Goal: Task Accomplishment & Management: Manage account settings

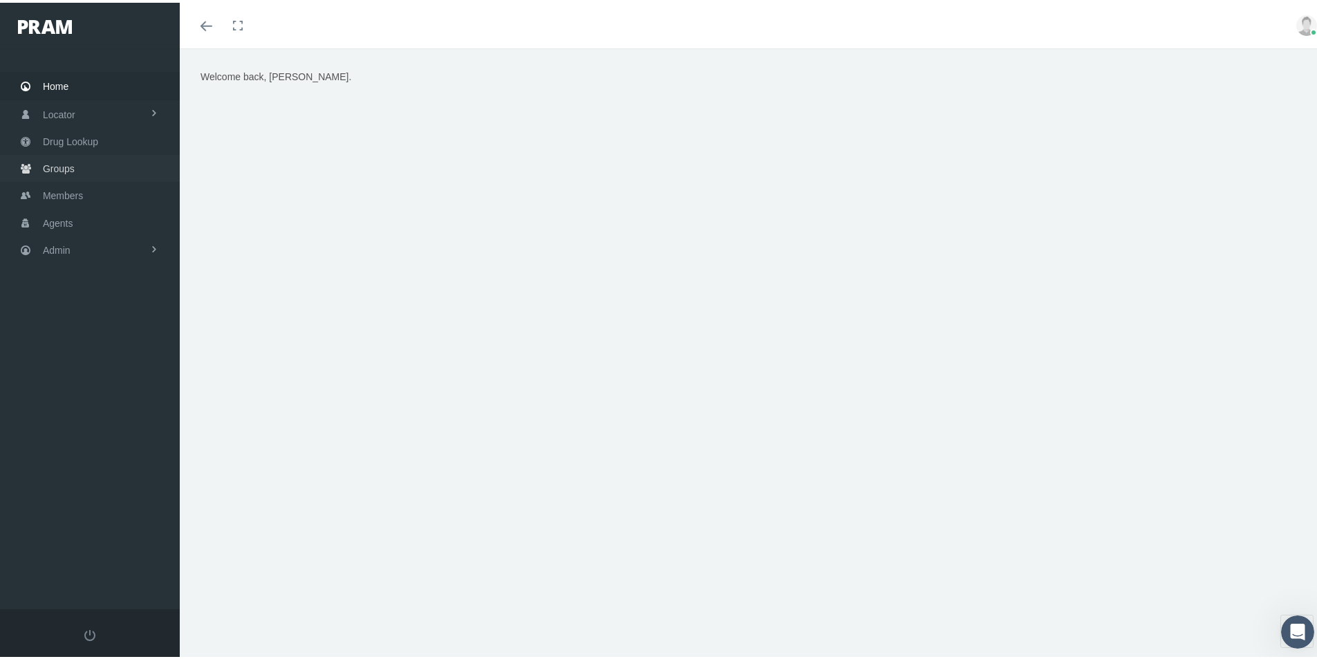
click at [55, 165] on span "Groups" at bounding box center [59, 166] width 32 height 26
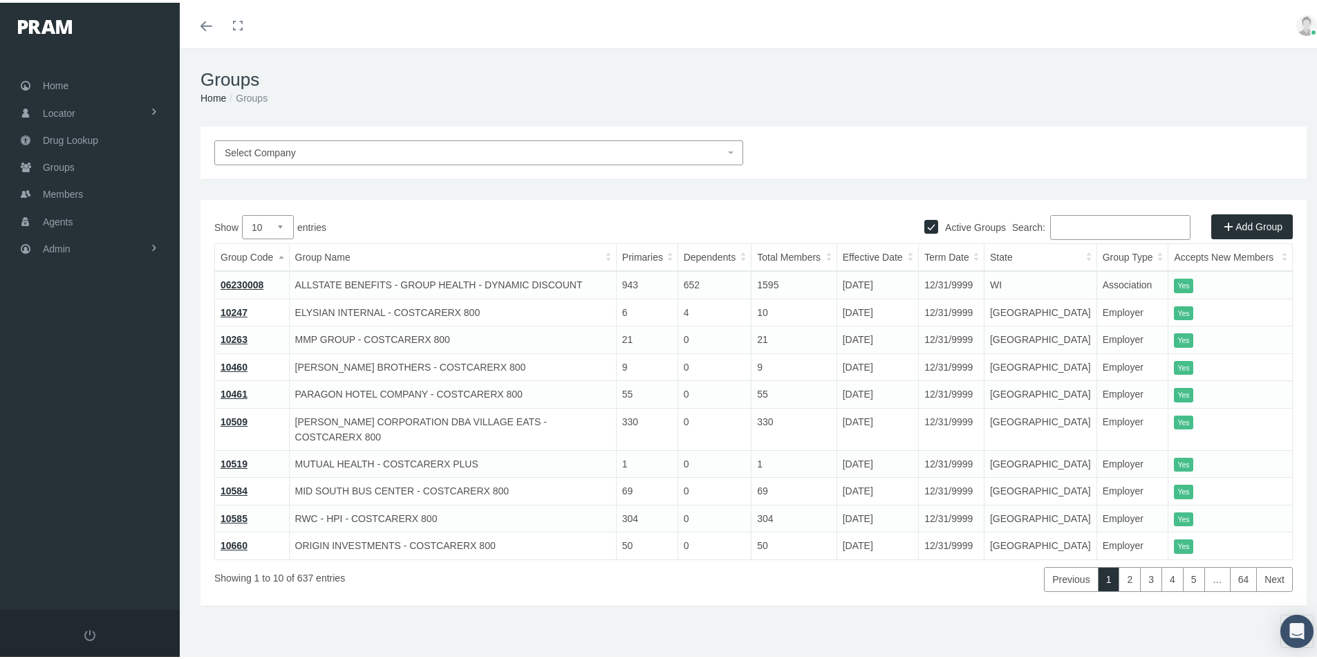
click at [1063, 219] on input "Search:" at bounding box center [1120, 224] width 140 height 25
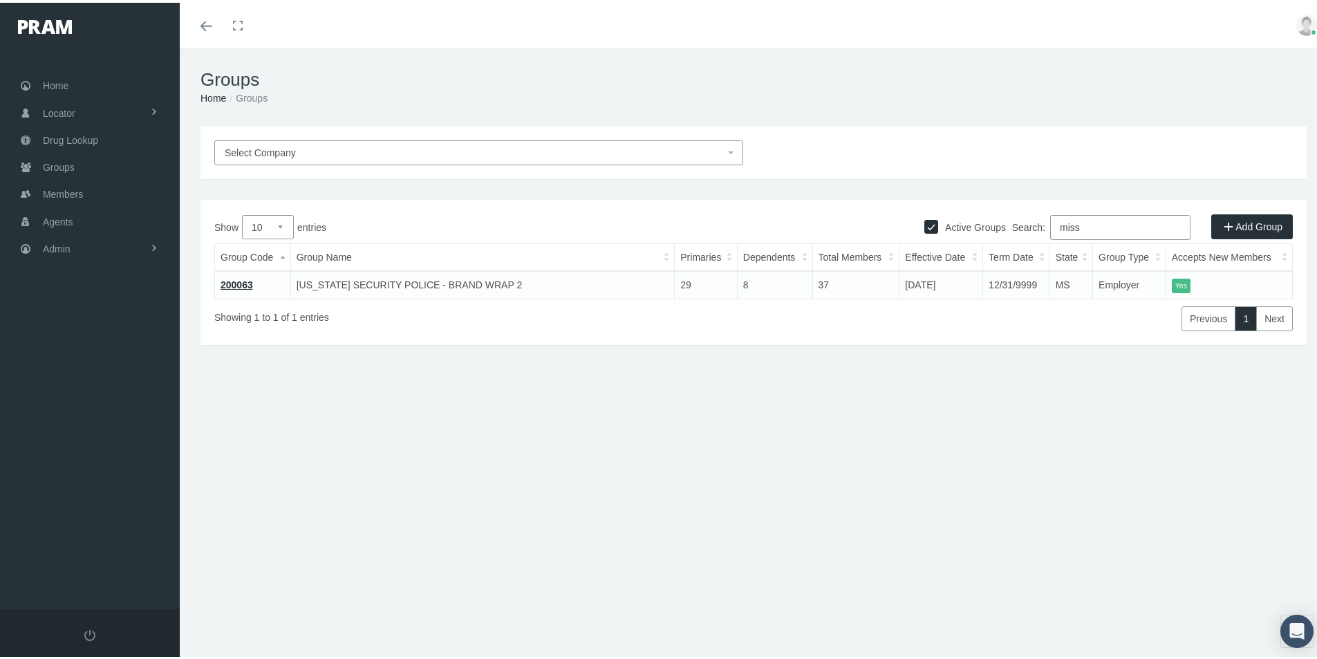
type input "miss"
click at [236, 284] on link "200063" at bounding box center [237, 282] width 33 height 11
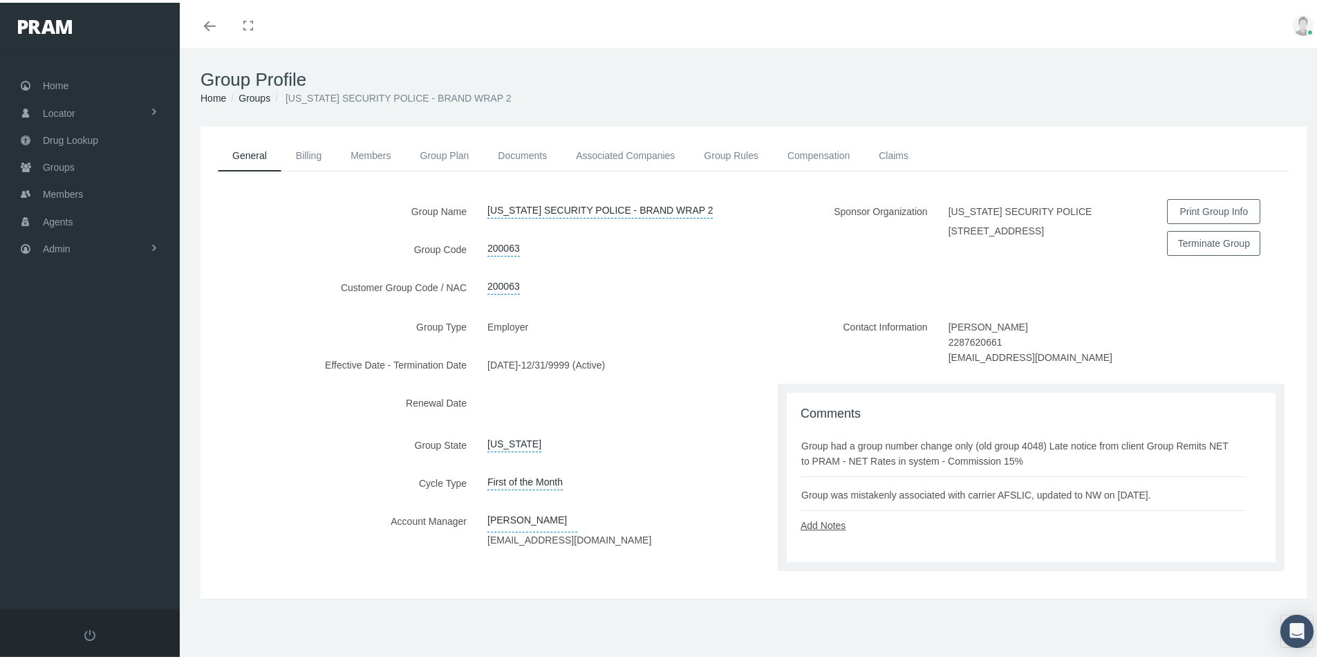
click at [808, 523] on link "Add Notes" at bounding box center [823, 522] width 45 height 11
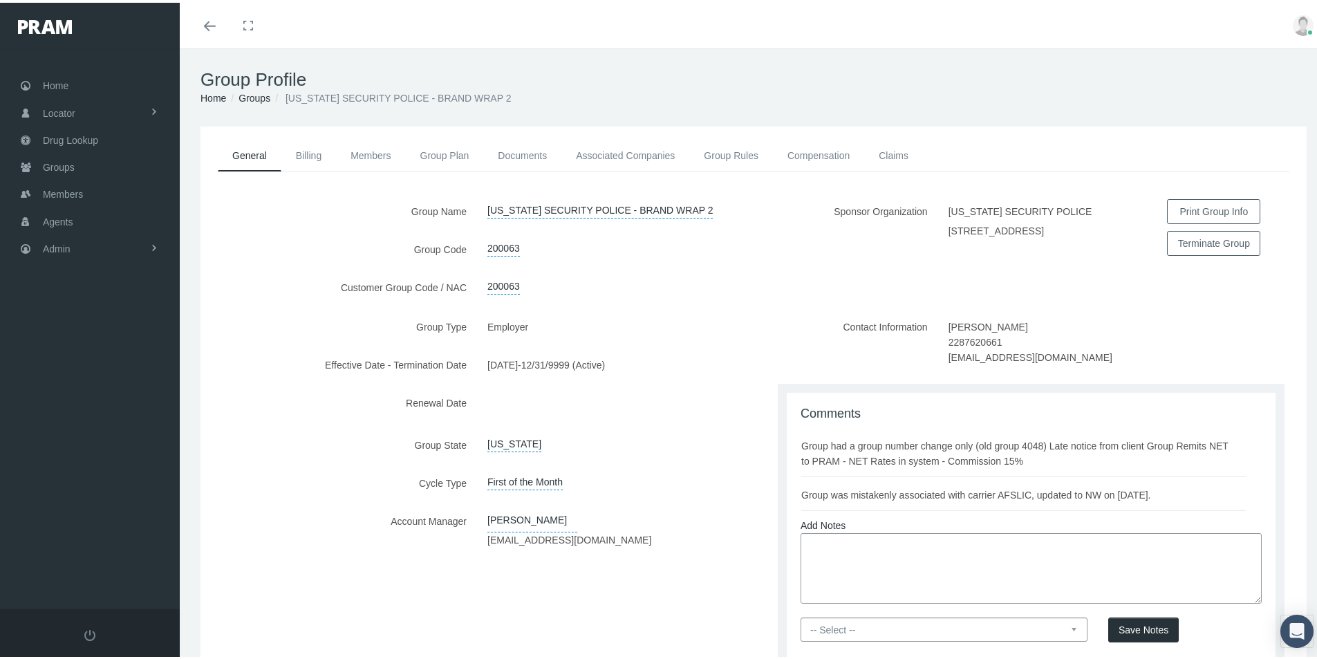
click at [807, 547] on textarea at bounding box center [1031, 565] width 461 height 71
paste textarea "Kim, For Mississippi Security Police just leave them as is, we are good to go w…"
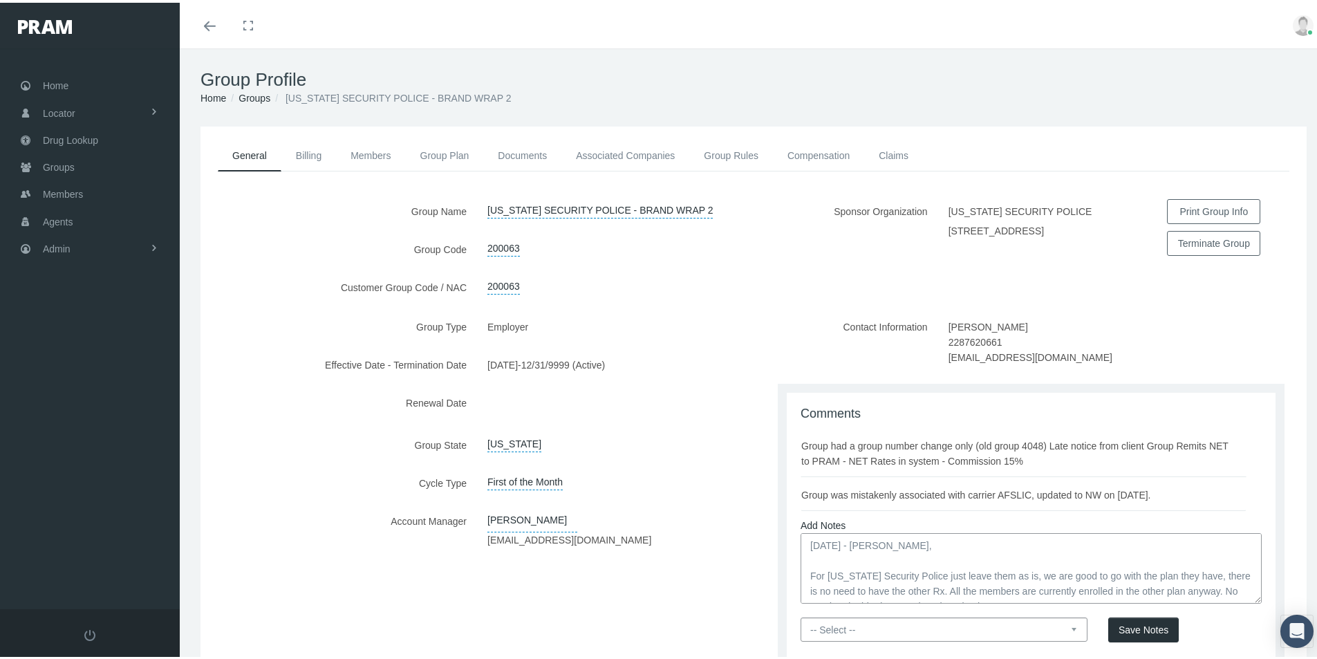
drag, startPoint x: 909, startPoint y: 541, endPoint x: 973, endPoint y: 546, distance: 63.9
click at [913, 543] on textarea "10/03/2025 - KW -Kim, For Mississippi Security Police just leave them as is, we…" at bounding box center [1031, 565] width 461 height 71
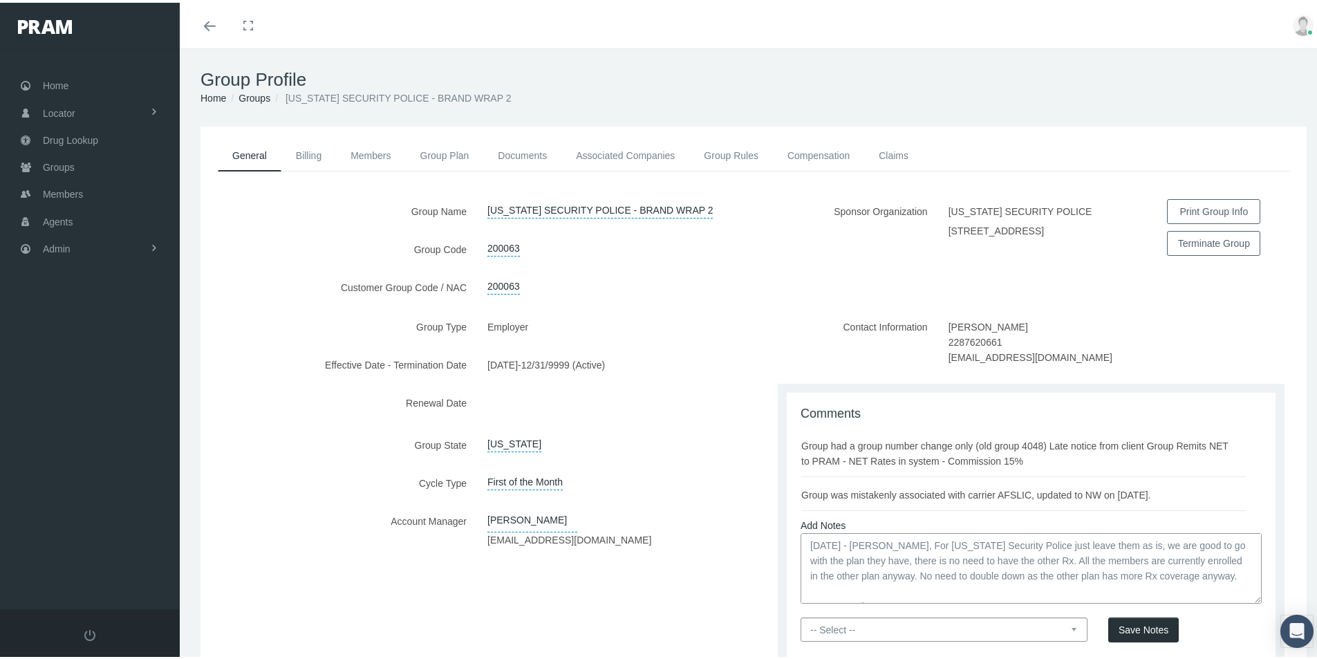
click at [1227, 574] on textarea "10/03/2025 - KW -Kim, For Mississippi Security Police just leave them as is, we…" at bounding box center [1031, 565] width 461 height 71
click at [878, 591] on textarea "10/03/2025 - KW -Kim, For Mississippi Security Police just leave them as is, we…" at bounding box center [1031, 565] width 461 height 71
type textarea "10/03/2025 - KW -Kim, For Mississippi Security Police just leave them as is, we…"
click at [1064, 627] on select "-- Select -- PRAM Only Everyone" at bounding box center [944, 627] width 287 height 24
select select "0"
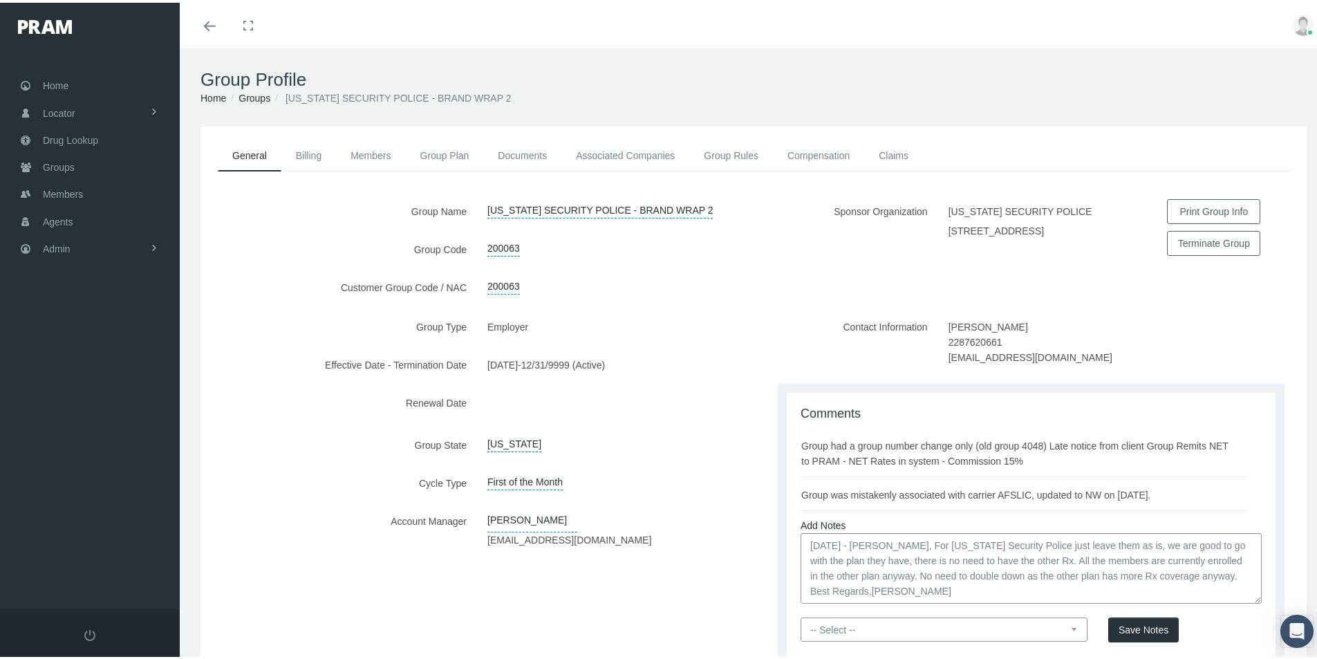
click at [801, 615] on select "-- Select -- PRAM Only Everyone" at bounding box center [944, 627] width 287 height 24
click at [867, 591] on textarea "10/03/2025 - KW -Kim, For Mississippi Security Police just leave them as is, we…" at bounding box center [1031, 565] width 461 height 71
click at [947, 586] on textarea "10/03/2025 - KW -Kim, For Mississippi Security Police just leave them as is, we…" at bounding box center [1031, 565] width 461 height 71
type textarea "10/03/2025 - KW -Kim, For Mississippi Security Police just leave them as is, we…"
click at [1132, 630] on span "Save Notes" at bounding box center [1144, 627] width 50 height 11
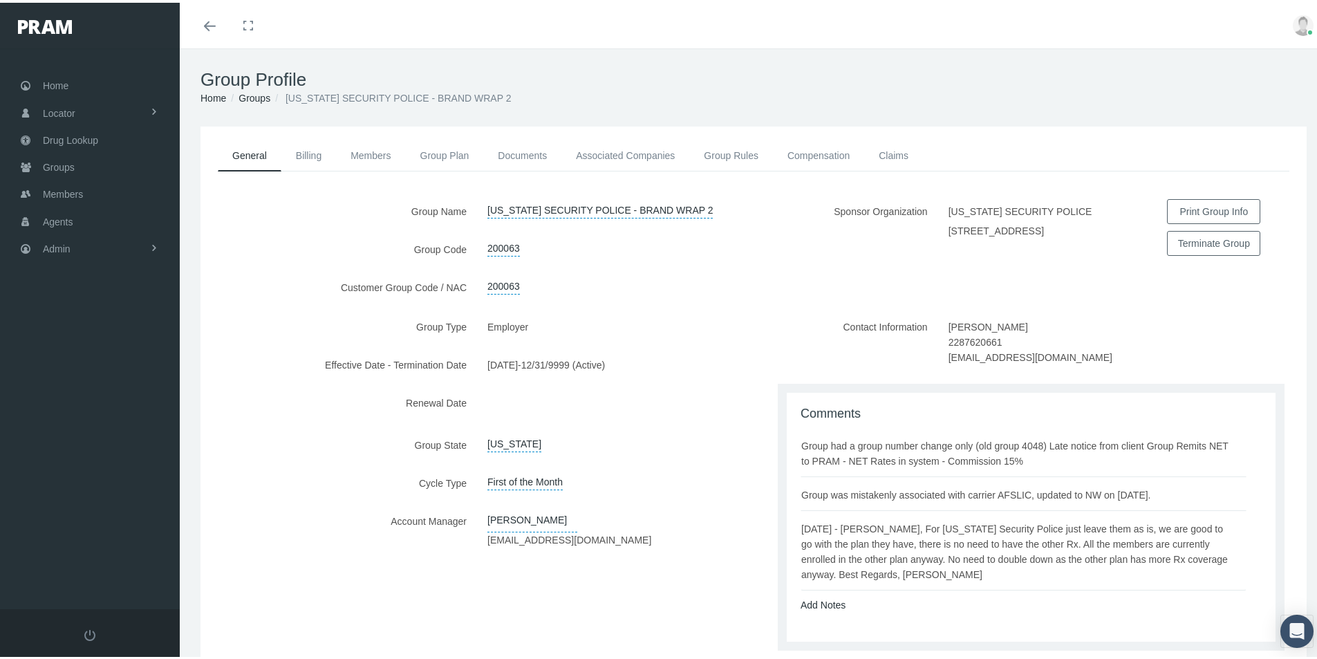
drag, startPoint x: 462, startPoint y: 573, endPoint x: 496, endPoint y: 565, distance: 34.9
click at [463, 575] on div "Group Type Employer Effective Date - Termination Date 11/01/2024 - 12/31/9999 (…" at bounding box center [477, 487] width 553 height 350
click at [59, 189] on span "Members" at bounding box center [63, 191] width 40 height 26
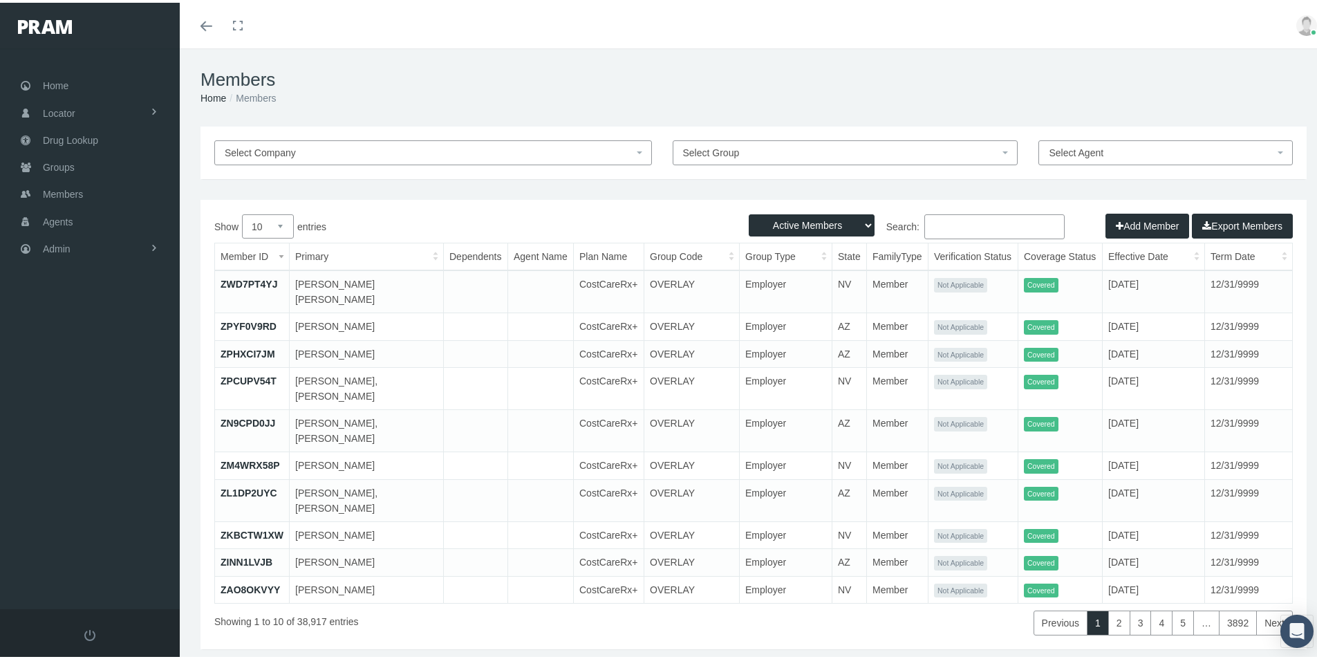
drag, startPoint x: 933, startPoint y: 225, endPoint x: 942, endPoint y: 227, distance: 9.2
click at [933, 225] on input "Search:" at bounding box center [995, 224] width 140 height 25
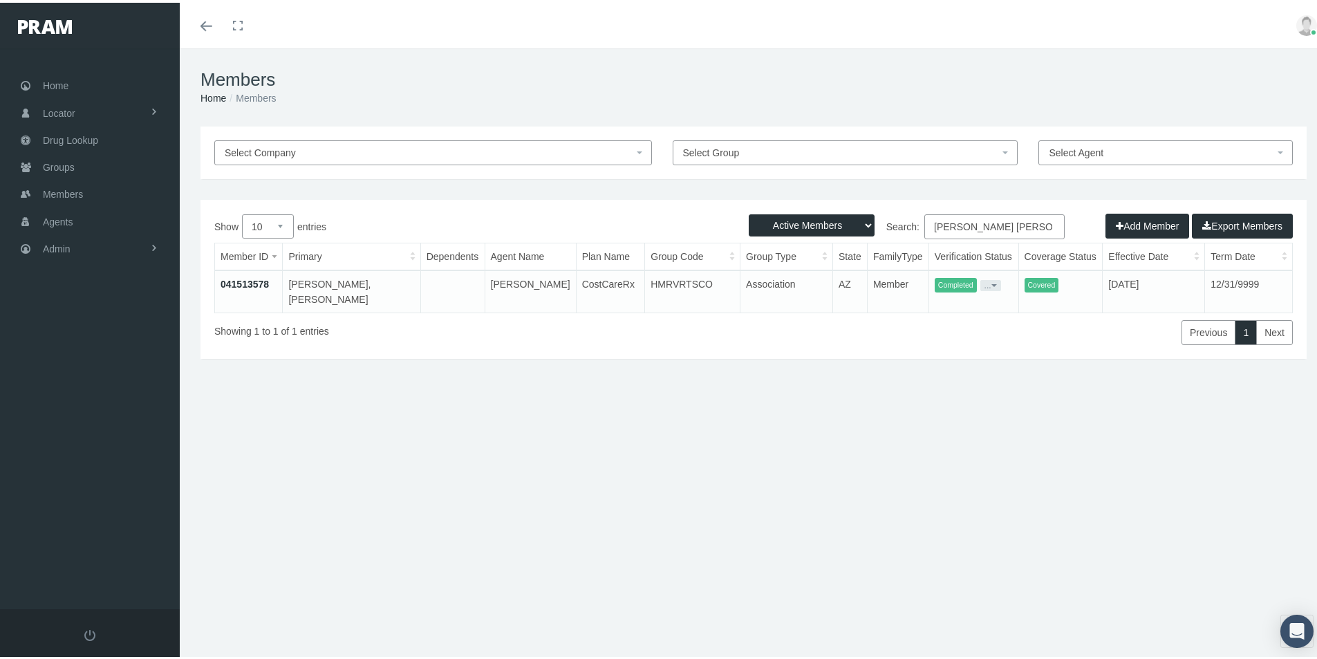
type input "Denise Michelle"
click at [243, 282] on link "041513578" at bounding box center [245, 281] width 48 height 11
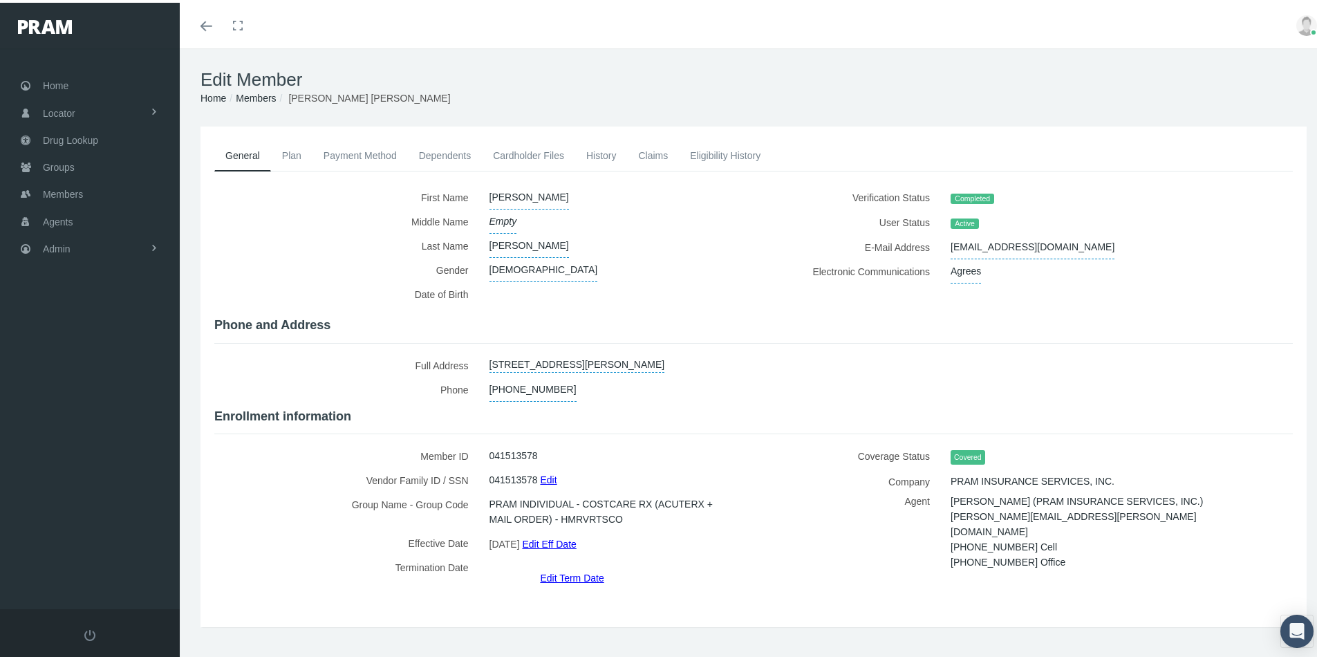
click at [361, 154] on link "Payment Method" at bounding box center [360, 153] width 95 height 30
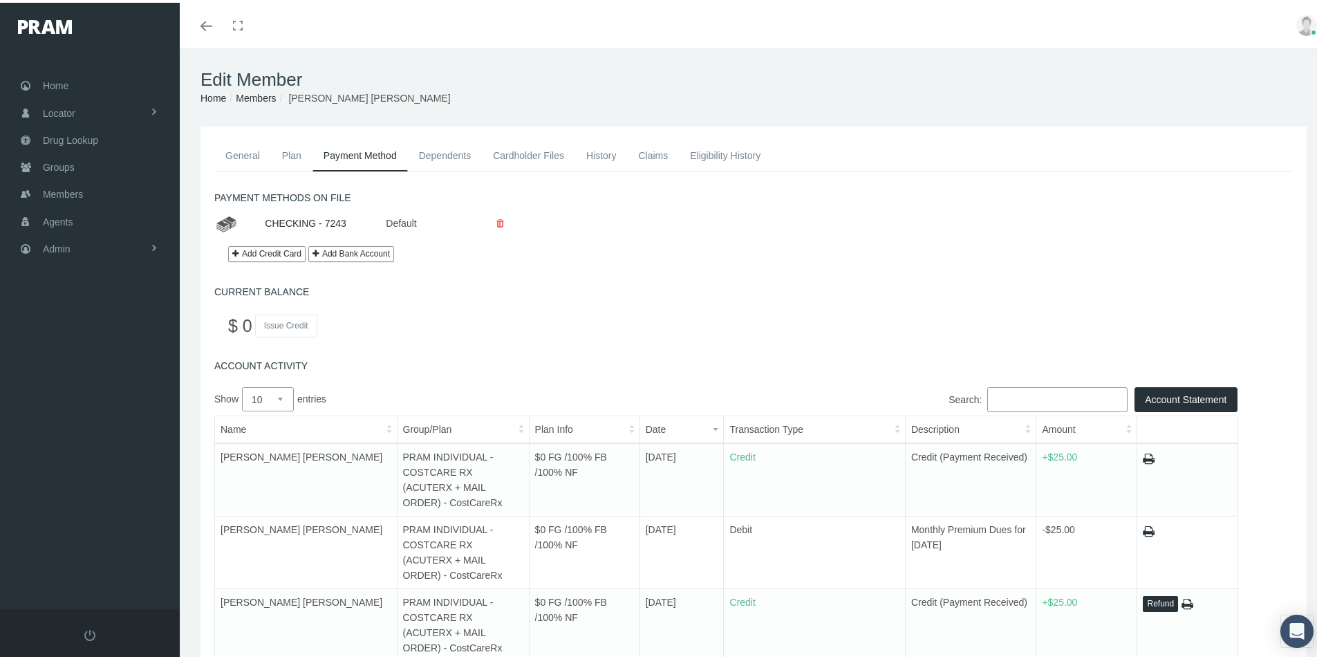
click at [245, 152] on link "General" at bounding box center [242, 153] width 57 height 30
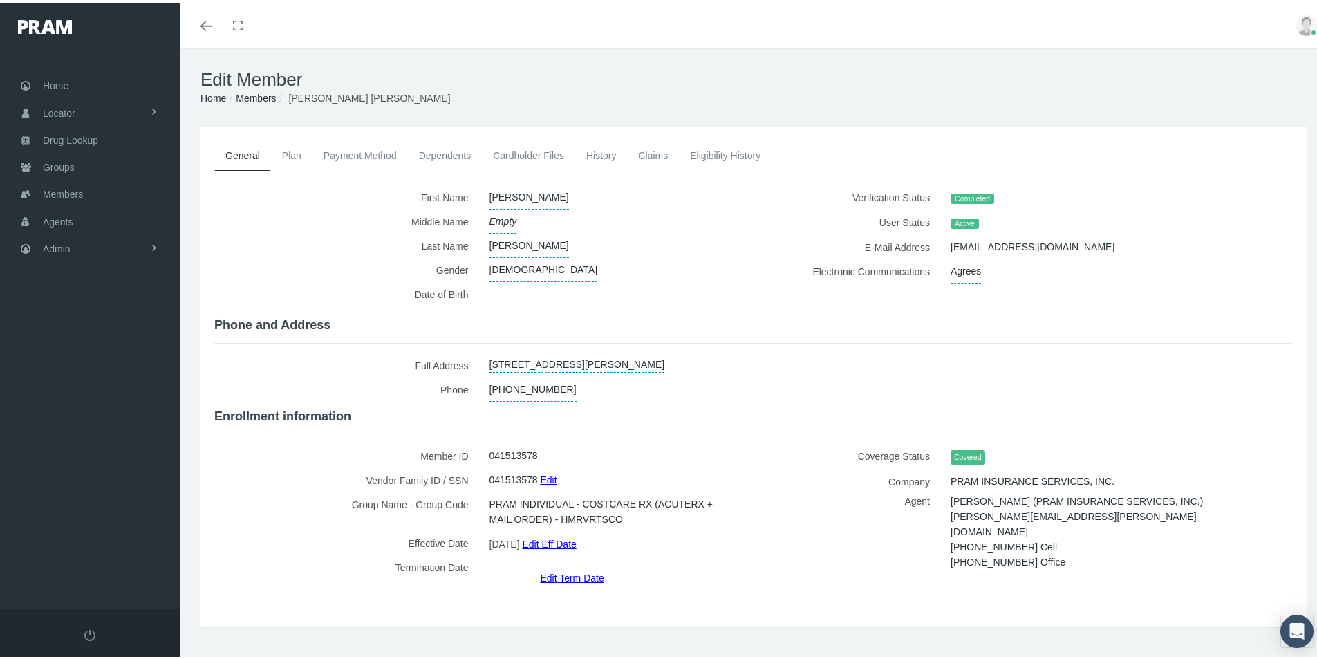
click at [649, 154] on link "Claims" at bounding box center [653, 153] width 52 height 30
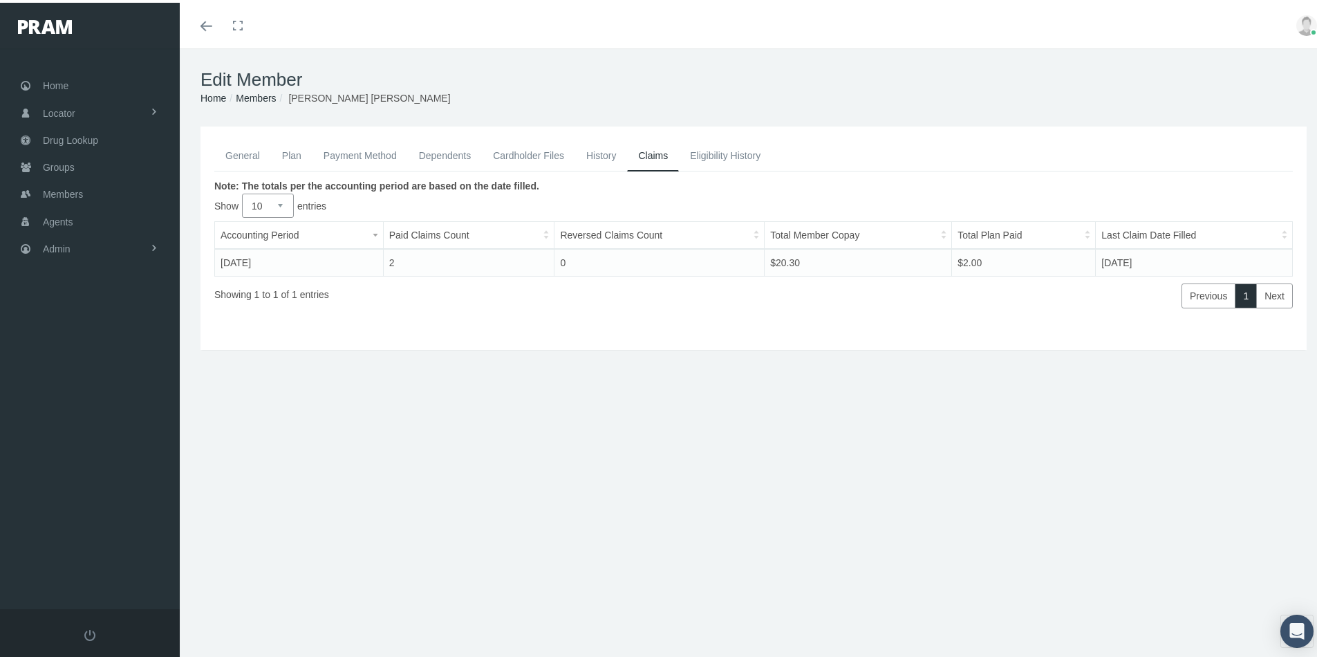
click at [240, 158] on link "General" at bounding box center [242, 153] width 57 height 30
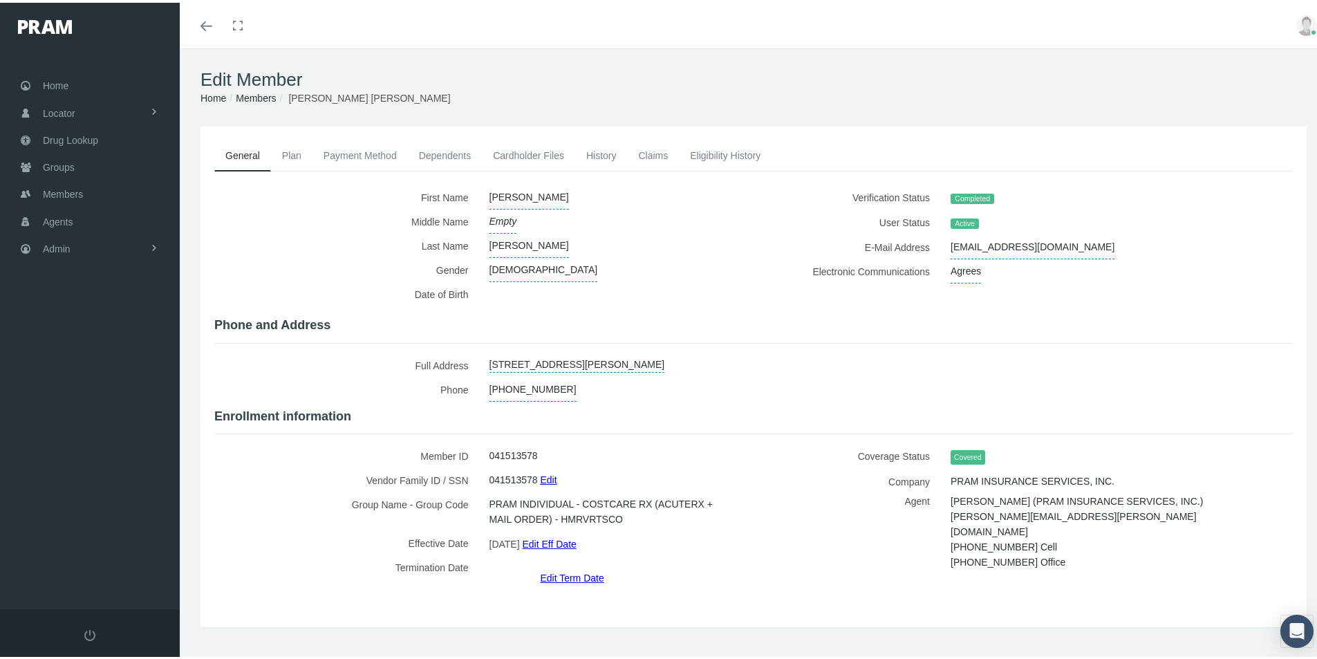
click at [743, 553] on div "Member ID 041513578 Vendor Family ID / SSN 041513578 Edit Group Name - Group Co…" at bounding box center [479, 512] width 550 height 142
drag, startPoint x: 284, startPoint y: 568, endPoint x: 283, endPoint y: 459, distance: 108.6
click at [284, 566] on label "Termination Date" at bounding box center [346, 568] width 265 height 30
click at [65, 245] on span "Admin" at bounding box center [57, 246] width 28 height 26
click at [78, 482] on span "Eligibility File Uploads" at bounding box center [104, 479] width 94 height 24
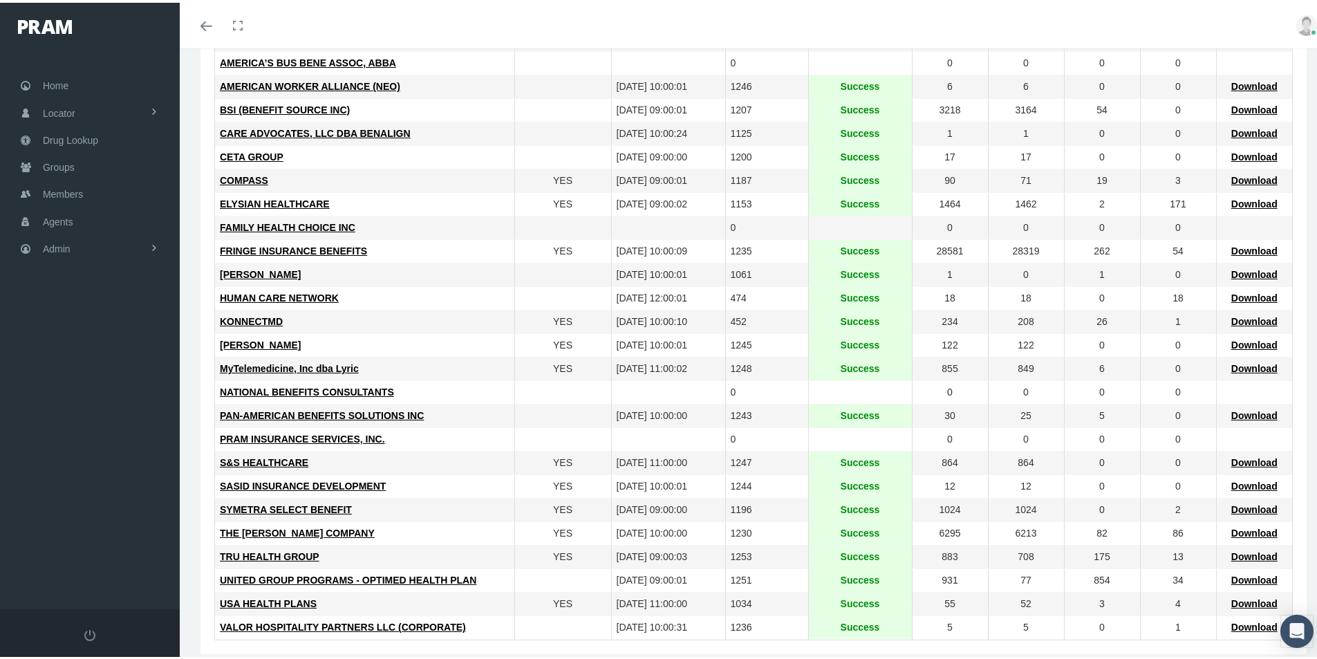
scroll to position [277, 0]
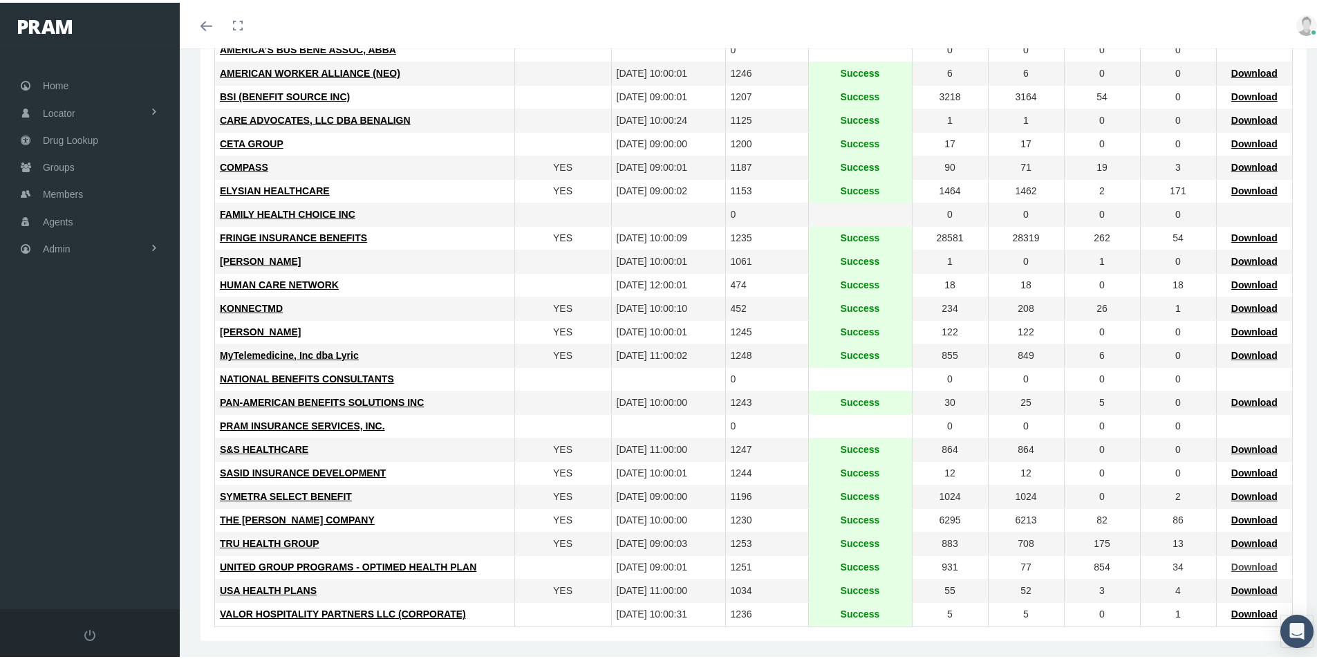
click at [1247, 565] on span "Download" at bounding box center [1255, 564] width 46 height 11
click at [455, 481] on td "SASID INSURANCE DEVELOPMENT" at bounding box center [364, 471] width 299 height 24
drag, startPoint x: 465, startPoint y: 485, endPoint x: 472, endPoint y: 468, distance: 18.0
click at [465, 485] on td "SYMETRA SELECT BENEFIT" at bounding box center [364, 495] width 299 height 24
click at [59, 167] on span "Groups" at bounding box center [59, 164] width 32 height 26
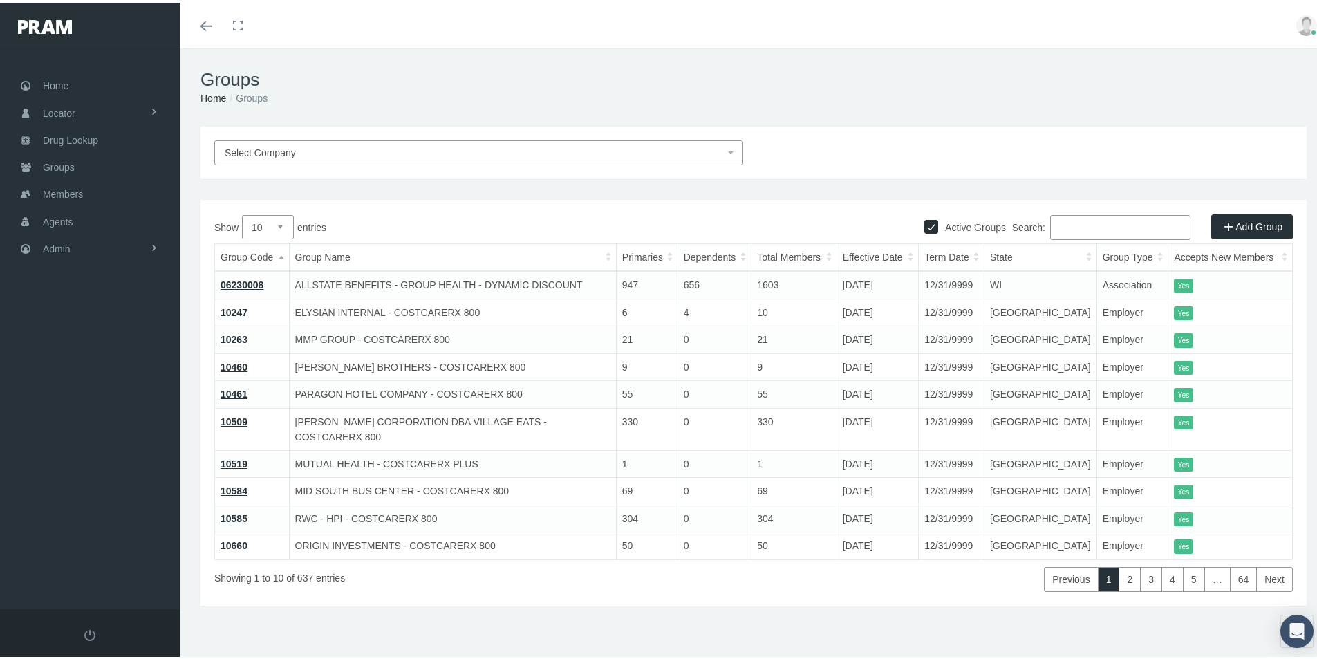
drag, startPoint x: 1051, startPoint y: 221, endPoint x: 1111, endPoint y: 223, distance: 59.5
click at [1051, 221] on input "Search:" at bounding box center [1120, 224] width 140 height 25
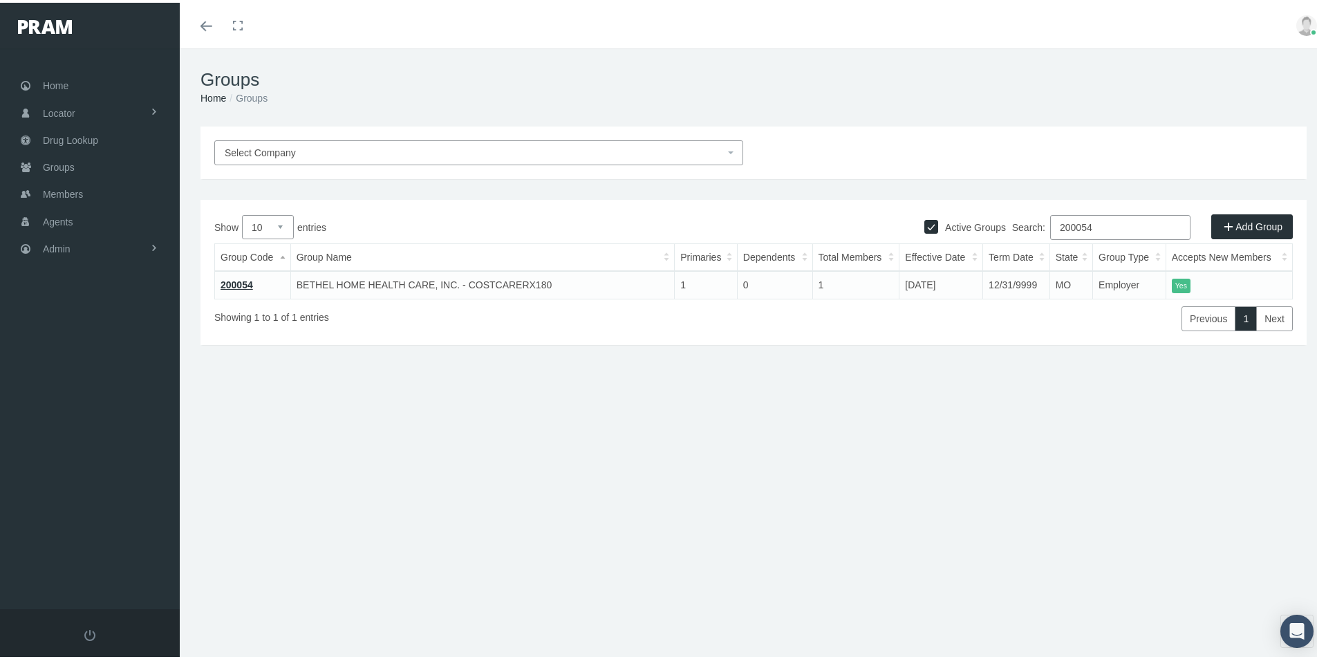
type input "200054"
click at [235, 281] on link "200054" at bounding box center [237, 282] width 33 height 11
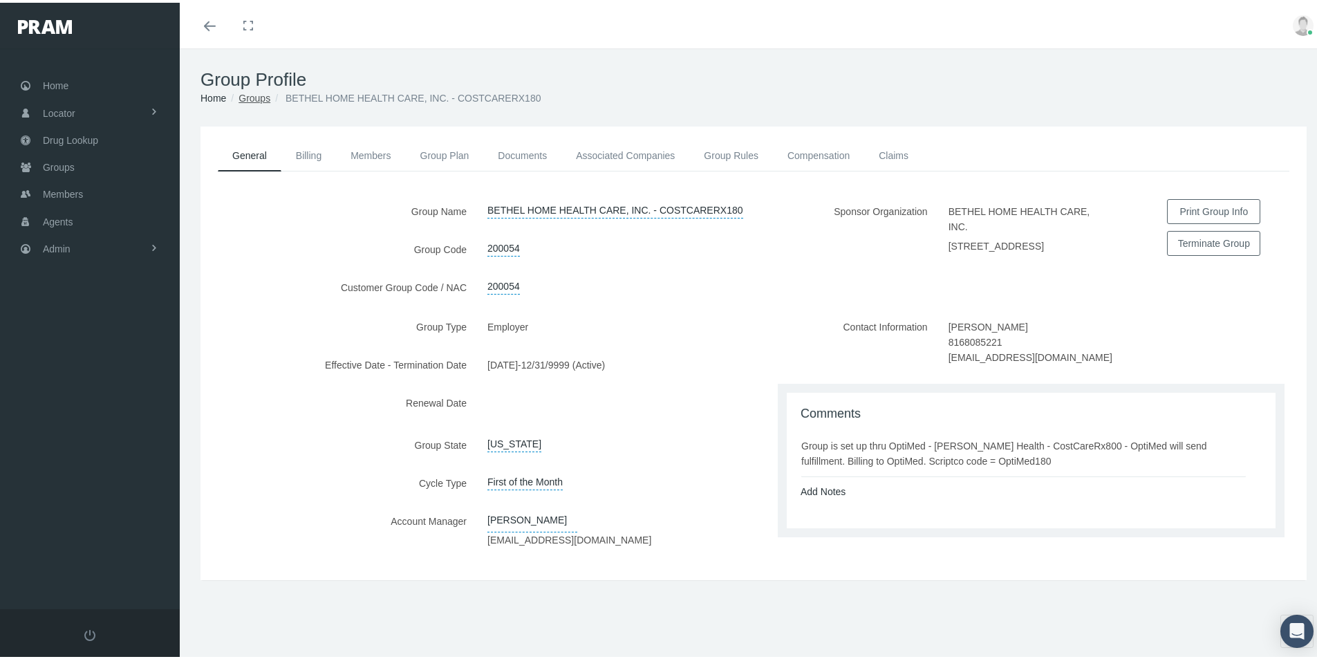
click at [260, 95] on link "Groups" at bounding box center [255, 95] width 32 height 11
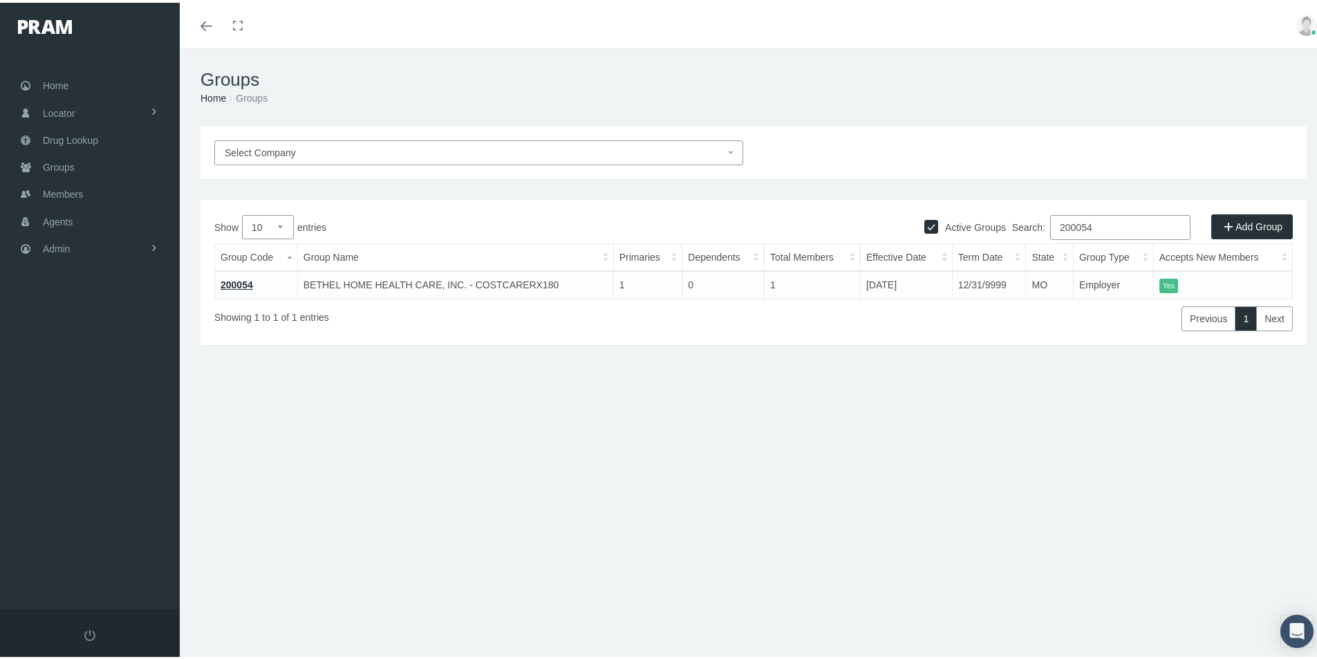
drag, startPoint x: 1098, startPoint y: 226, endPoint x: 959, endPoint y: 258, distance: 142.6
click at [961, 257] on div "Show 10 25 50 100 entries Search: 200054 Group Code Group Name Primaries Depend…" at bounding box center [753, 270] width 1079 height 116
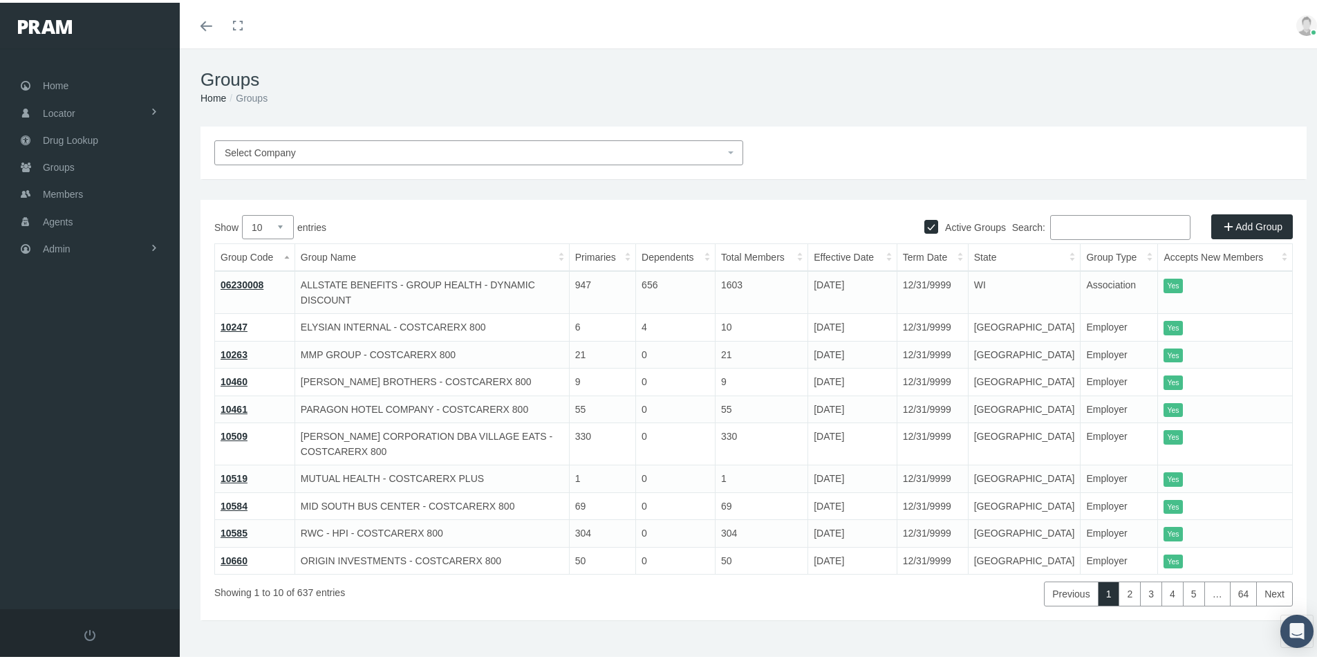
click at [258, 149] on span "Select Company" at bounding box center [260, 150] width 71 height 11
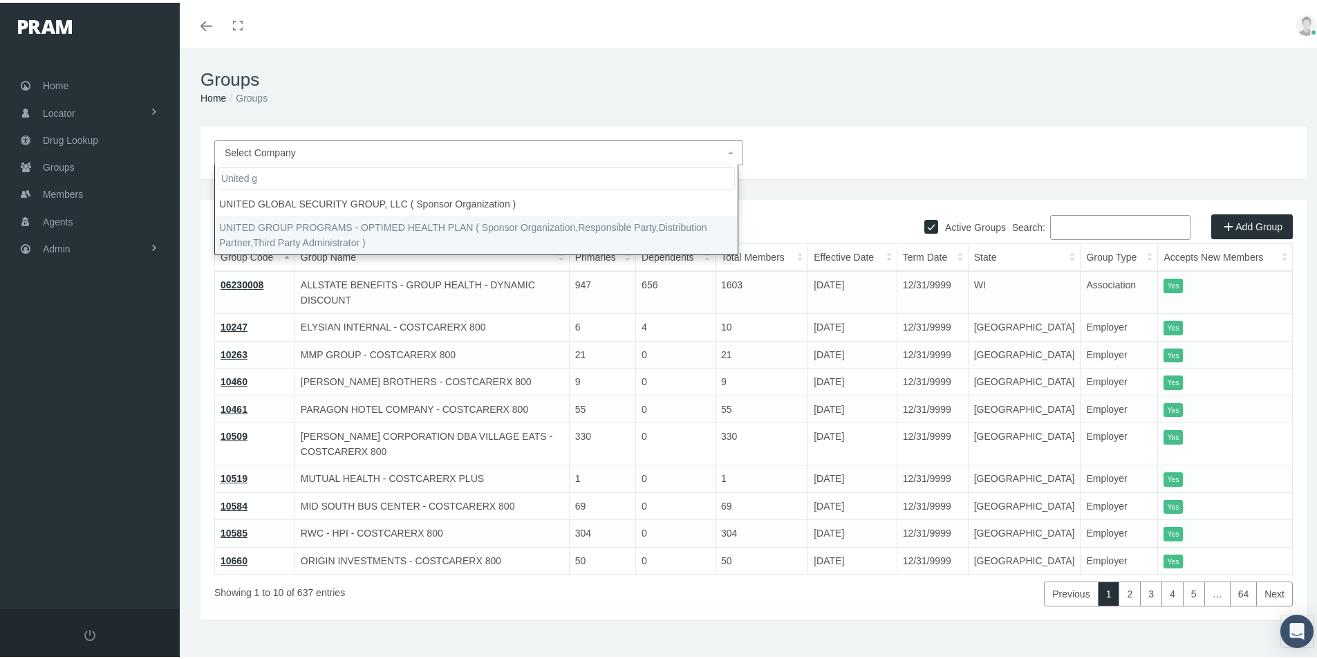
type input "United g"
select select "4875"
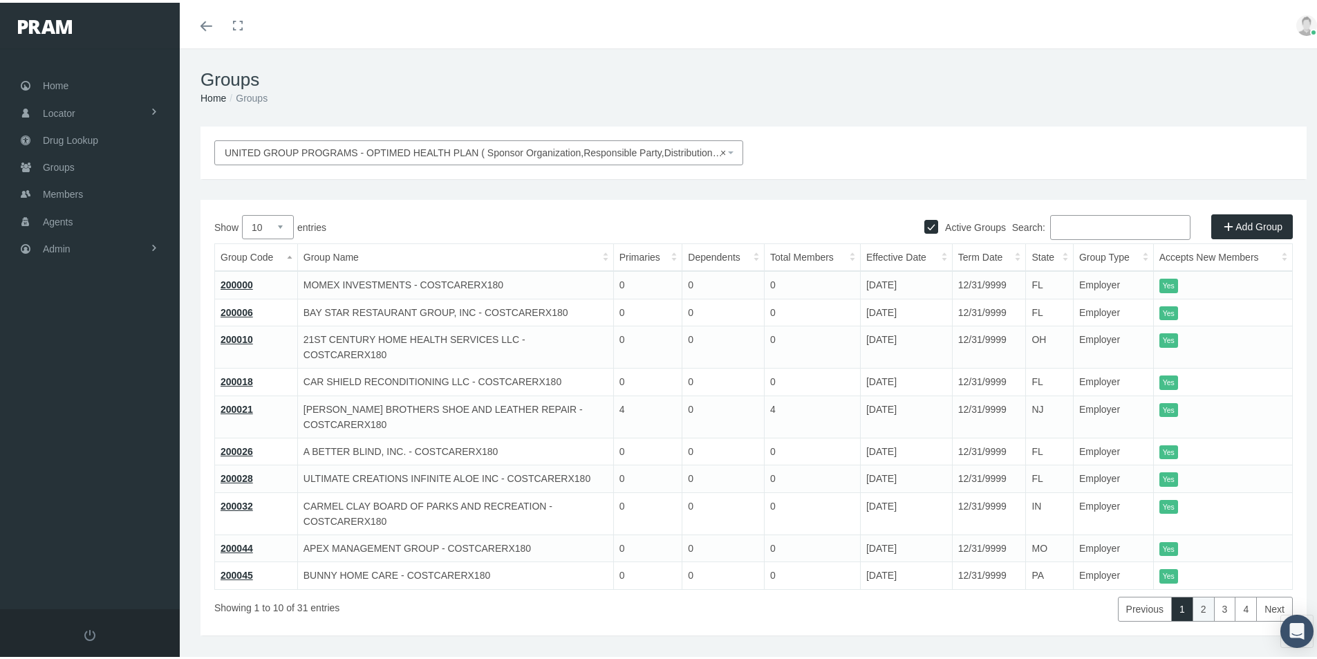
click at [1193, 609] on link "2" at bounding box center [1204, 606] width 22 height 25
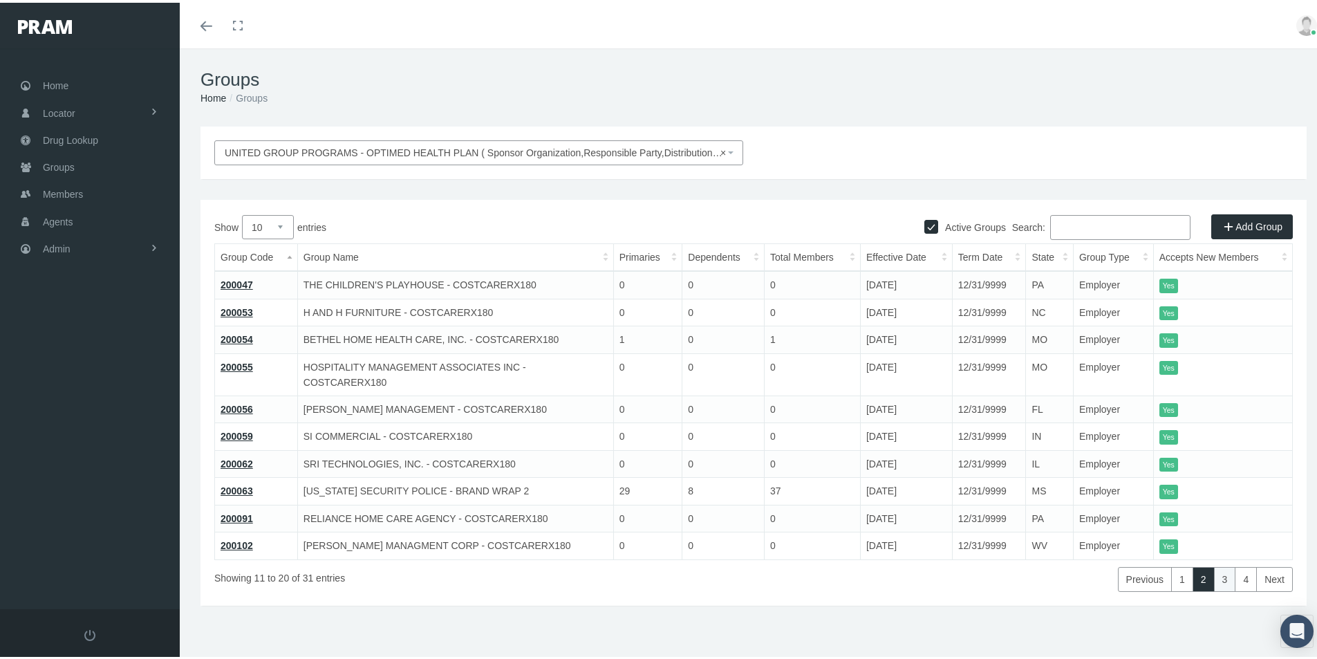
click at [1214, 577] on link "3" at bounding box center [1225, 576] width 22 height 25
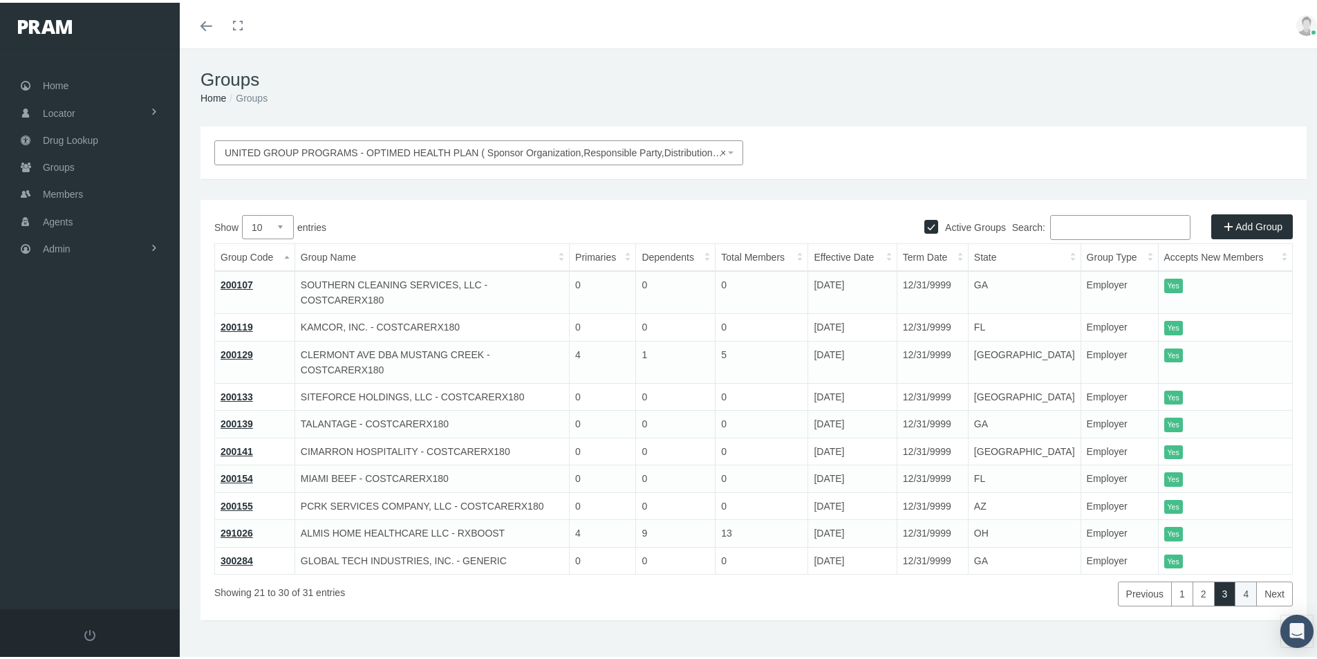
click at [1236, 579] on link "4" at bounding box center [1246, 591] width 22 height 25
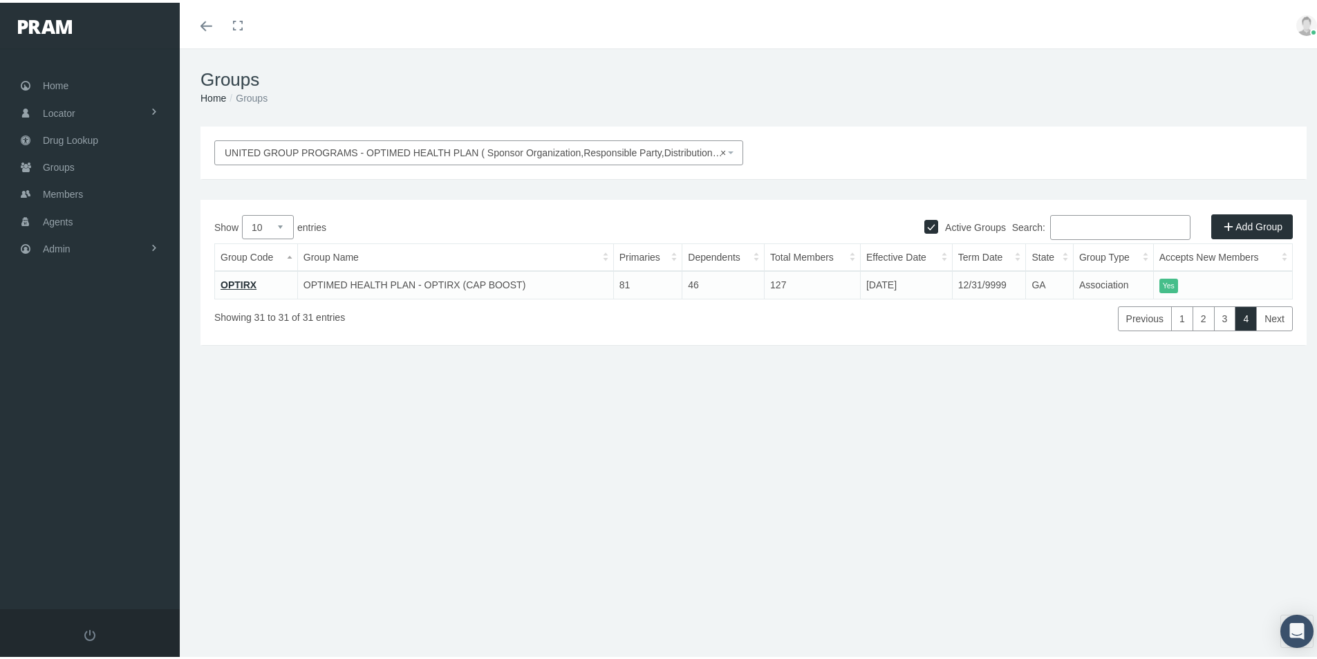
drag, startPoint x: 360, startPoint y: 562, endPoint x: 347, endPoint y: 523, distance: 40.7
click at [360, 562] on div "Groups Home Groups UNITED GROUP PROGRAMS - OPTIMED HEALTH PLAN ( Sponsor Organi…" at bounding box center [754, 360] width 1148 height 629
click at [57, 247] on span "Admin" at bounding box center [57, 246] width 28 height 26
click at [97, 481] on span "Eligibility File Uploads" at bounding box center [104, 479] width 94 height 24
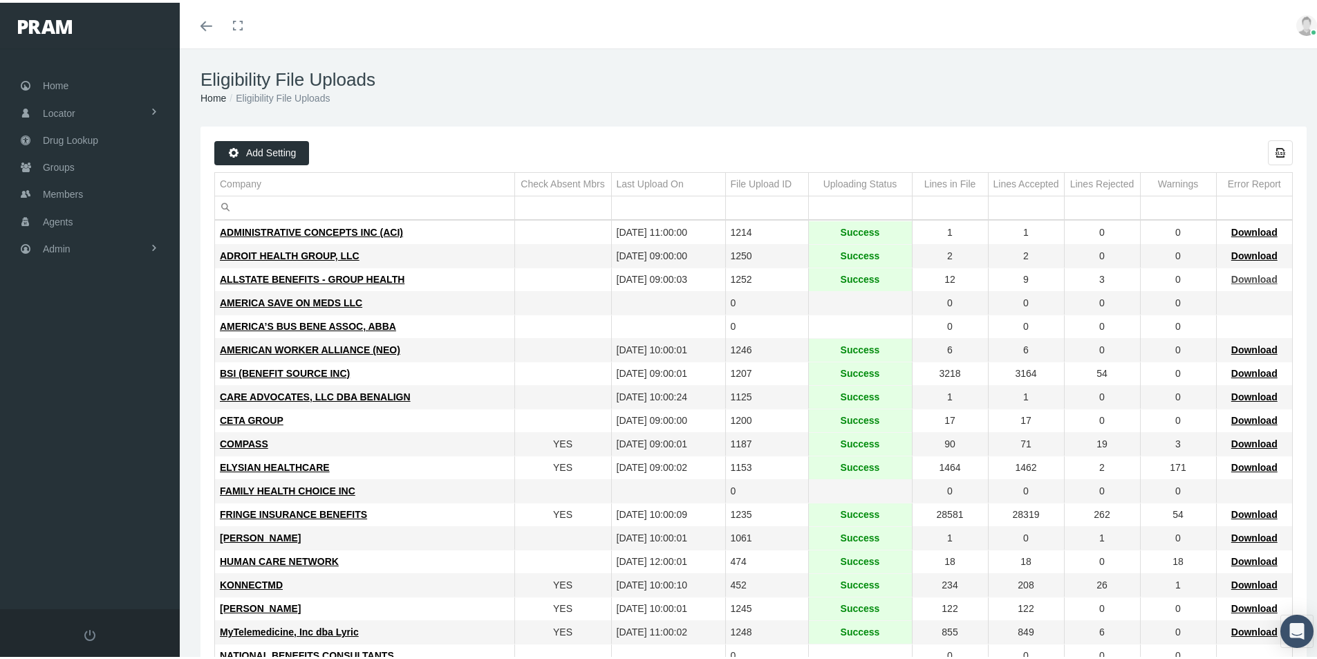
click at [1235, 275] on span "Download" at bounding box center [1255, 276] width 46 height 11
click at [58, 165] on span "Groups" at bounding box center [59, 164] width 32 height 26
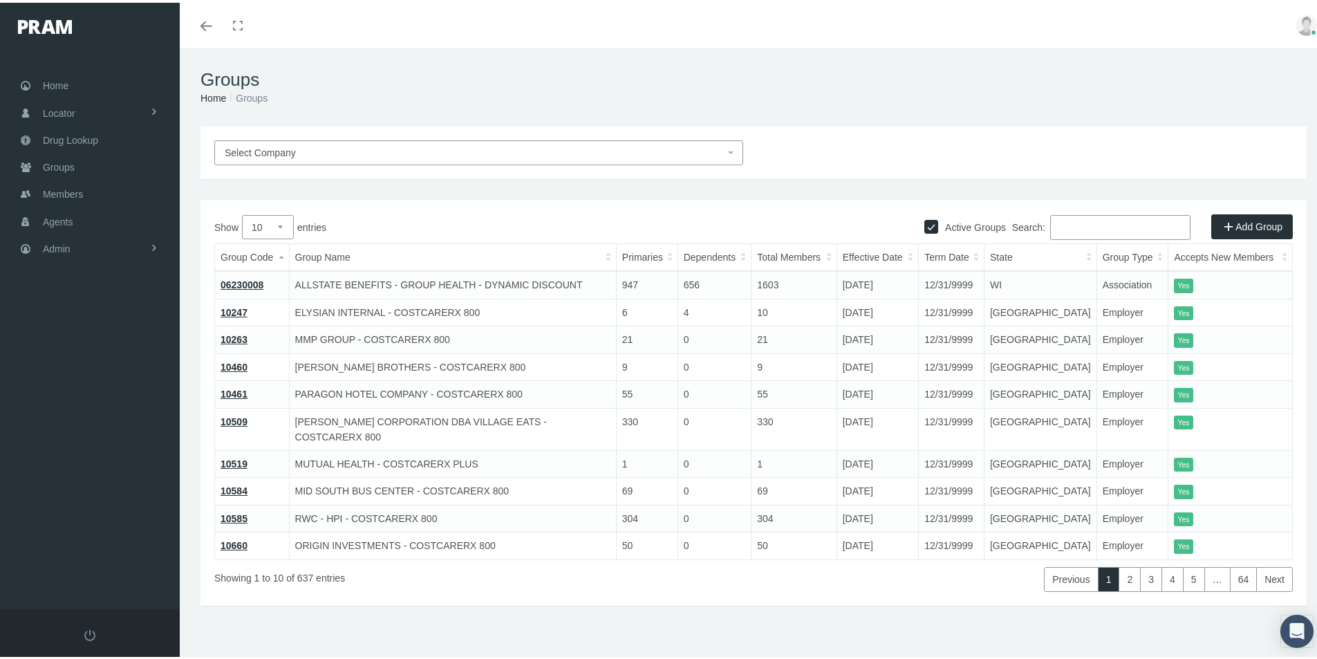
click at [1058, 226] on input "Search:" at bounding box center [1120, 224] width 140 height 25
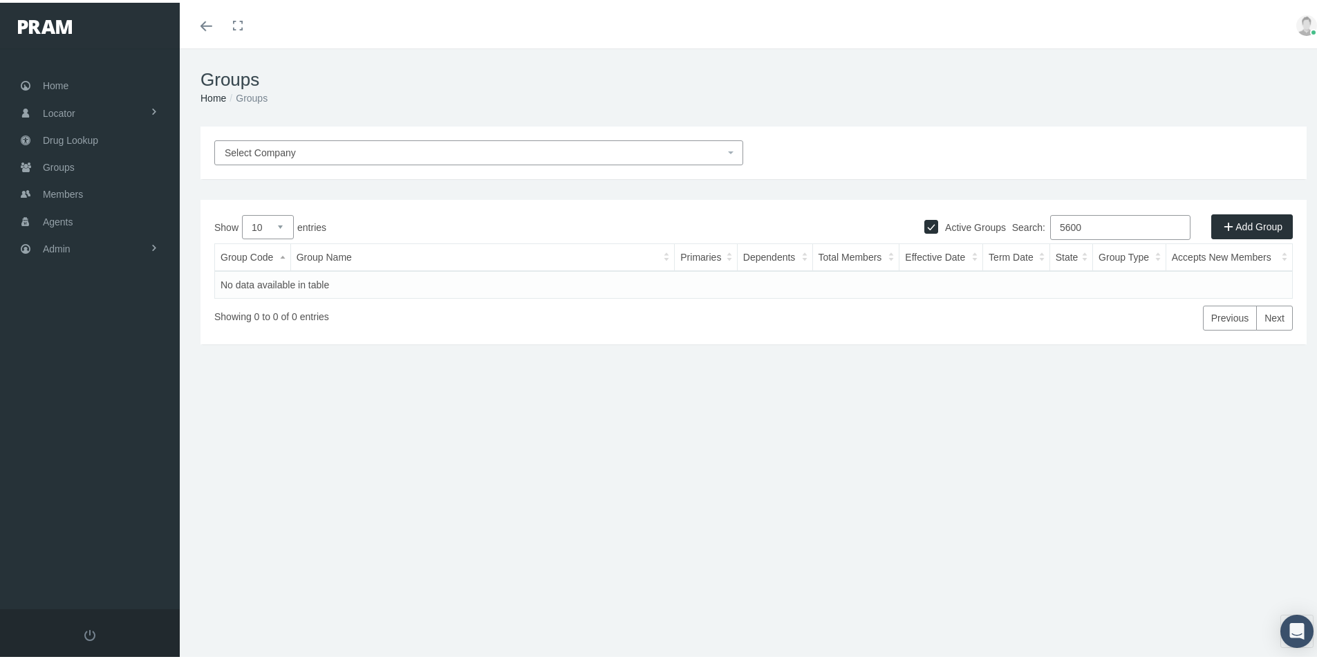
drag, startPoint x: 1079, startPoint y: 228, endPoint x: 1010, endPoint y: 263, distance: 77.9
click at [1012, 253] on div "Show 10 25 50 100 entries Search: 5600 Group Code Group Name Primaries Dependen…" at bounding box center [753, 269] width 1079 height 115
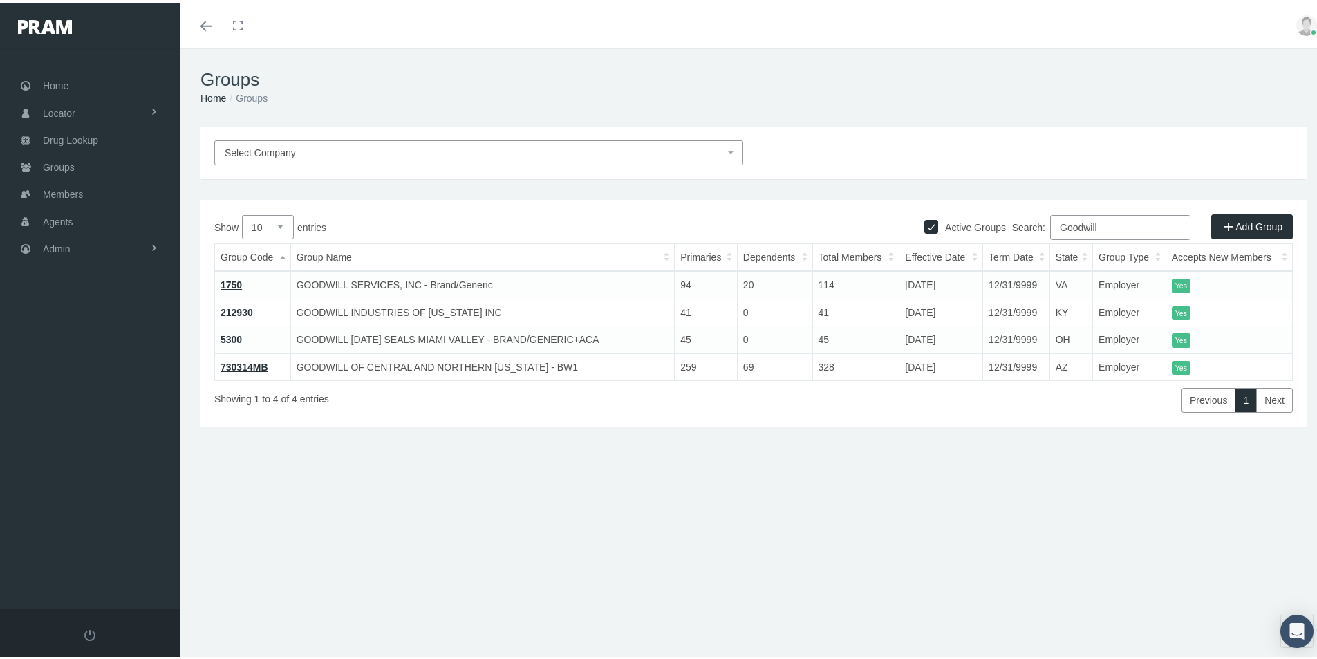
type input "Goodwill"
click at [577, 539] on div "Groups Home Groups Select Company Active Groups Add Group Show 10 0" at bounding box center [754, 360] width 1148 height 629
drag, startPoint x: 1099, startPoint y: 226, endPoint x: 1098, endPoint y: 293, distance: 66.4
click at [946, 267] on div "Show 10 25 50 100 entries Search: Goodwill Group Code Group Name Primaries Depe…" at bounding box center [753, 311] width 1079 height 198
click at [1091, 227] on input "Goodwill" at bounding box center [1120, 224] width 140 height 25
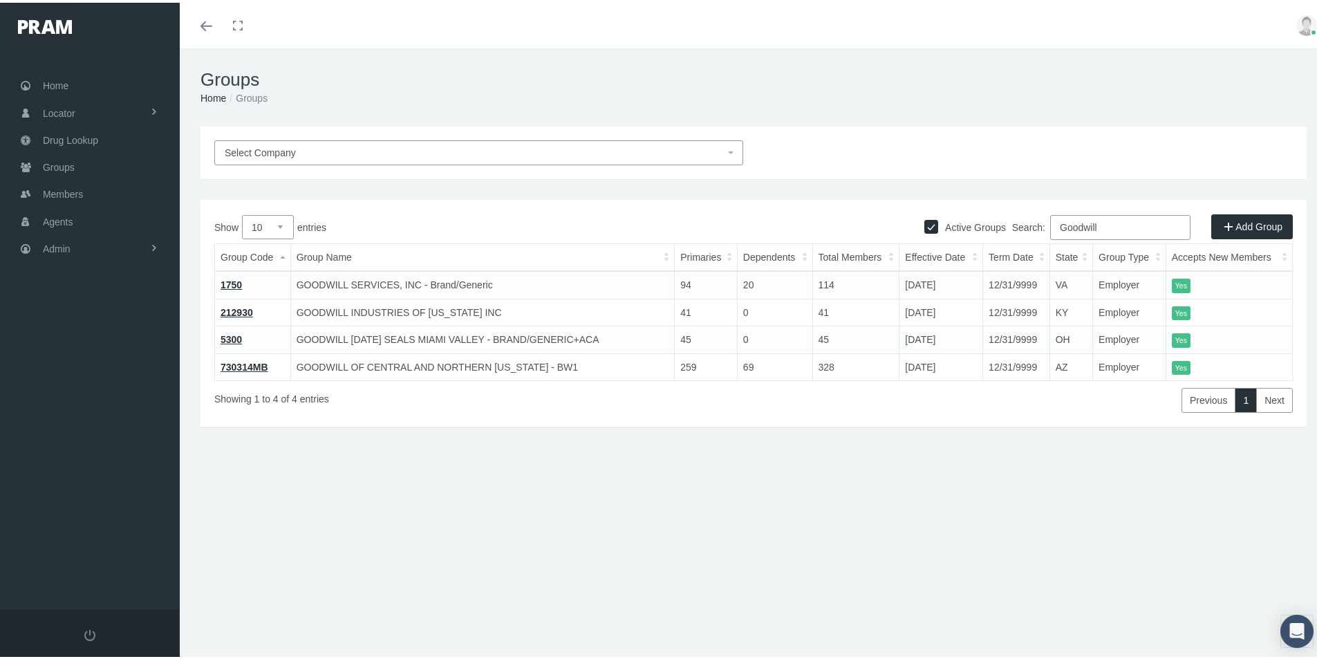
drag, startPoint x: 1097, startPoint y: 219, endPoint x: 1028, endPoint y: 232, distance: 70.3
click at [1029, 231] on label "Search: Goodwill" at bounding box center [1101, 224] width 178 height 25
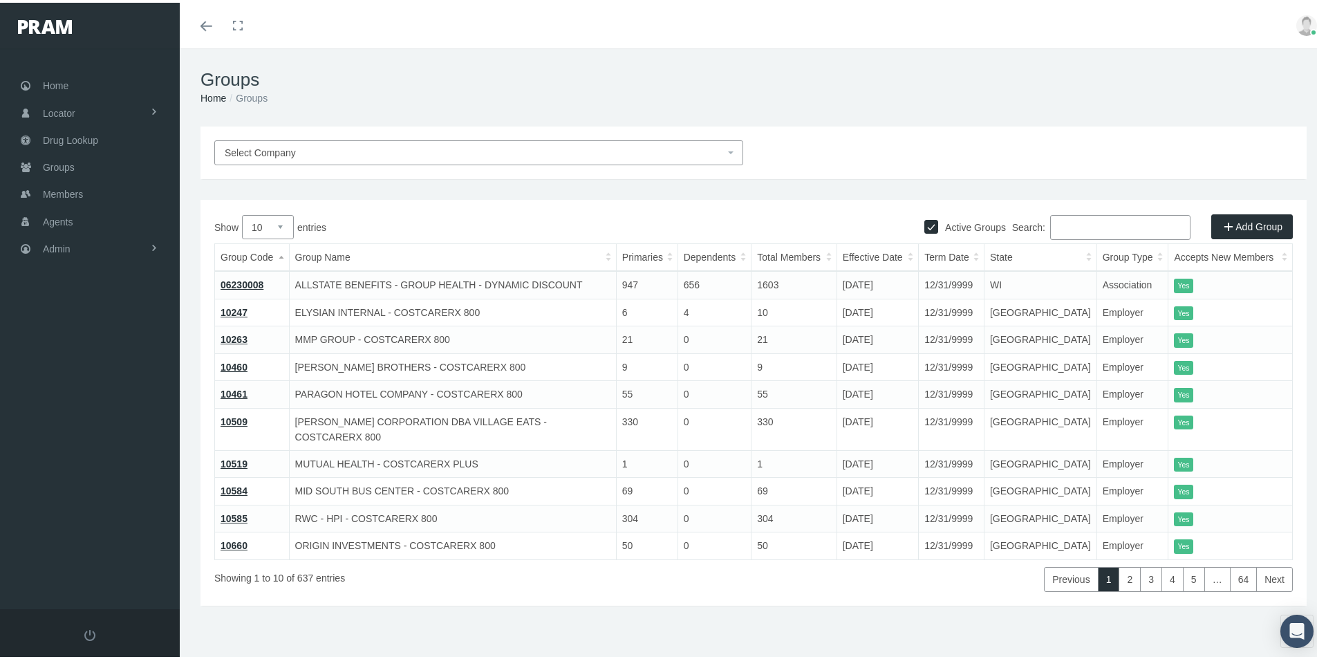
click at [925, 225] on input "Active Groups" at bounding box center [932, 223] width 14 height 14
checkbox input "false"
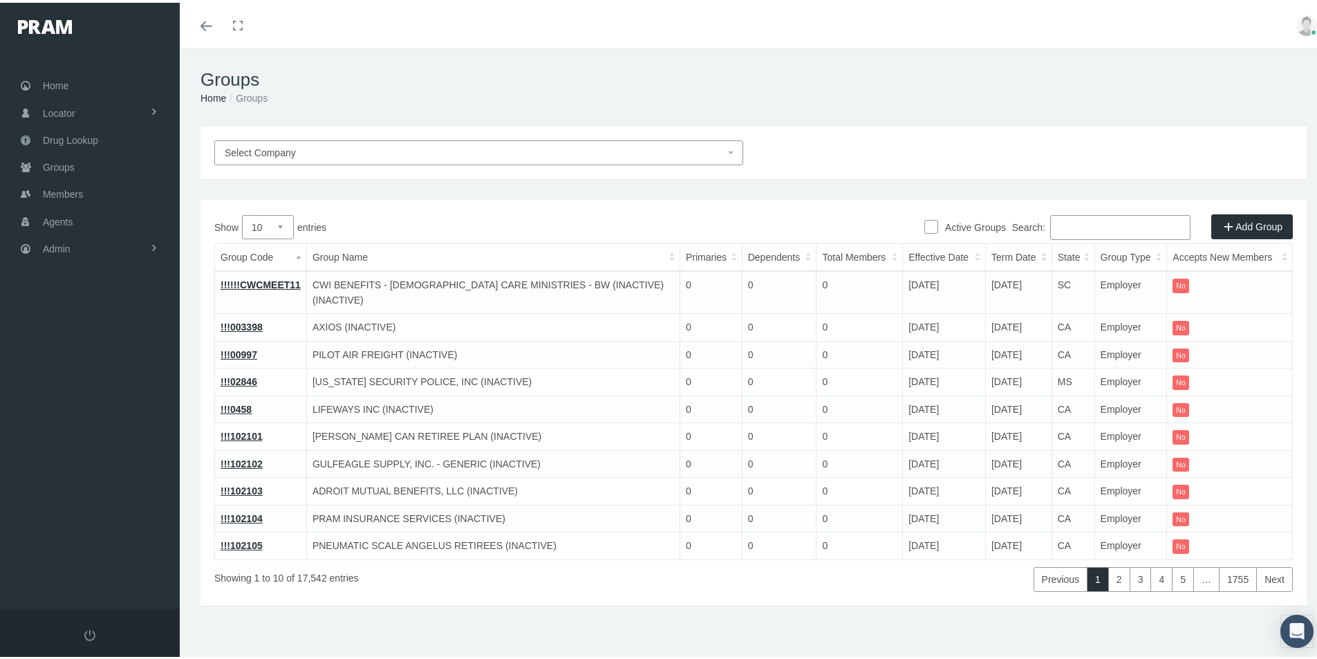
click at [1061, 226] on input "Search:" at bounding box center [1120, 224] width 140 height 25
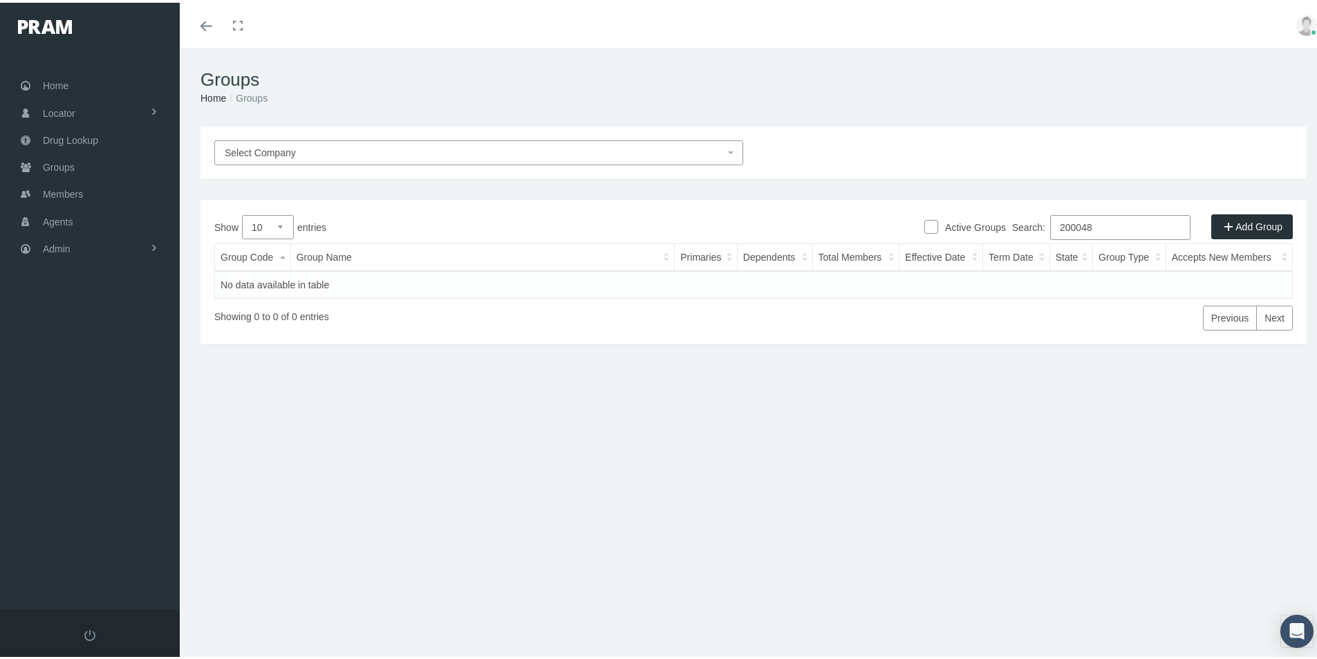
type input "200048"
click at [925, 223] on input "Active Groups" at bounding box center [932, 223] width 14 height 14
checkbox input "true"
drag, startPoint x: 1086, startPoint y: 225, endPoint x: 950, endPoint y: 300, distance: 155.1
click at [1004, 241] on div "Show 10 25 50 100 entries Search: 200048 Group Code Group Name Primaries Depend…" at bounding box center [753, 269] width 1079 height 115
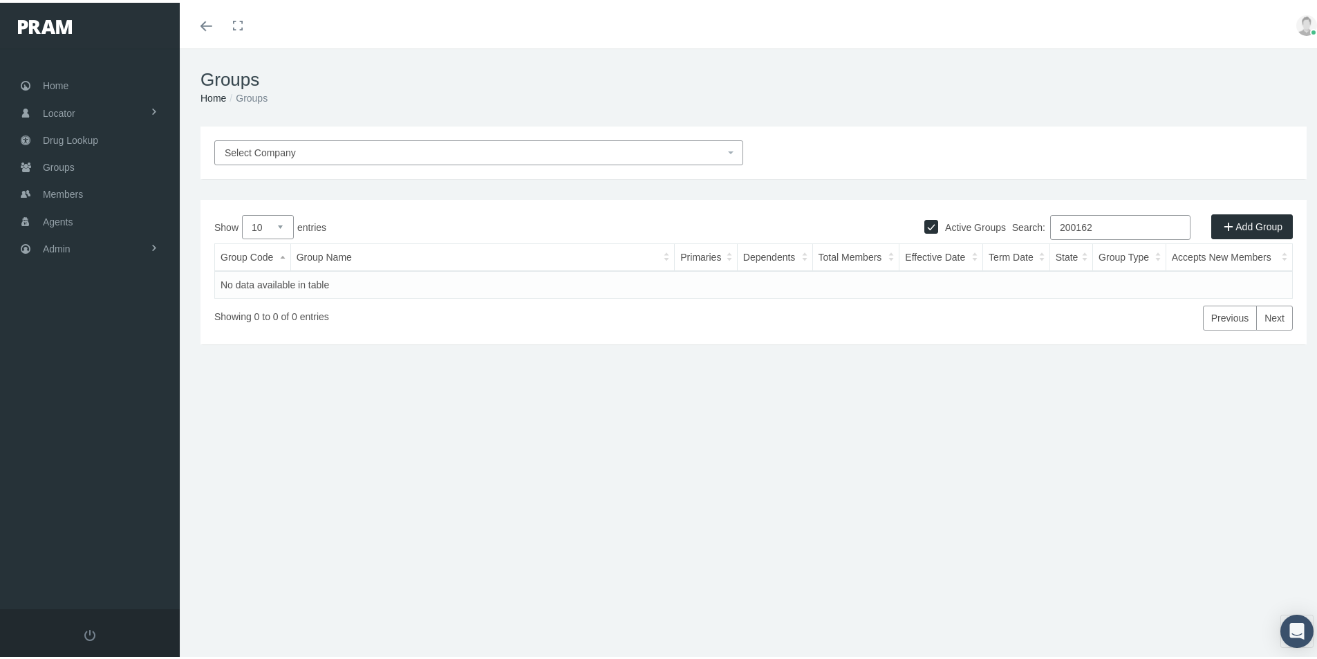
type input "200162"
click at [925, 226] on input "Active Groups" at bounding box center [932, 223] width 14 height 14
checkbox input "false"
drag, startPoint x: 1087, startPoint y: 227, endPoint x: 949, endPoint y: 272, distance: 144.8
click at [950, 270] on div "Show 10 25 50 100 entries Search: 200162 Group Code Group Name Primaries Depend…" at bounding box center [753, 269] width 1079 height 115
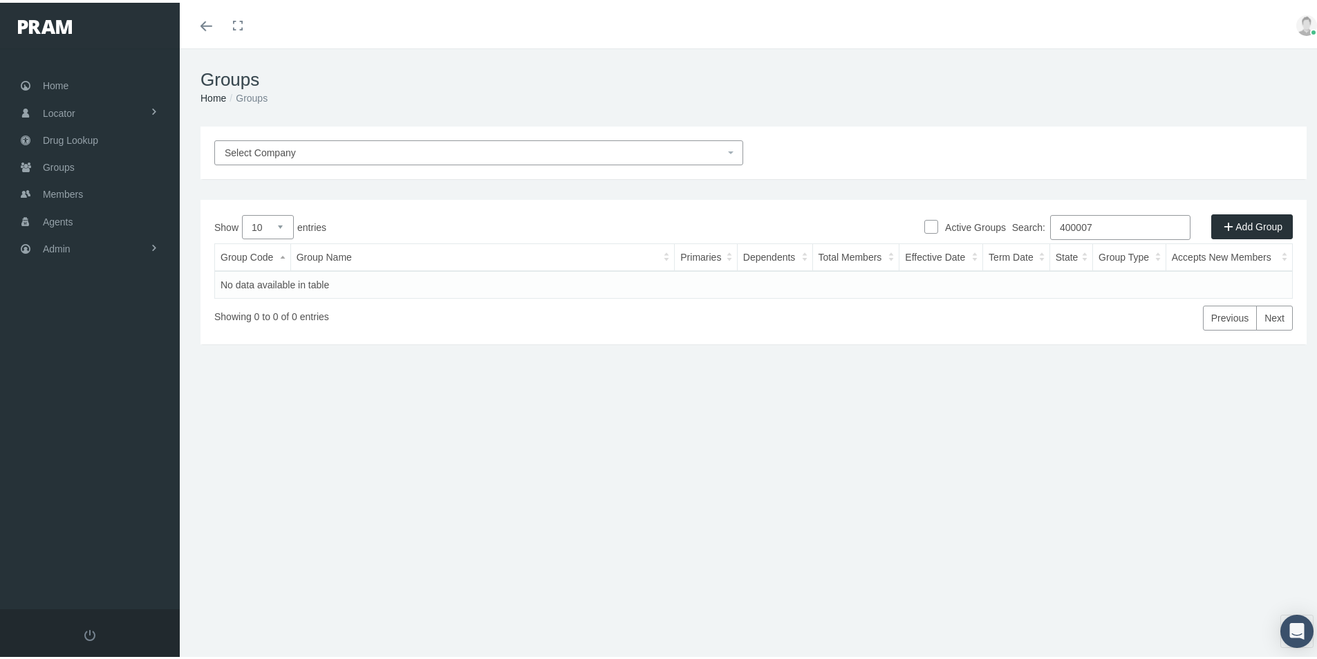
type input "400007"
drag, startPoint x: 918, startPoint y: 222, endPoint x: 945, endPoint y: 235, distance: 29.4
click at [925, 223] on input "Active Groups" at bounding box center [932, 223] width 14 height 14
checkbox input "true"
drag, startPoint x: 1090, startPoint y: 219, endPoint x: 961, endPoint y: 260, distance: 134.9
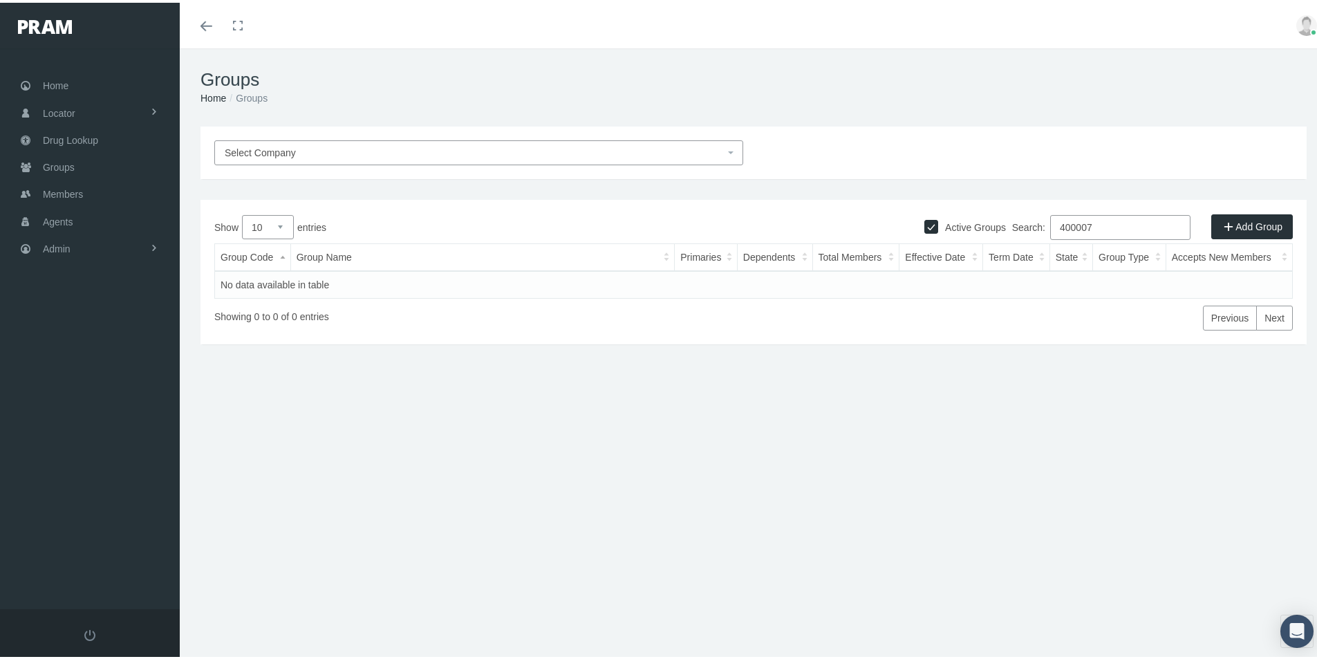
click at [964, 255] on div "Show 10 25 50 100 entries Search: 400007 Group Code Group Name Primaries Depend…" at bounding box center [753, 269] width 1079 height 115
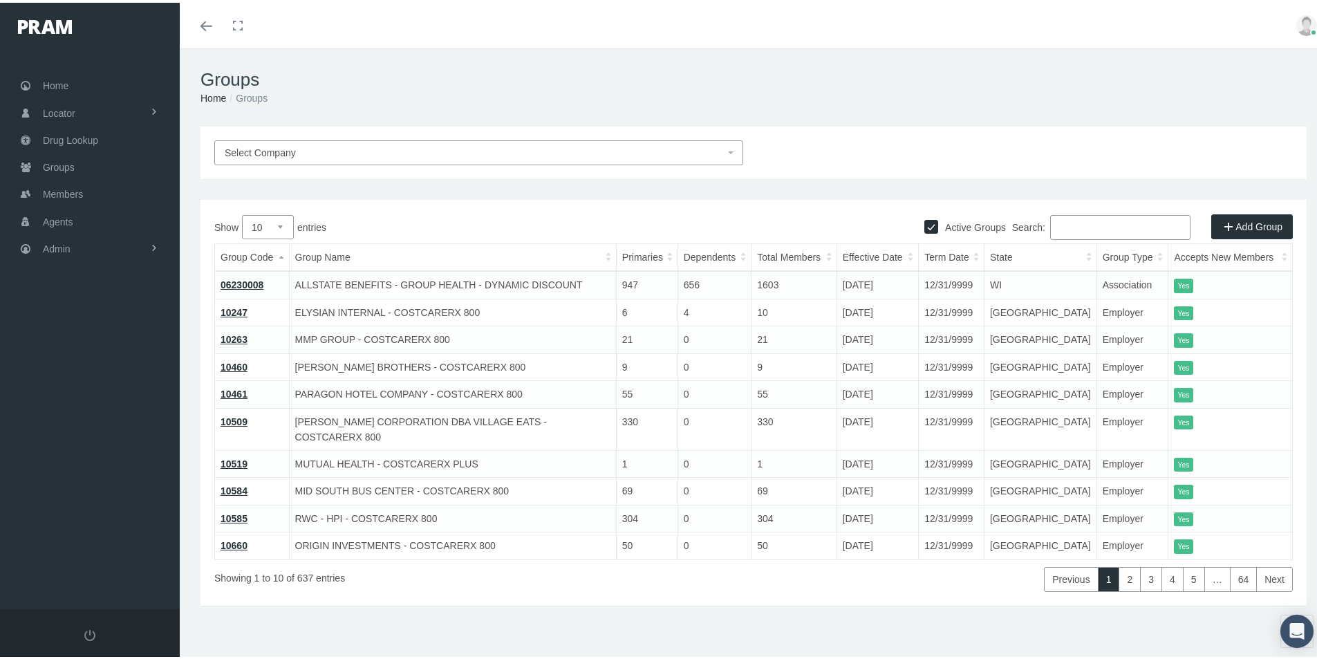
click at [1138, 87] on div "Groups Home Groups" at bounding box center [754, 85] width 1148 height 78
click at [402, 95] on ol "Home Groups" at bounding box center [754, 95] width 1106 height 15
click at [107, 407] on div "Home Locator Pharmacy Cannabis Provider Drug Lookup Groups" at bounding box center [95, 326] width 190 height 561
click at [82, 336] on div "Home Locator Pharmacy Cannabis Provider Drug Lookup Groups" at bounding box center [95, 326] width 190 height 561
click at [53, 214] on span "Agents" at bounding box center [58, 219] width 30 height 26
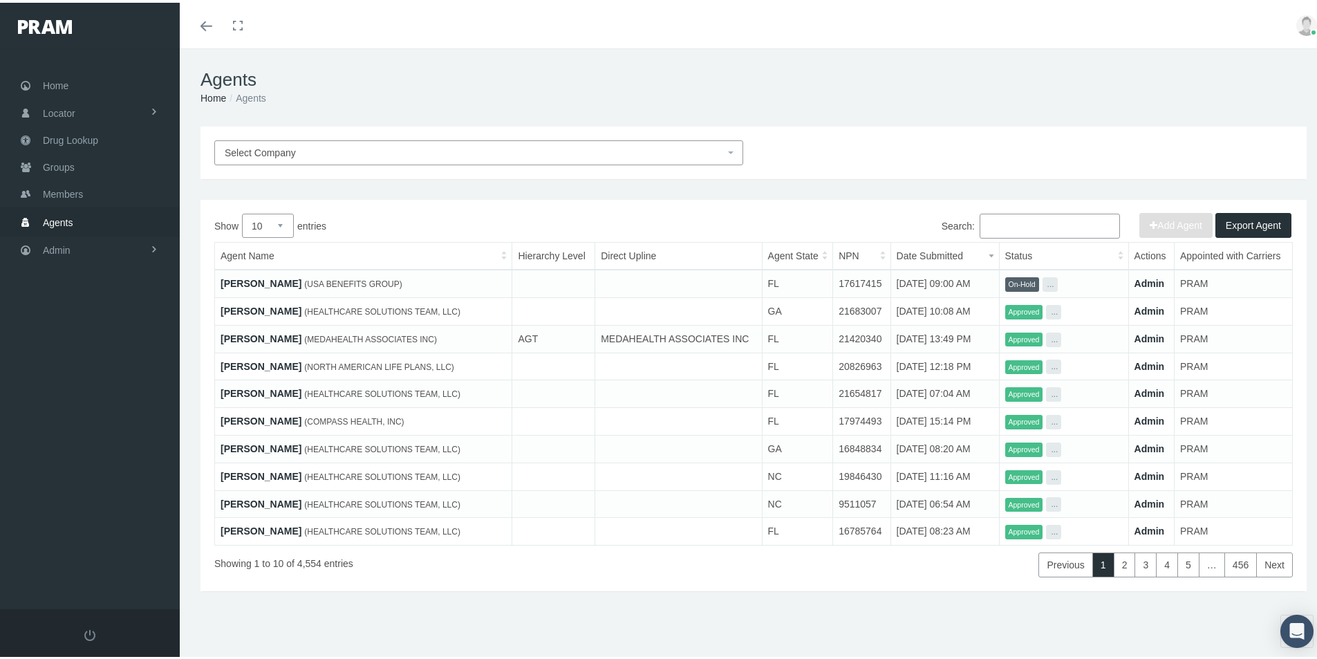
click at [58, 221] on span "Agents" at bounding box center [58, 220] width 30 height 26
click at [243, 272] on td "[PERSON_NAME] (USA BENEFITS GROUP)" at bounding box center [363, 281] width 297 height 28
click at [254, 278] on link "[PERSON_NAME]" at bounding box center [261, 280] width 81 height 11
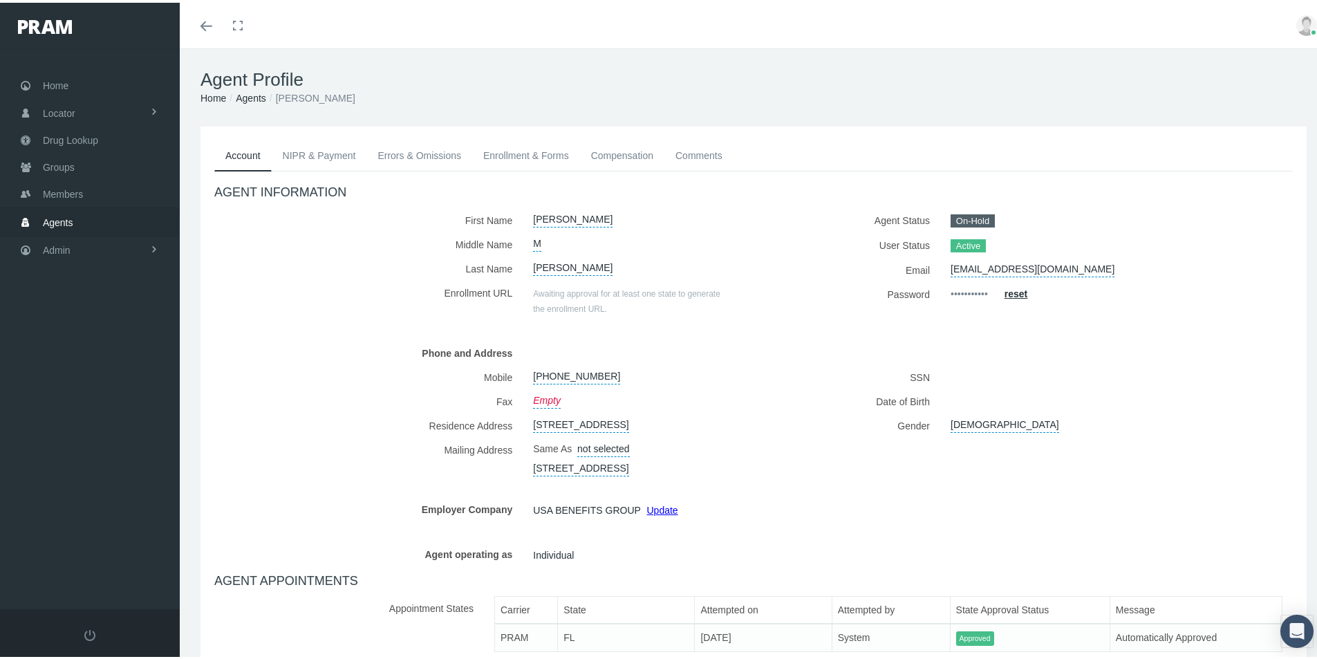
click at [328, 154] on link "NIPR & Payment" at bounding box center [319, 153] width 95 height 30
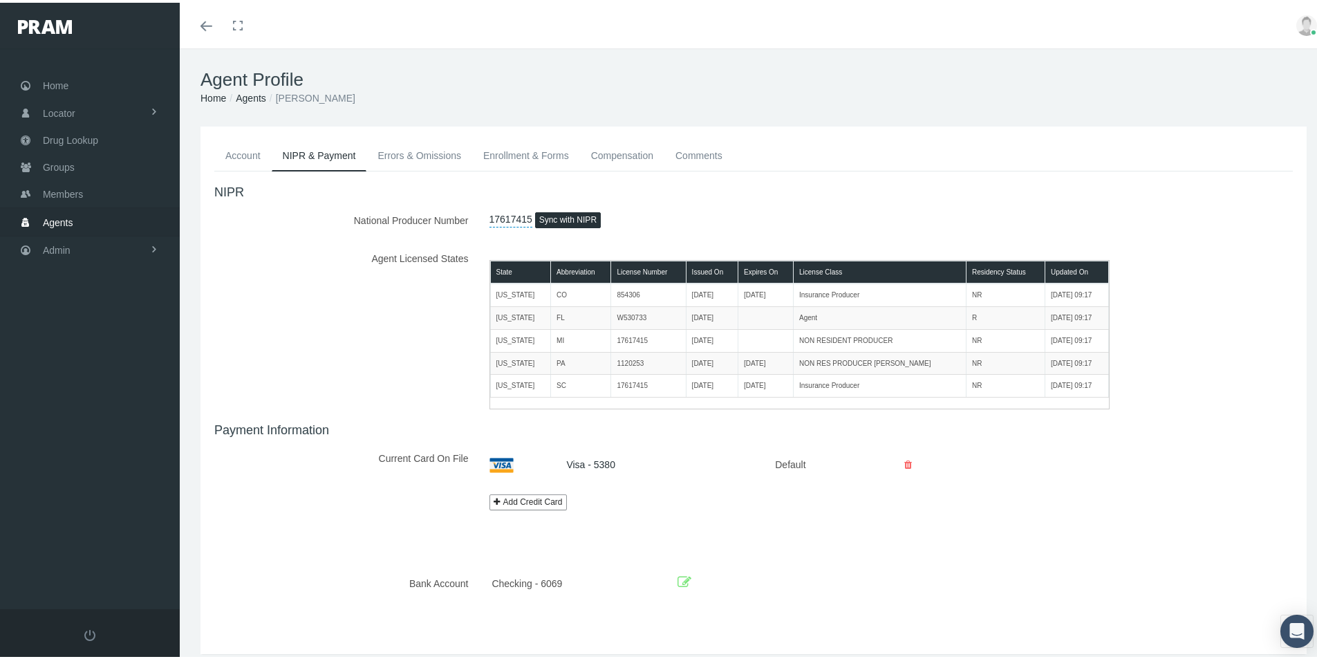
click at [514, 156] on link "Enrollment & Forms" at bounding box center [526, 153] width 108 height 30
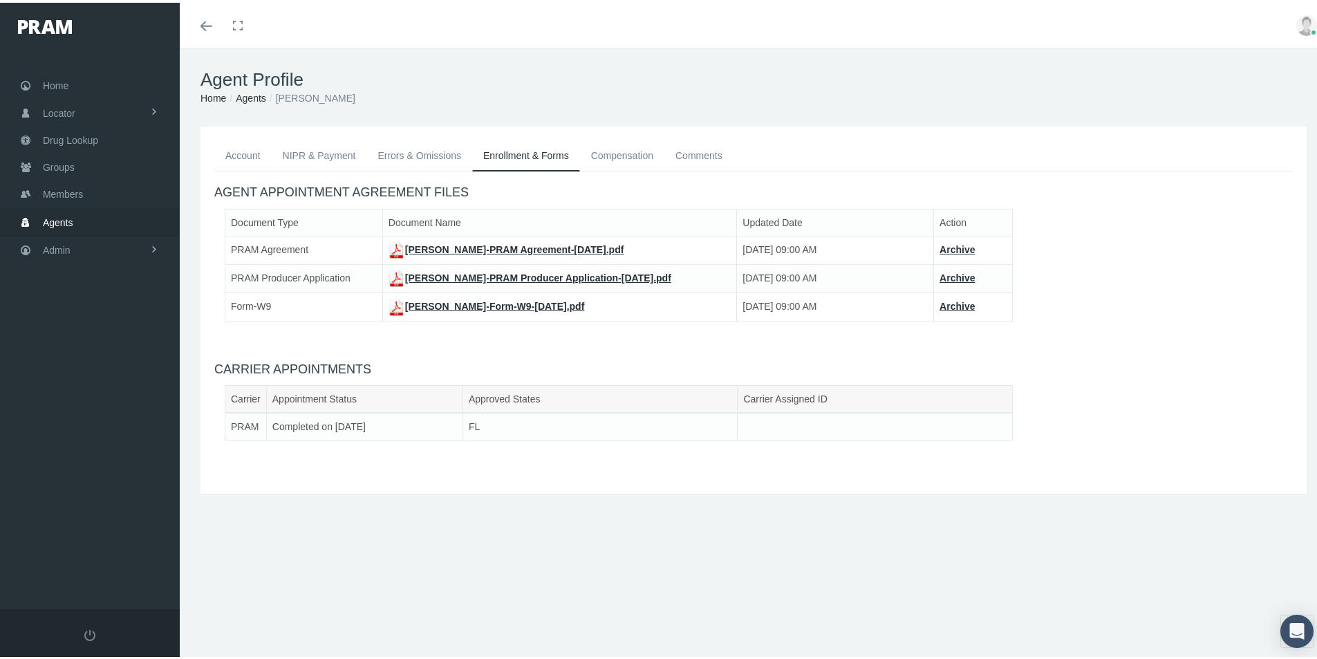
click at [317, 154] on link "NIPR & Payment" at bounding box center [319, 153] width 95 height 30
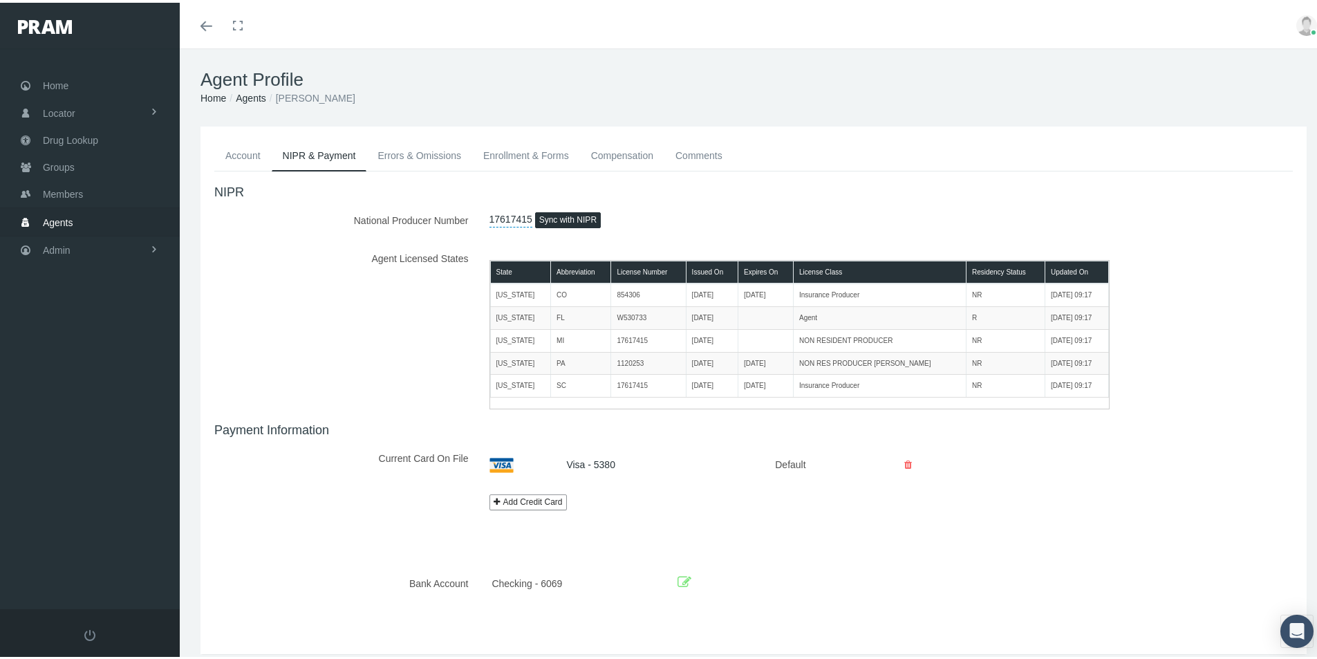
drag, startPoint x: 235, startPoint y: 156, endPoint x: 234, endPoint y: 185, distance: 29.1
click at [234, 157] on link "Account" at bounding box center [242, 153] width 57 height 30
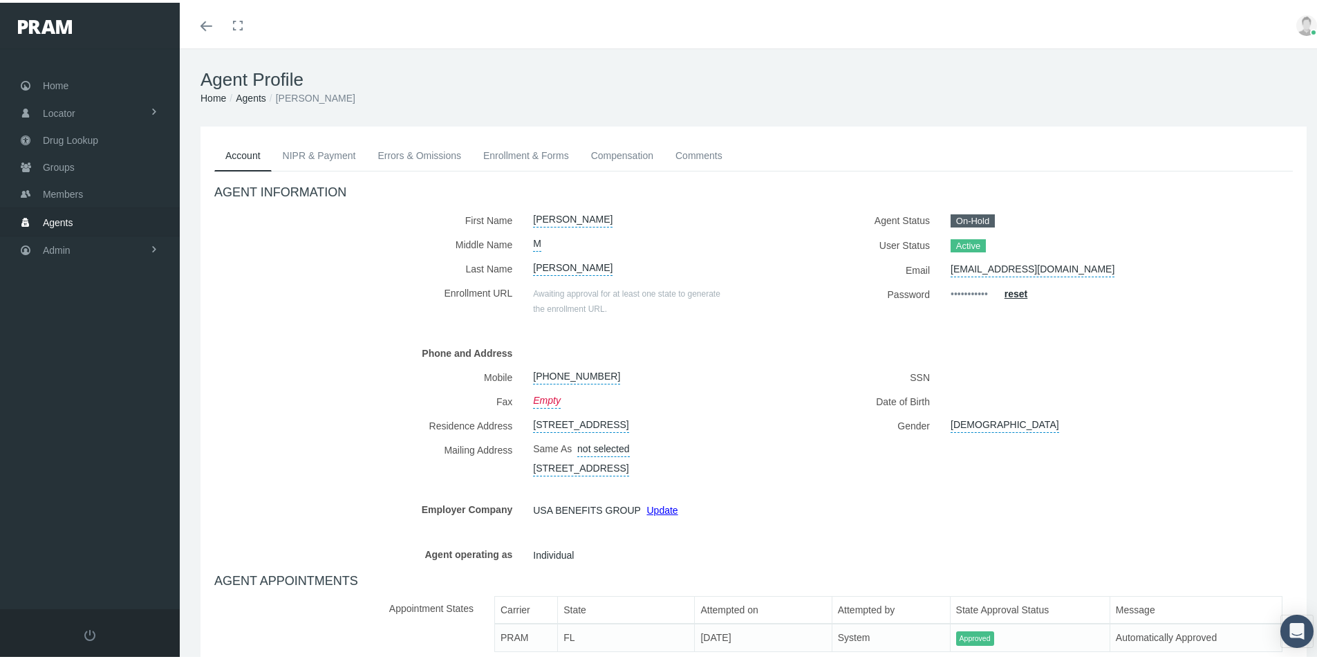
click at [686, 154] on link "Comments" at bounding box center [699, 153] width 69 height 30
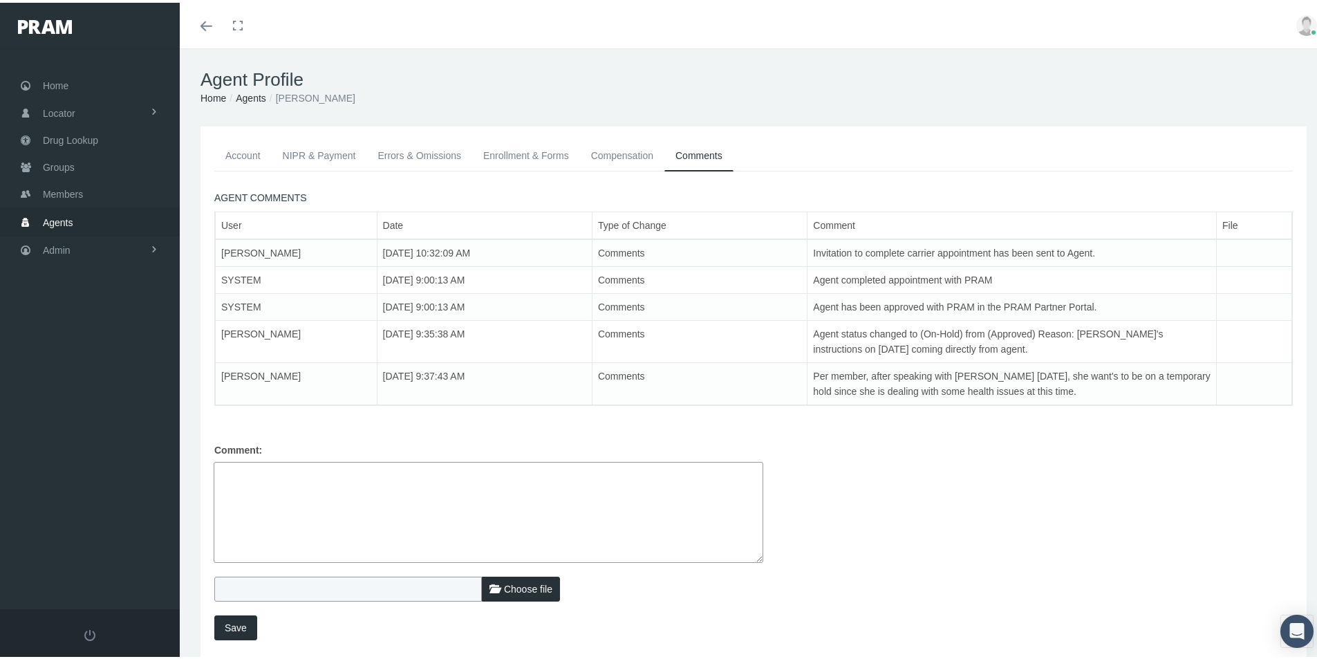
click at [237, 469] on textarea at bounding box center [489, 509] width 550 height 101
click at [249, 470] on textarea at bounding box center [489, 509] width 550 height 101
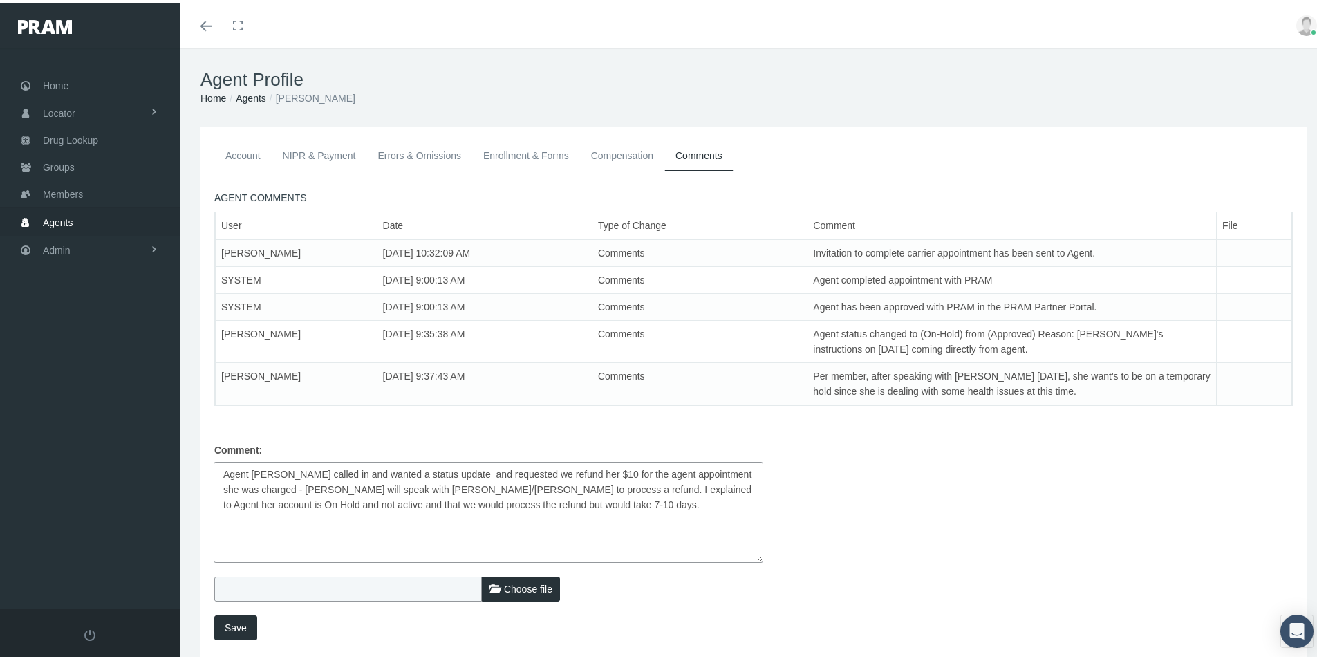
type textarea "Agent Jacquelyne called in and wanted a status update and requested we refund h…"
click at [232, 623] on span "Save" at bounding box center [236, 625] width 22 height 11
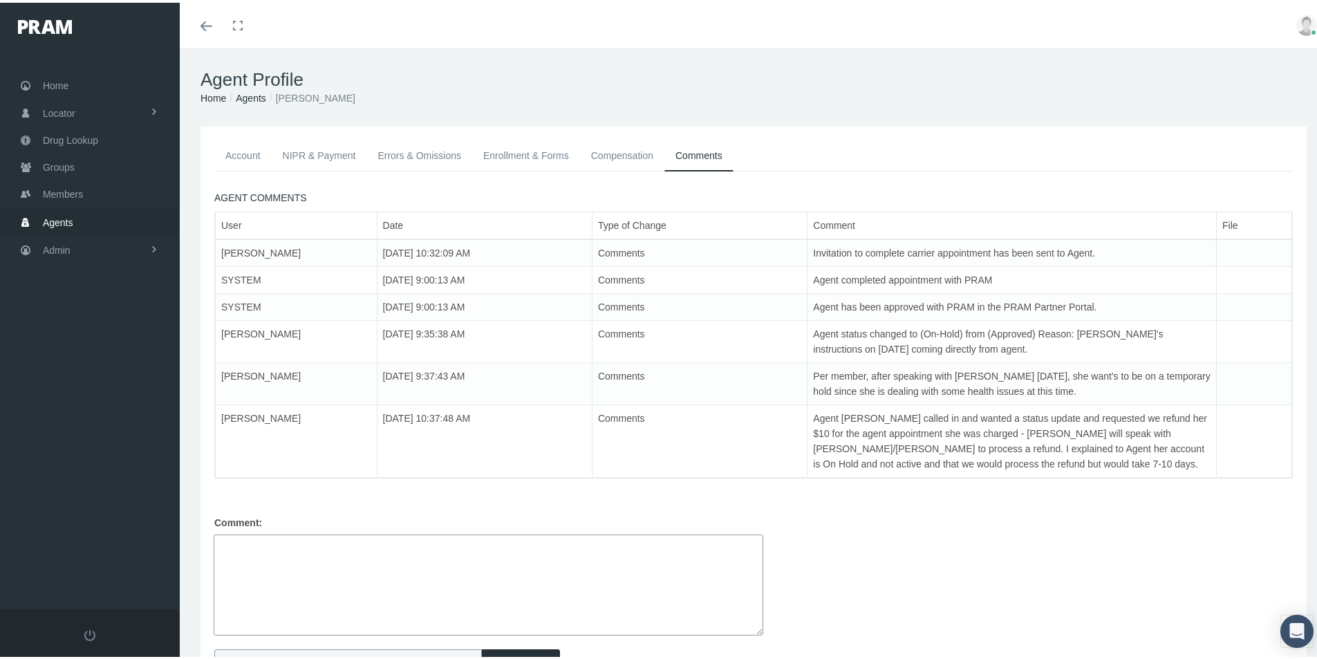
click at [889, 552] on div "Comment: Choose file Save" at bounding box center [754, 616] width 1100 height 216
click at [51, 245] on span "Admin" at bounding box center [57, 247] width 28 height 26
click at [87, 481] on span "Eligibility File Uploads" at bounding box center [104, 481] width 94 height 24
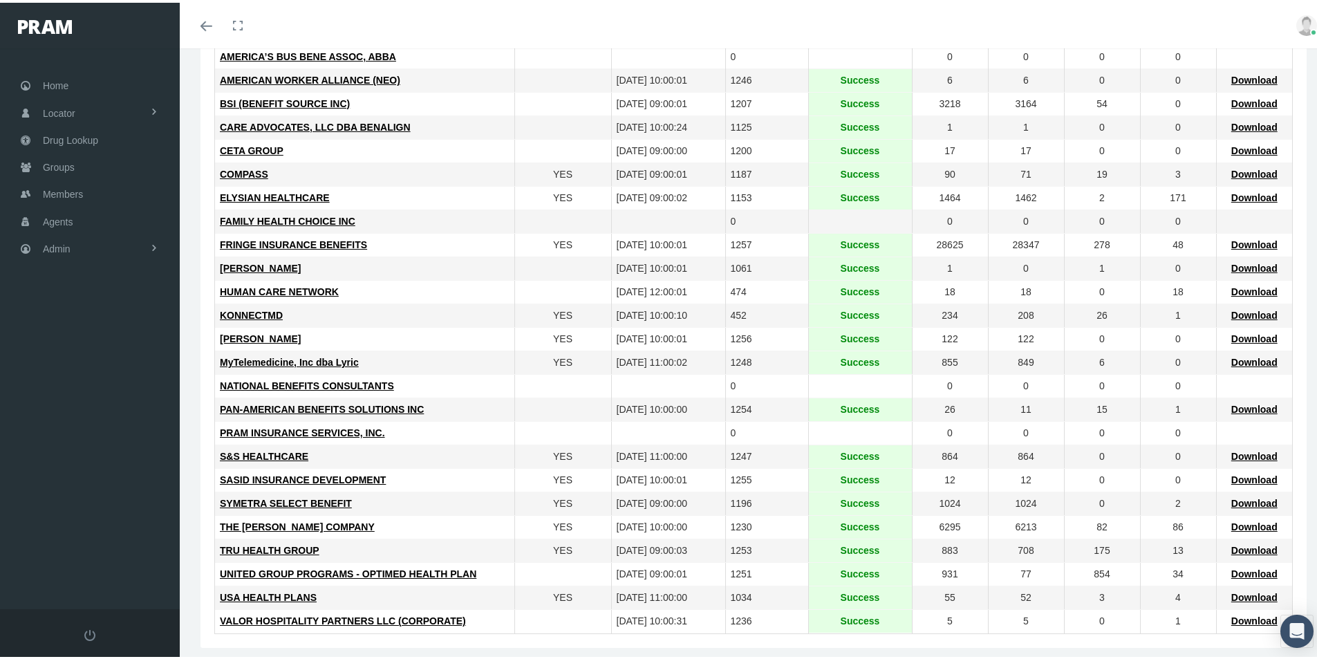
scroll to position [277, 0]
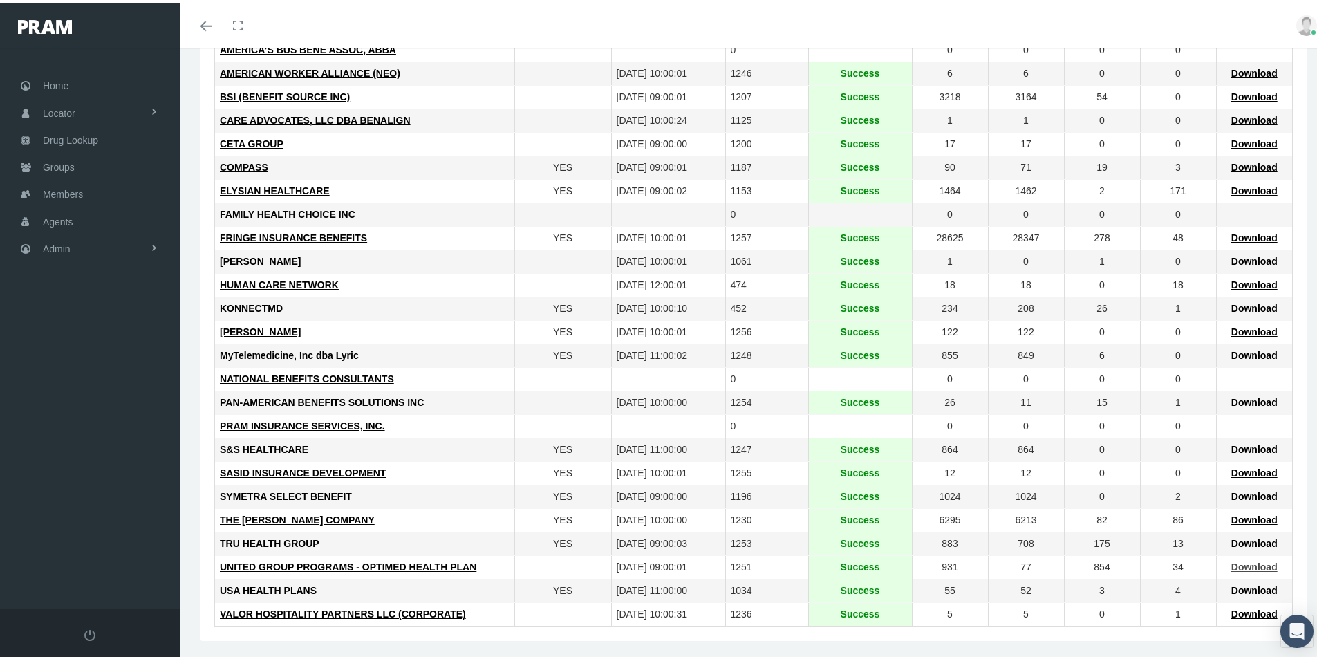
click at [1247, 567] on span "Download" at bounding box center [1255, 564] width 46 height 11
click at [326, 560] on span "UNITED GROUP PROGRAMS - OPTIMED HEALTH PLAN" at bounding box center [348, 564] width 257 height 11
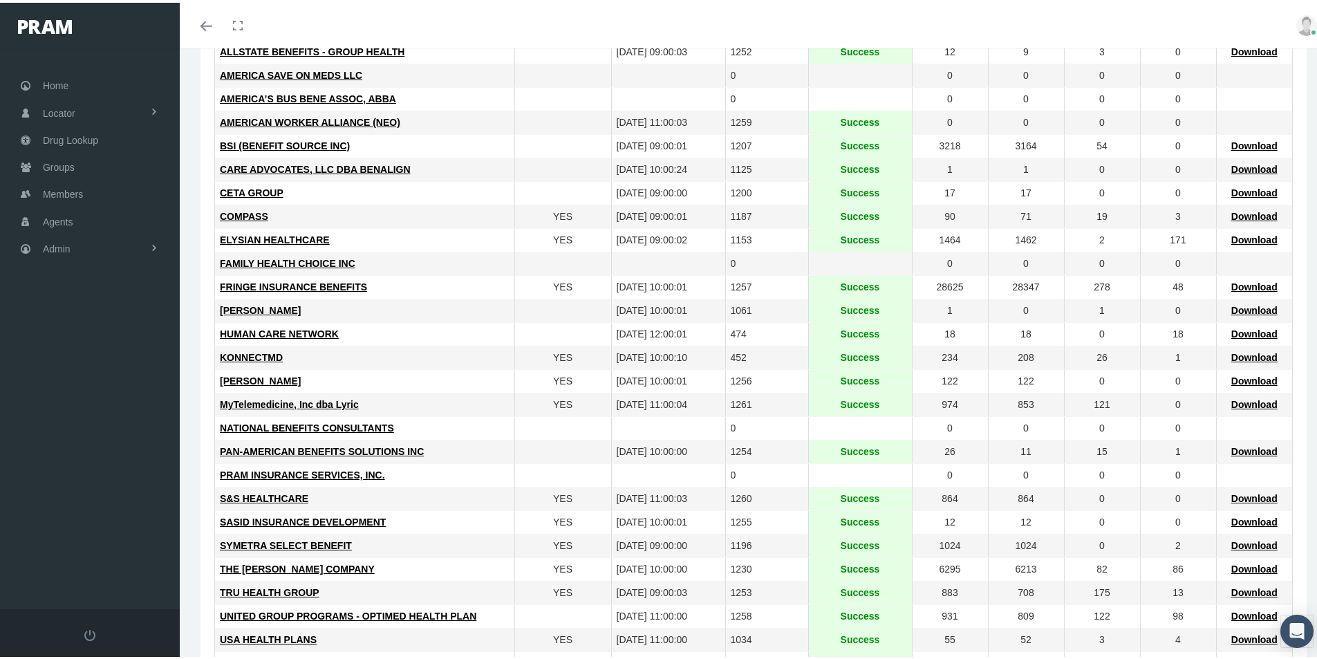
scroll to position [238, 0]
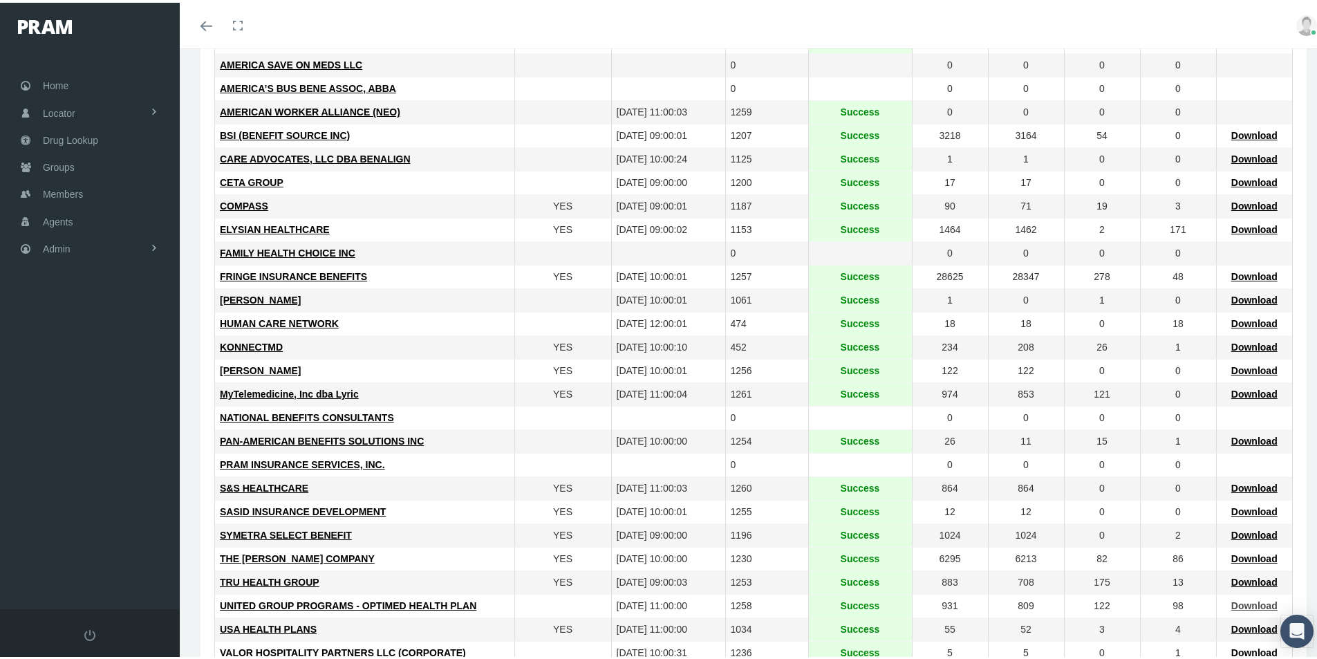
click at [1236, 603] on span "Download" at bounding box center [1255, 602] width 46 height 11
click at [1240, 604] on span "Download" at bounding box center [1255, 602] width 46 height 11
drag, startPoint x: 56, startPoint y: 192, endPoint x: 233, endPoint y: 245, distance: 184.9
click at [56, 192] on span "Members" at bounding box center [63, 191] width 40 height 26
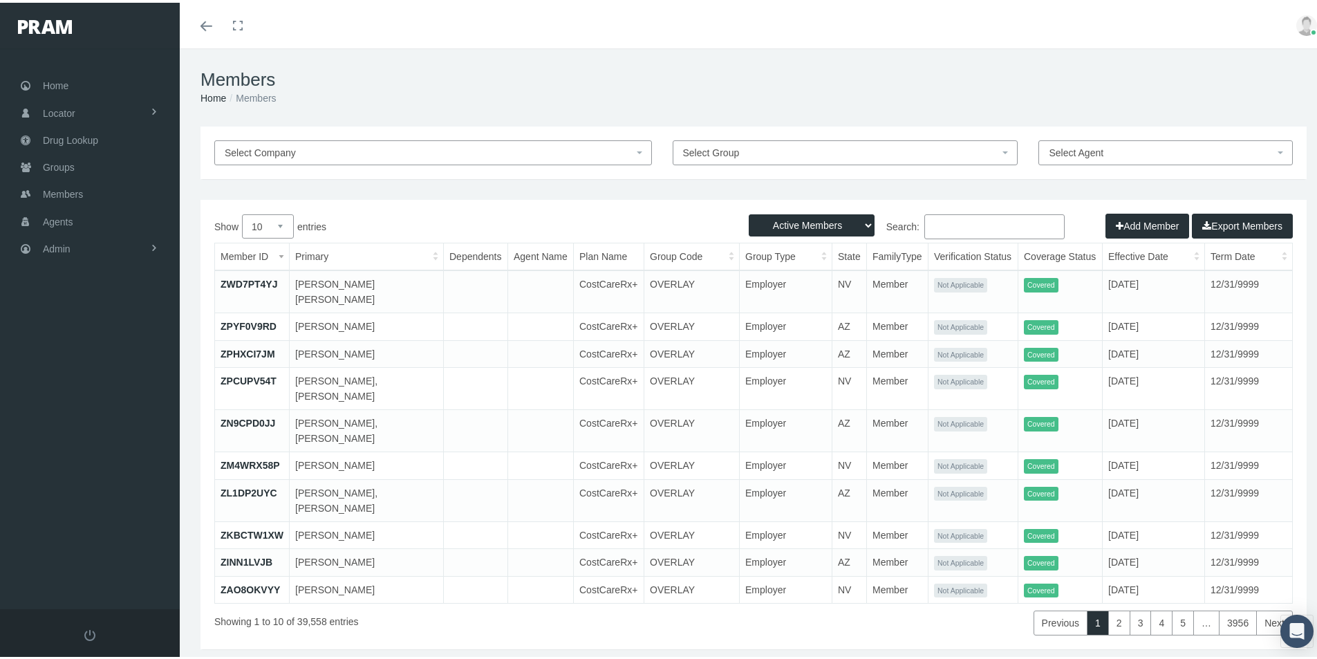
paste input "18989160301"
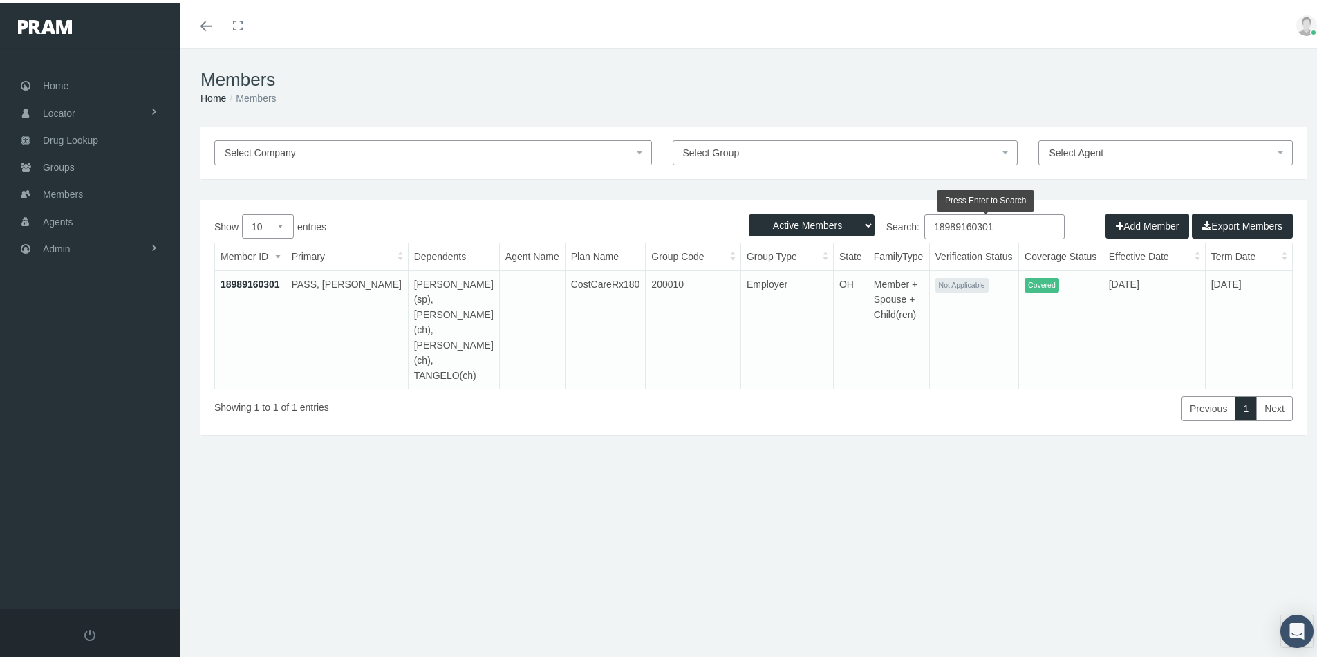
type input "18989160301"
drag, startPoint x: 416, startPoint y: 89, endPoint x: 413, endPoint y: 100, distance: 12.1
click at [416, 89] on ol "Home Members" at bounding box center [754, 95] width 1106 height 15
click at [55, 167] on span "Groups" at bounding box center [59, 164] width 32 height 26
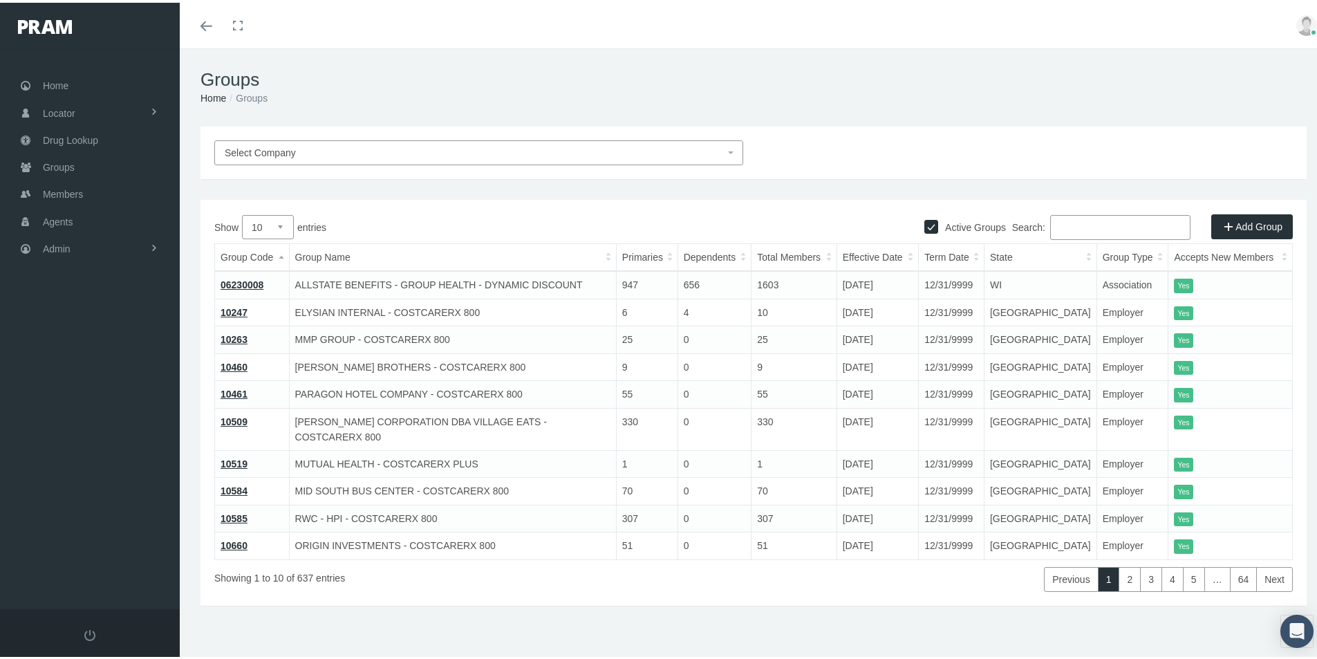
click at [325, 157] on span "Select Company" at bounding box center [475, 149] width 500 height 15
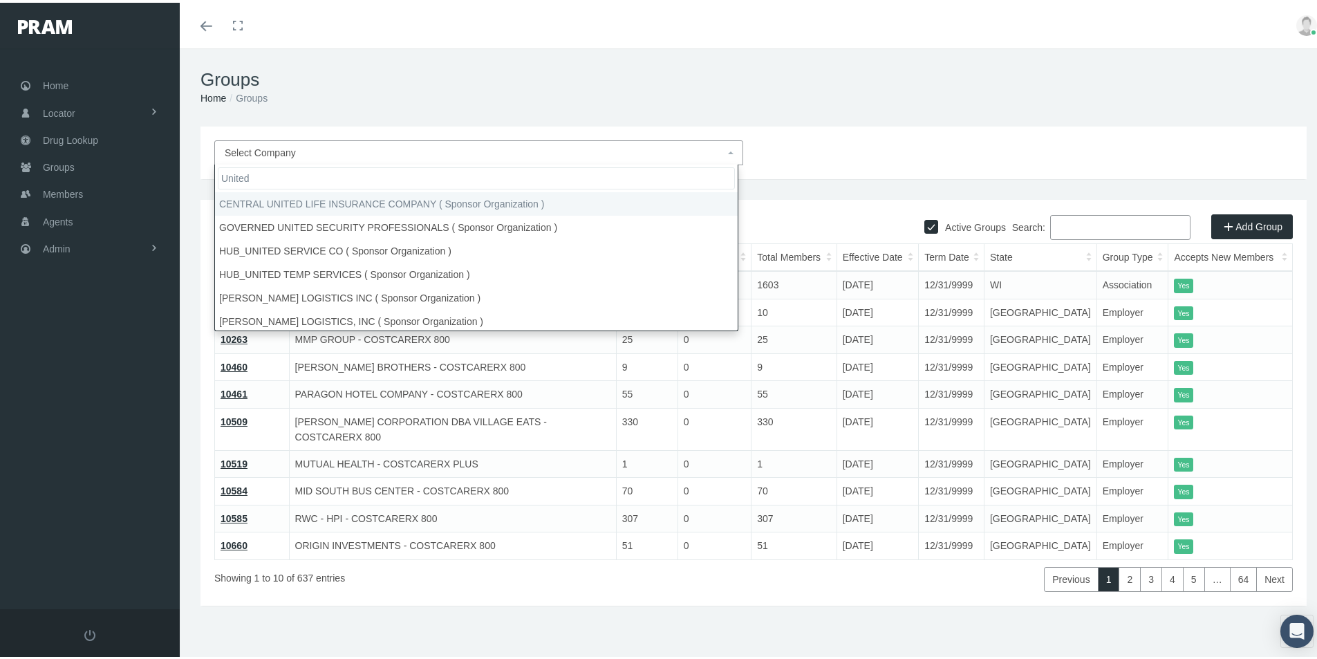
click at [264, 176] on input "United" at bounding box center [476, 176] width 517 height 22
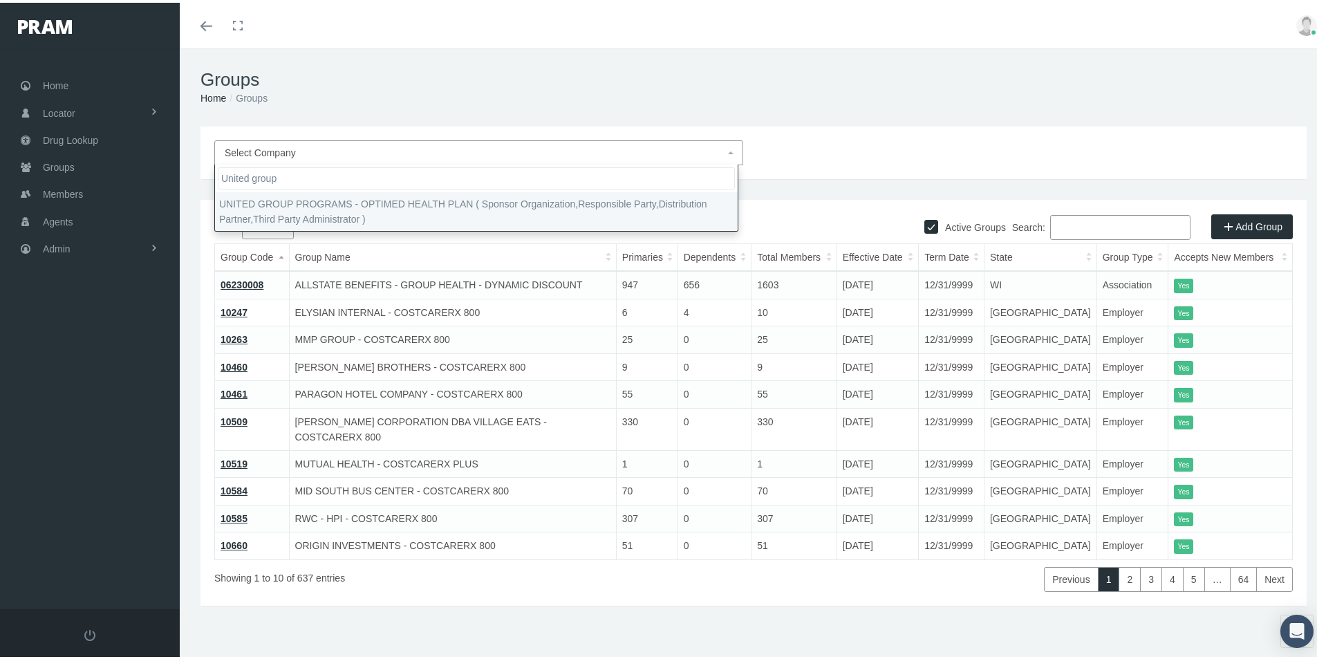
type input "United group"
select select "4875"
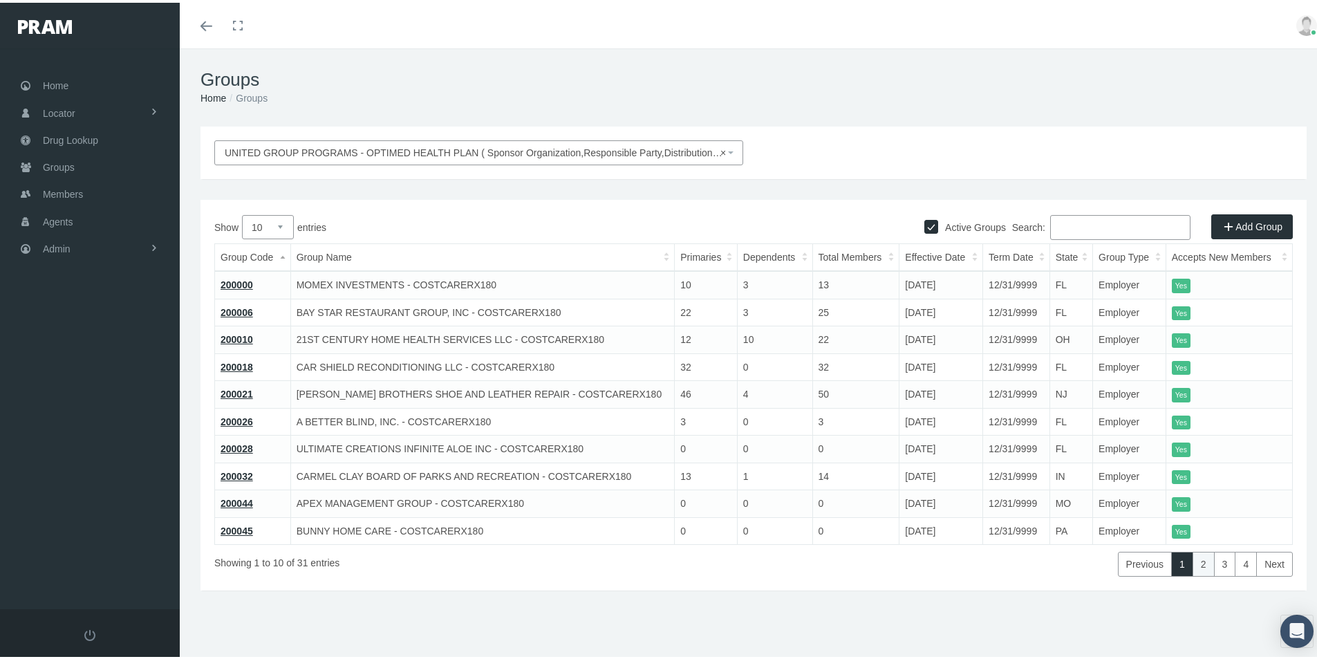
click at [1196, 564] on link "2" at bounding box center [1204, 561] width 22 height 25
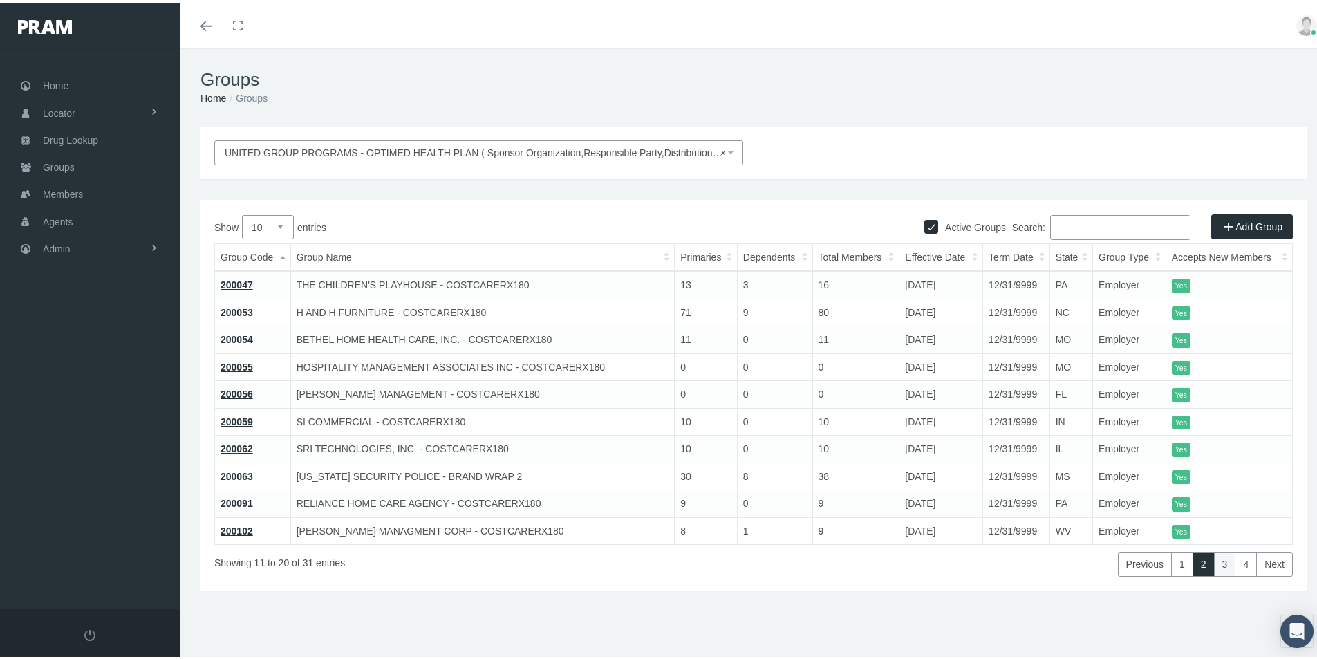
click at [1214, 560] on link "3" at bounding box center [1225, 561] width 22 height 25
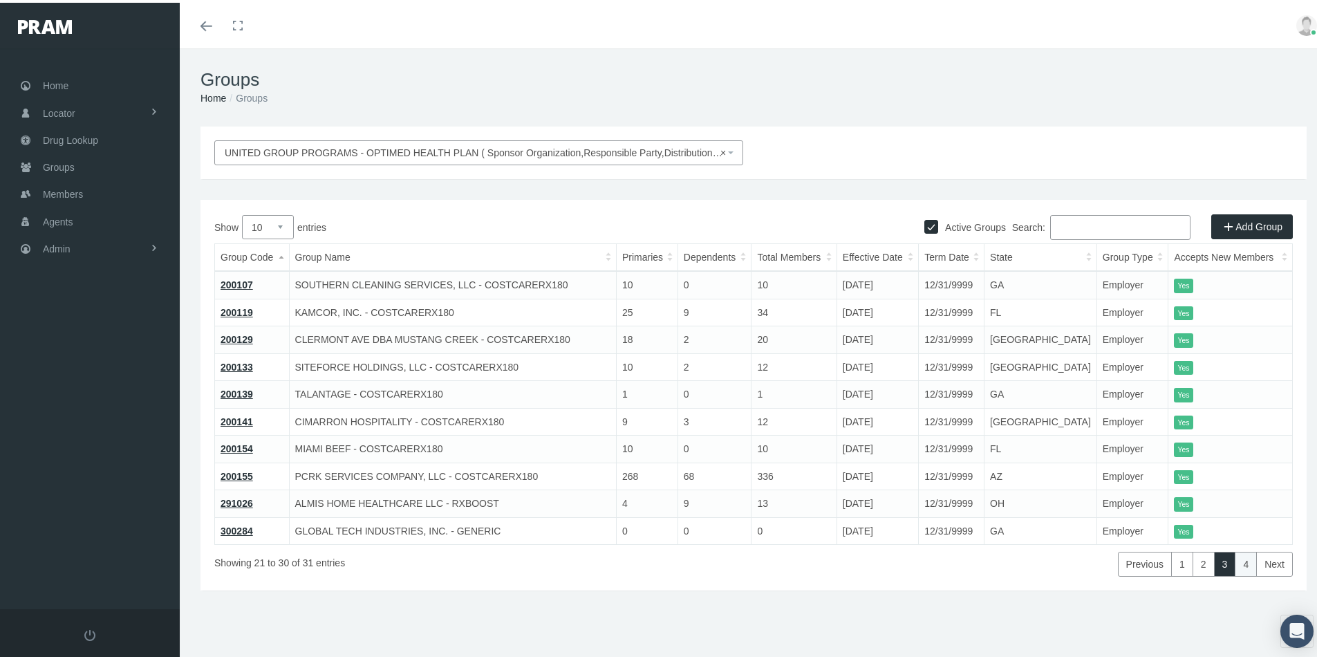
click at [1235, 560] on link "4" at bounding box center [1246, 561] width 22 height 25
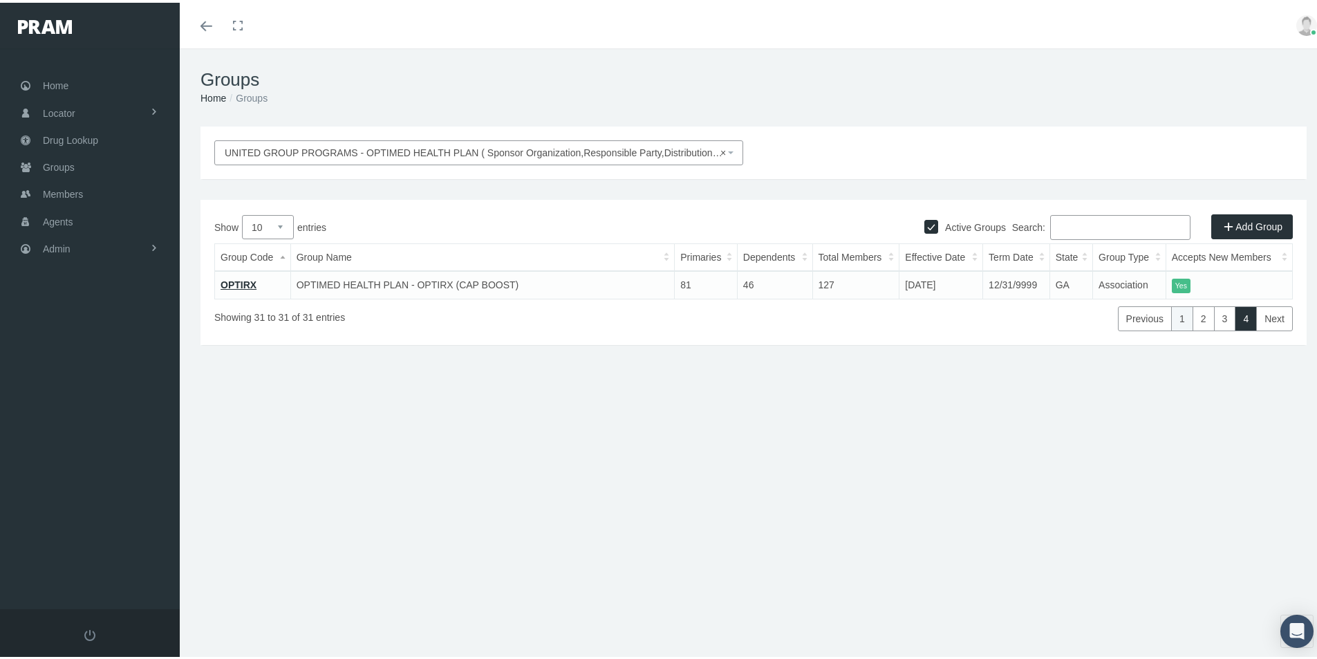
click at [1171, 319] on link "1" at bounding box center [1182, 316] width 22 height 25
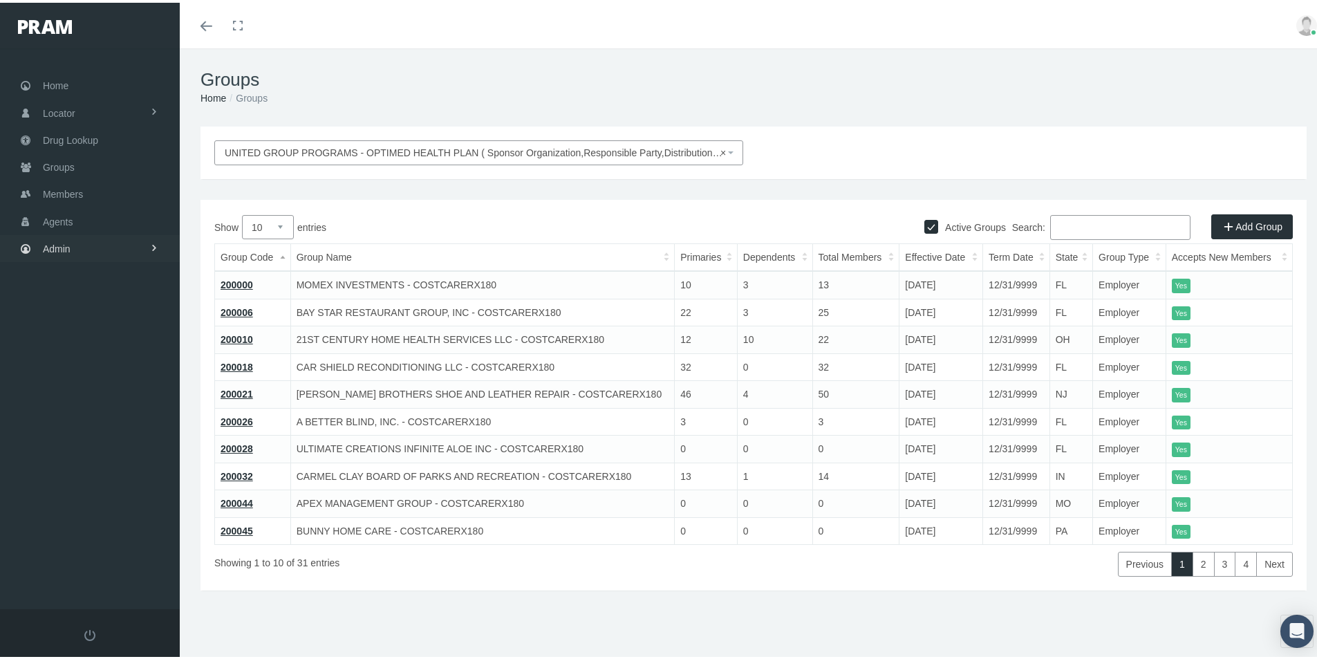
click at [61, 244] on span "Admin" at bounding box center [57, 246] width 28 height 26
click at [98, 476] on span "Eligibility File Uploads" at bounding box center [104, 479] width 94 height 24
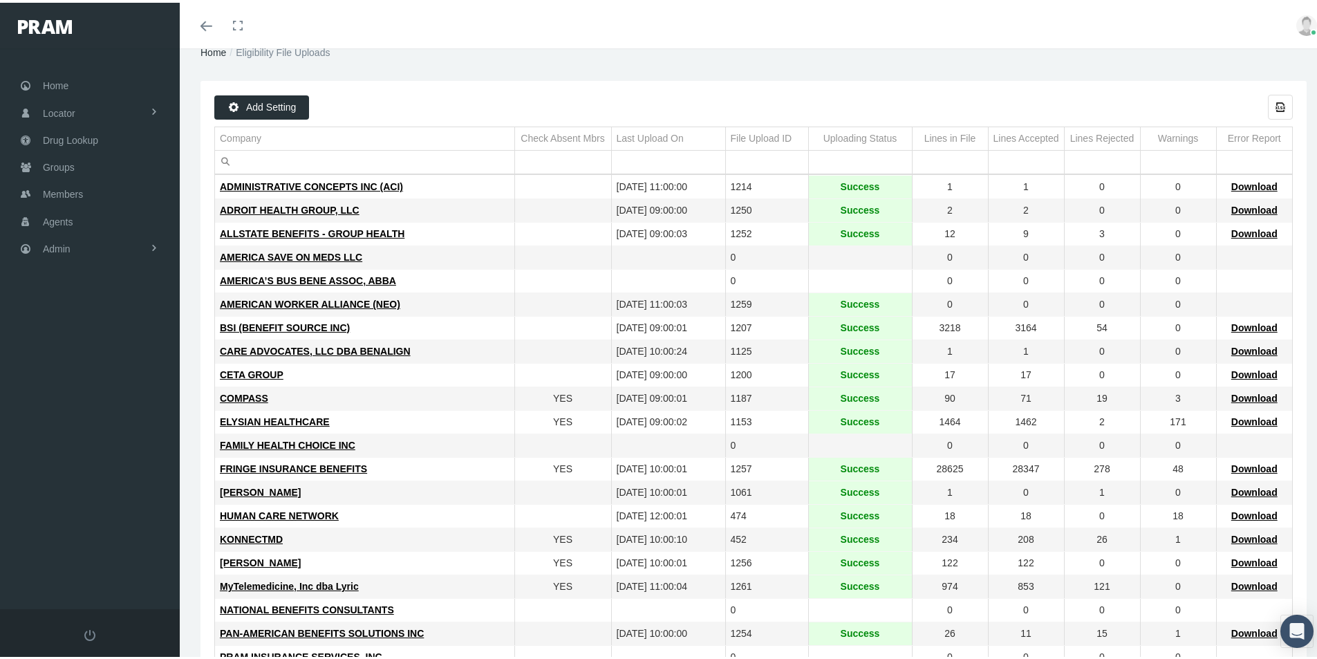
scroll to position [69, 0]
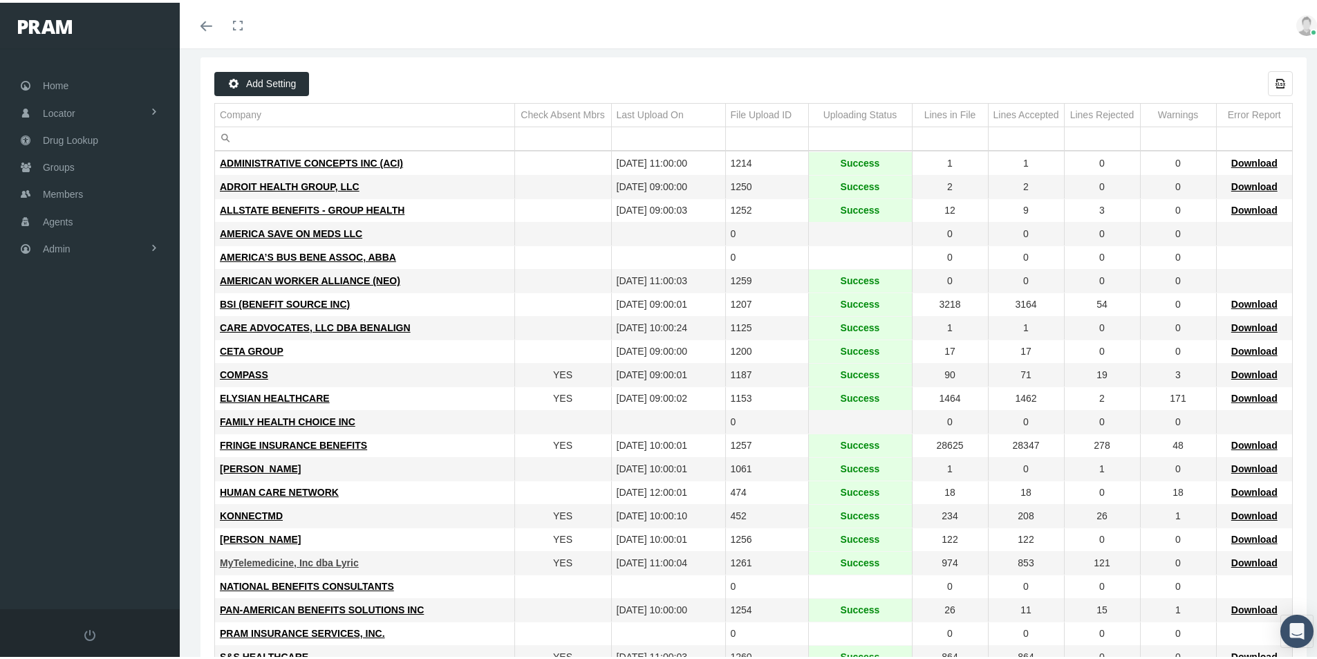
click at [271, 559] on span "MyTelemedicine, Inc dba Lyric" at bounding box center [289, 560] width 139 height 11
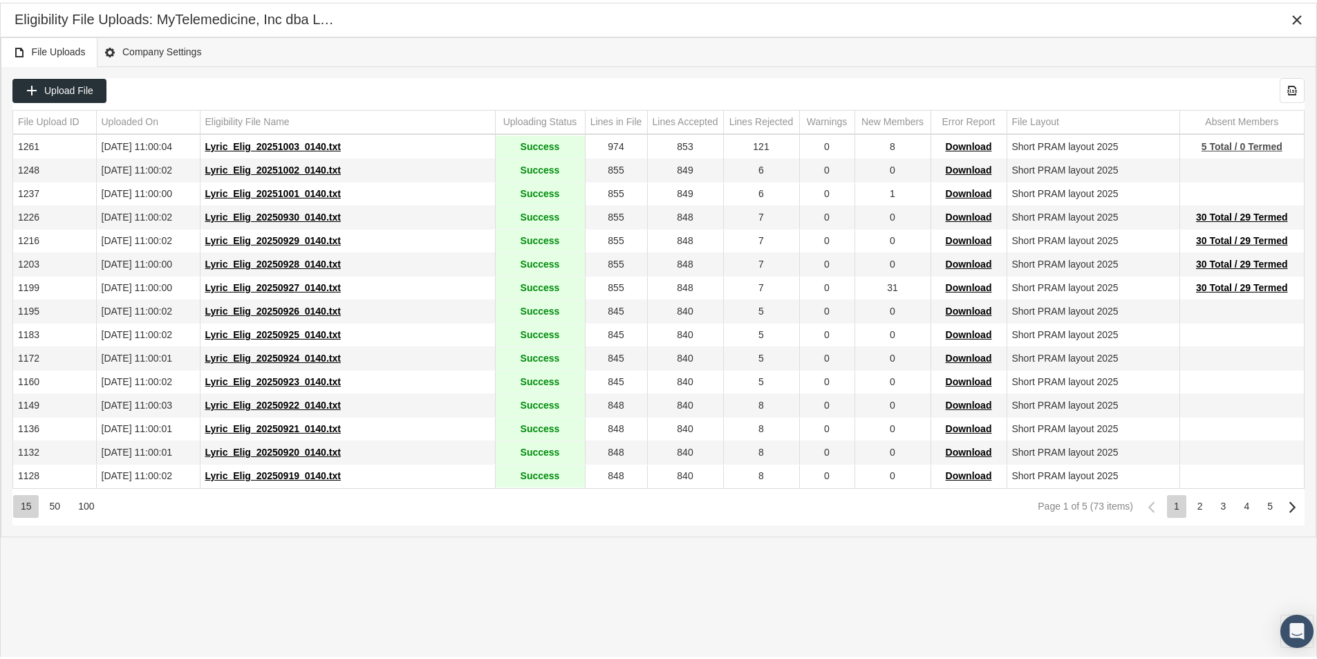
click at [1215, 144] on span "5 Total / 0 Termed" at bounding box center [1242, 143] width 81 height 11
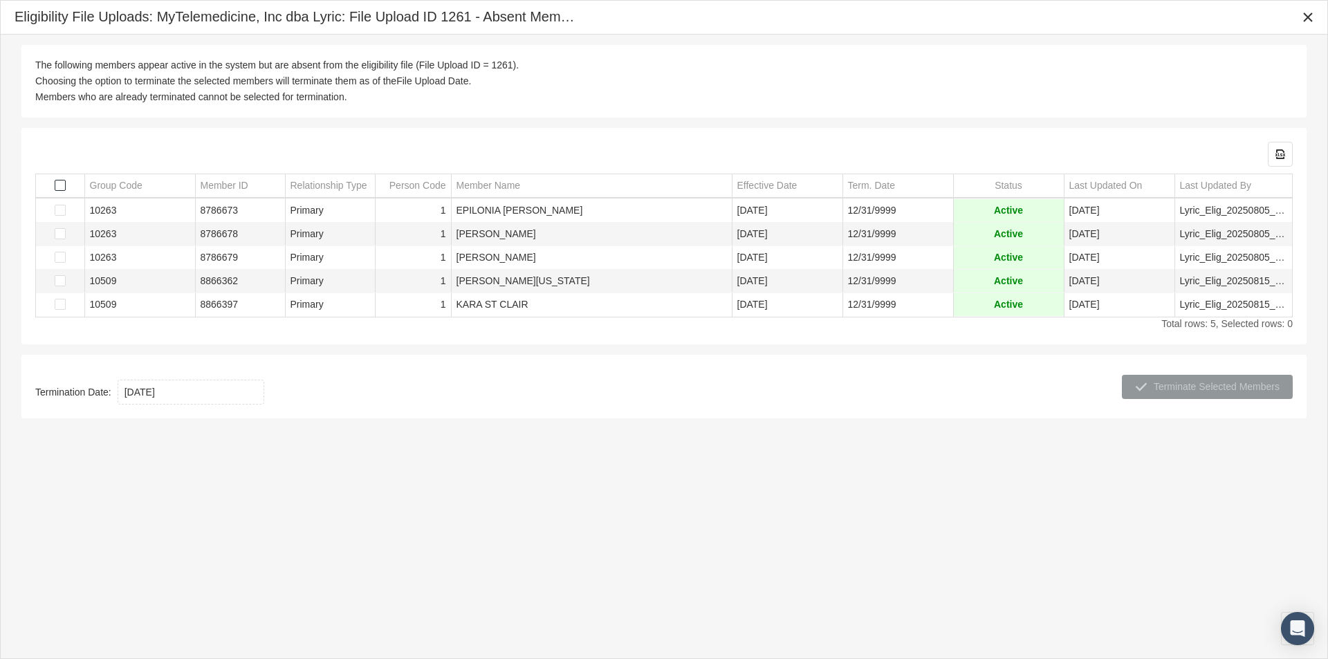
drag, startPoint x: 59, startPoint y: 185, endPoint x: 59, endPoint y: 216, distance: 31.1
click at [59, 185] on span "Select all" at bounding box center [60, 185] width 11 height 11
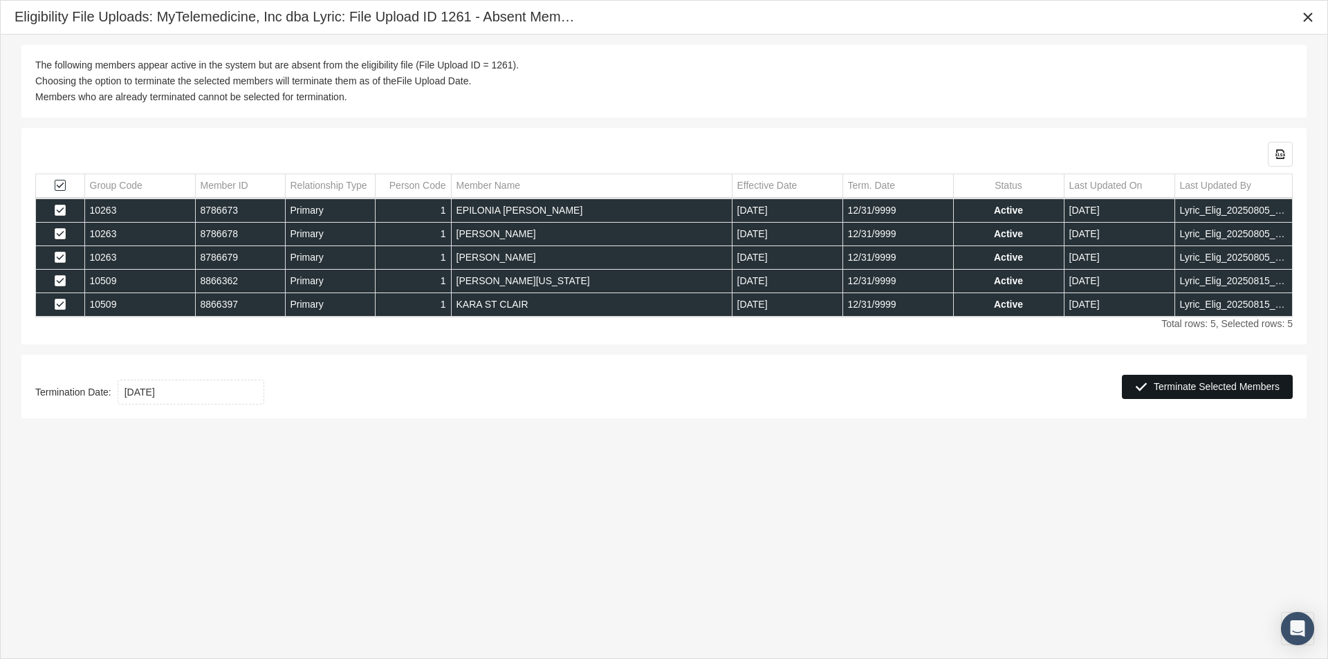
click at [1194, 387] on span "Terminate Selected Members" at bounding box center [1216, 386] width 126 height 11
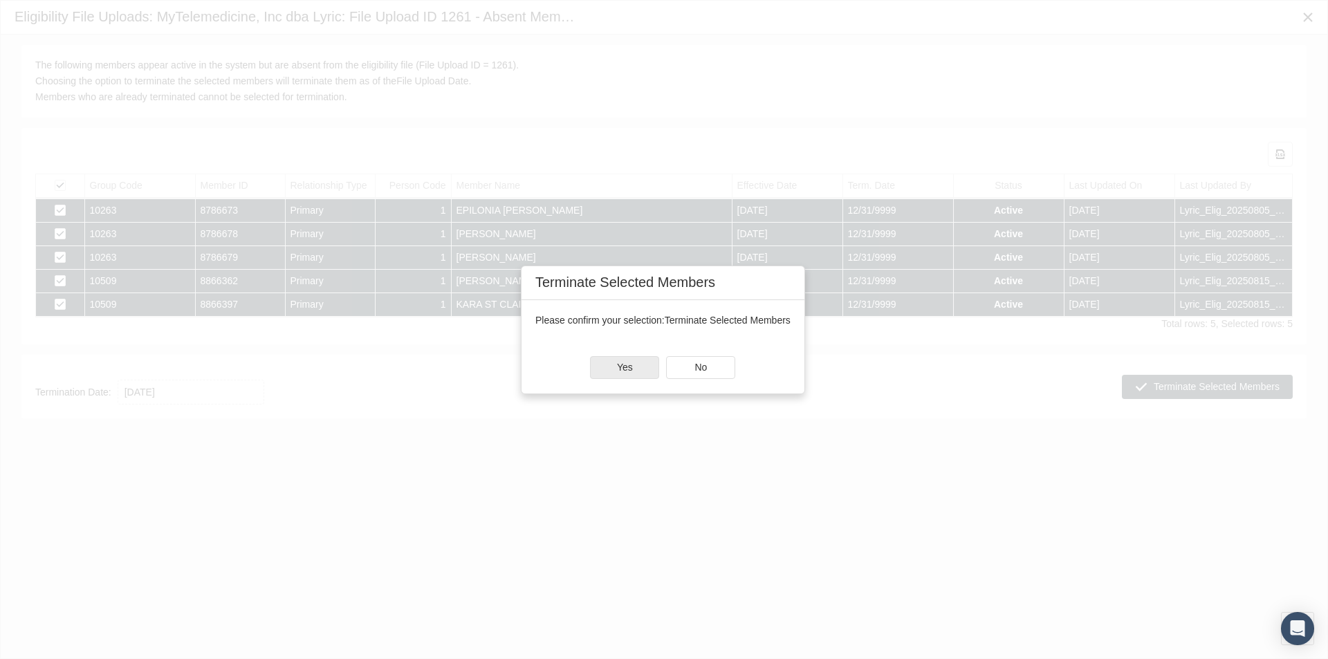
click at [618, 366] on span "Yes" at bounding box center [625, 367] width 16 height 11
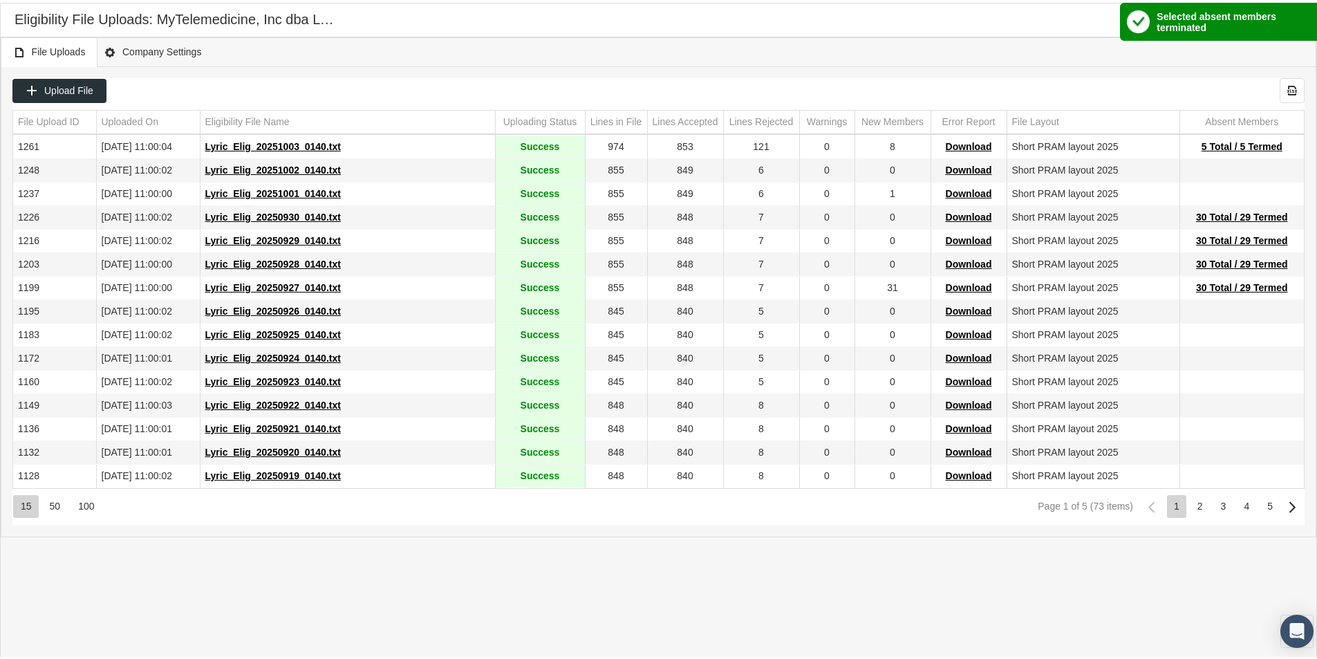
click at [1177, 53] on div "File Uploads Company Settings" at bounding box center [659, 50] width 1316 height 30
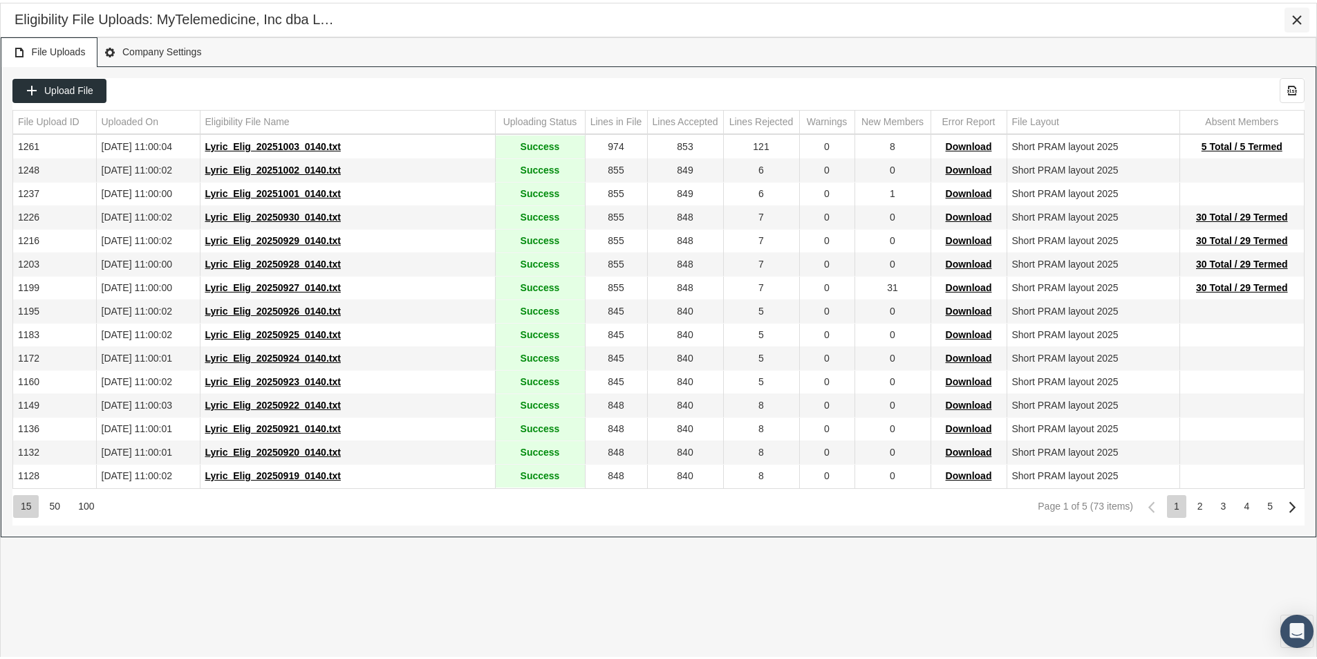
click at [1297, 15] on icon "Close" at bounding box center [1297, 17] width 12 height 12
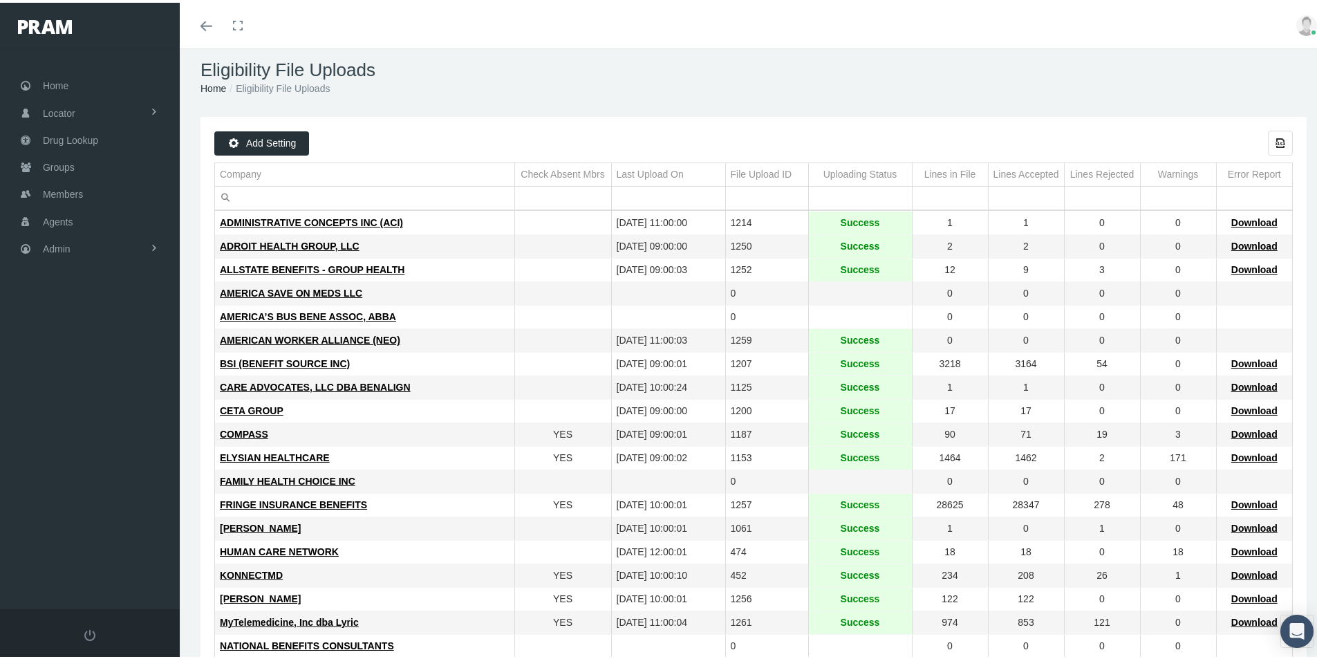
scroll to position [0, 0]
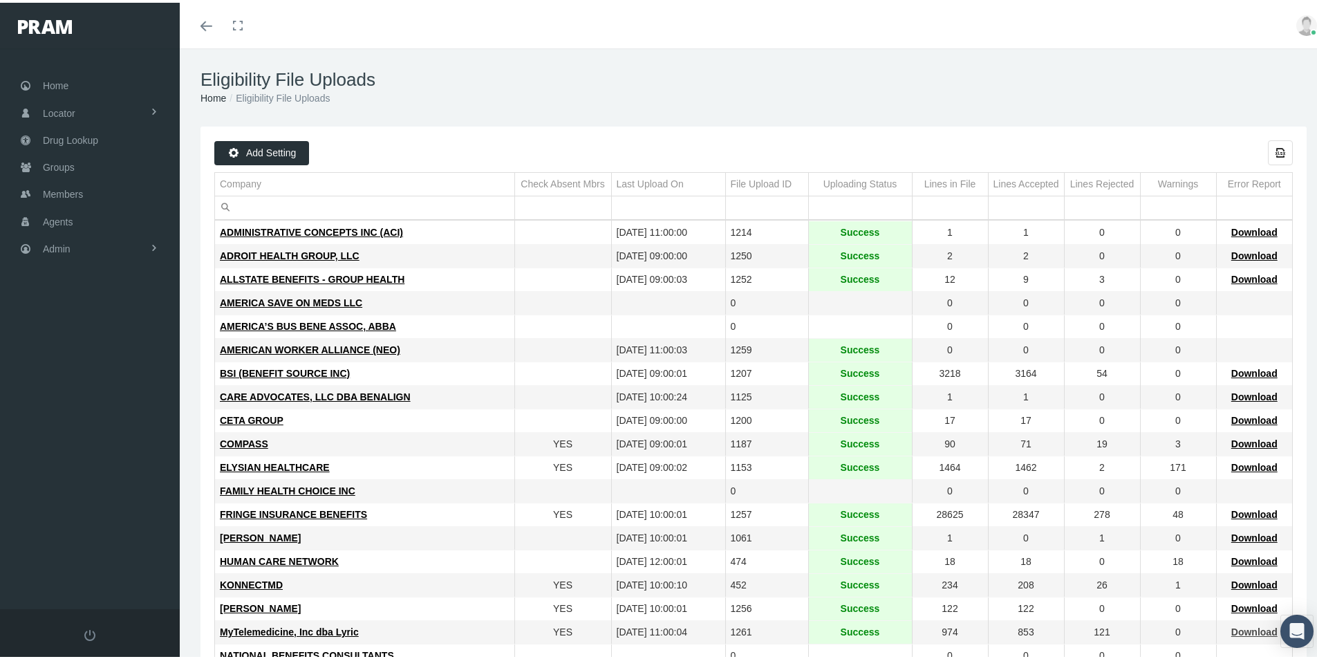
click at [1234, 627] on span "Download" at bounding box center [1255, 629] width 46 height 11
click at [399, 566] on td "HUMAN CARE NETWORK" at bounding box center [364, 560] width 299 height 24
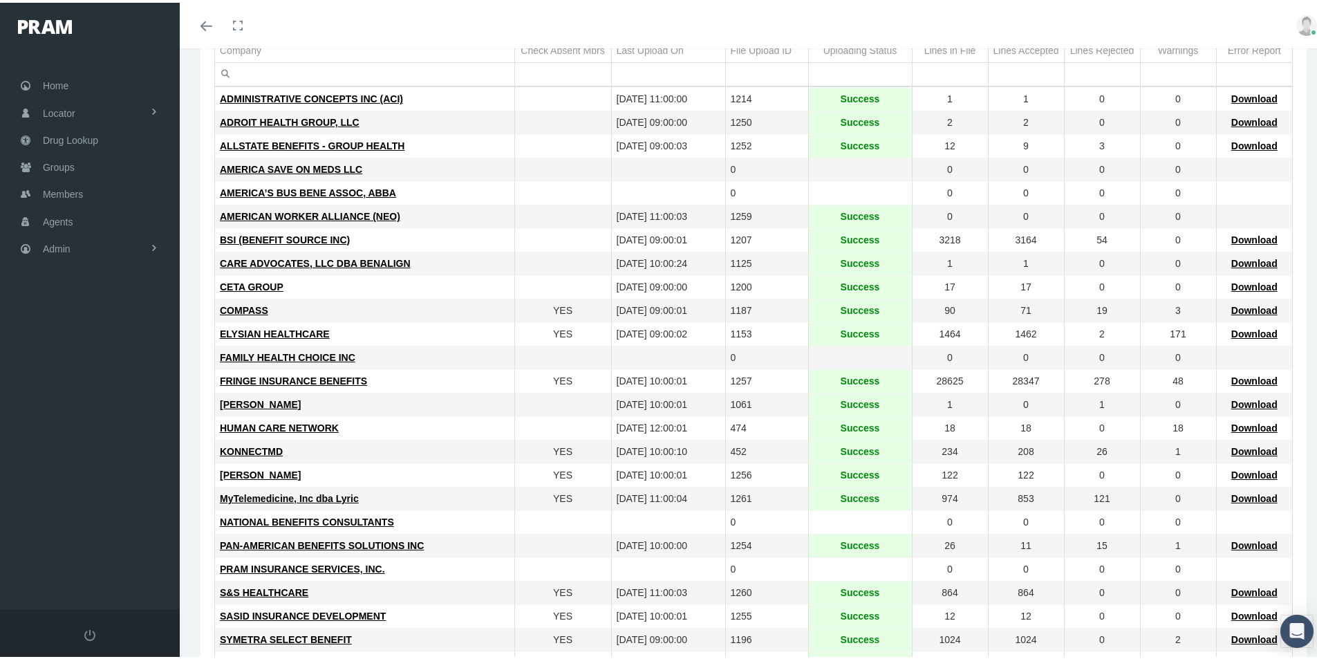
scroll to position [138, 0]
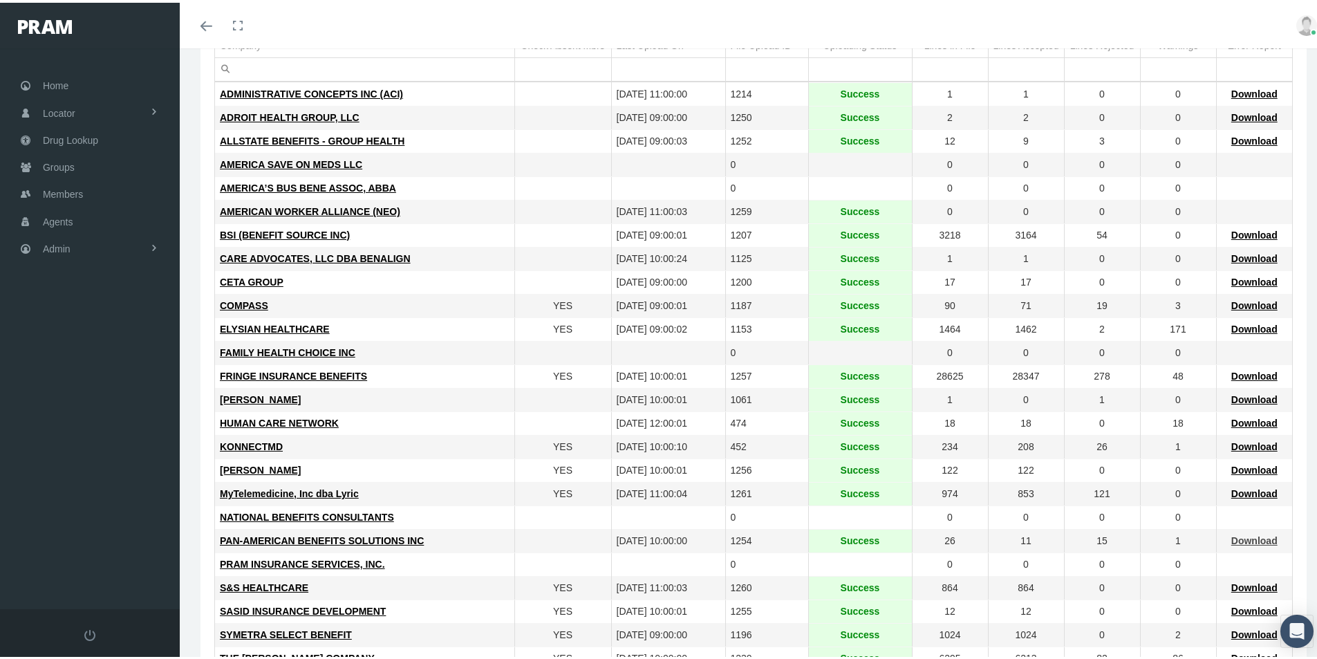
click at [1243, 538] on span "Download" at bounding box center [1255, 537] width 46 height 11
click at [60, 242] on span "Admin" at bounding box center [57, 246] width 28 height 26
click at [76, 356] on span "Group Billing" at bounding box center [84, 354] width 55 height 24
click at [80, 459] on span "Payments" at bounding box center [75, 455] width 43 height 24
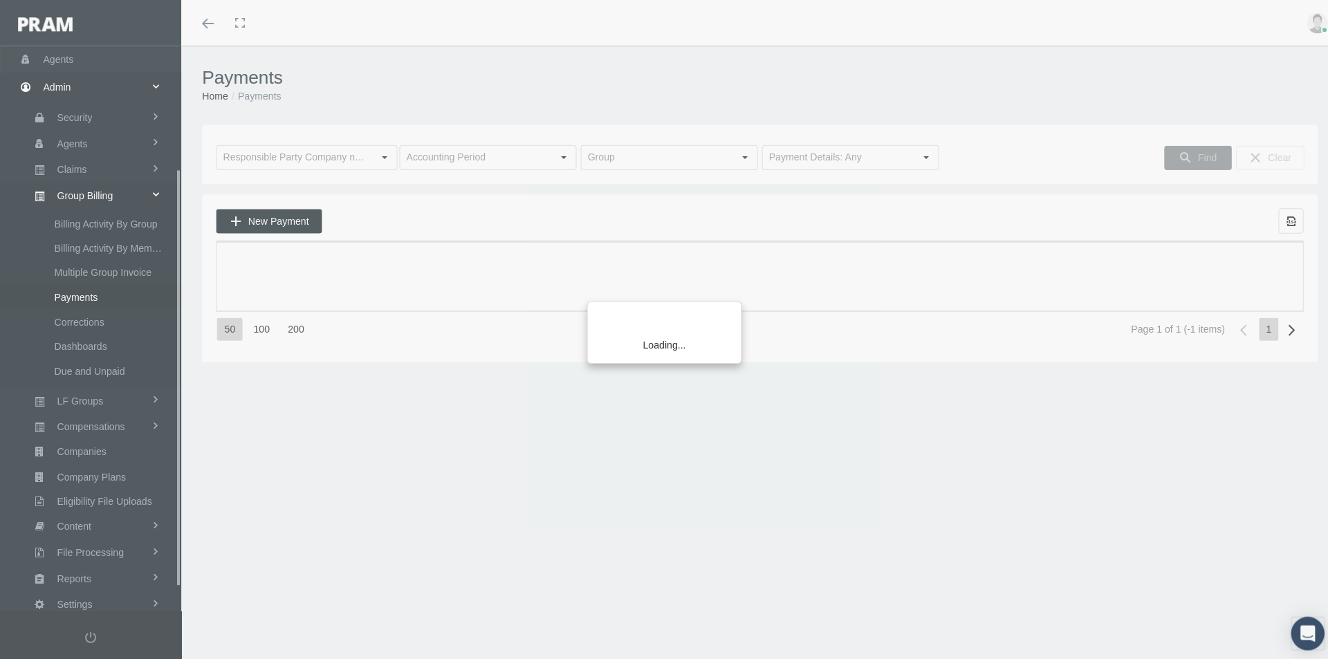
scroll to position [196, 0]
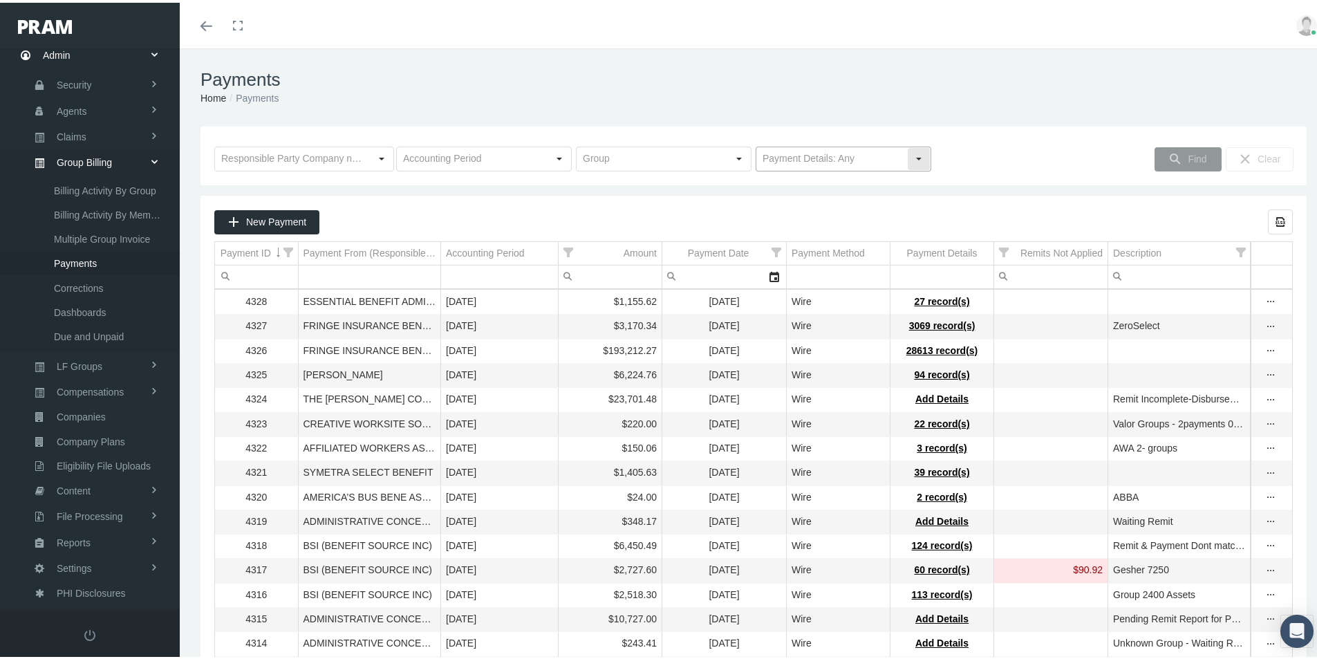
click at [908, 158] on div "Select" at bounding box center [919, 156] width 22 height 22
click at [783, 201] on div "No Payment Details" at bounding box center [837, 204] width 171 height 23
type input "No Payment Details"
drag, startPoint x: 1183, startPoint y: 158, endPoint x: 1178, endPoint y: 163, distance: 7.4
click at [1188, 159] on span "Find" at bounding box center [1197, 156] width 19 height 11
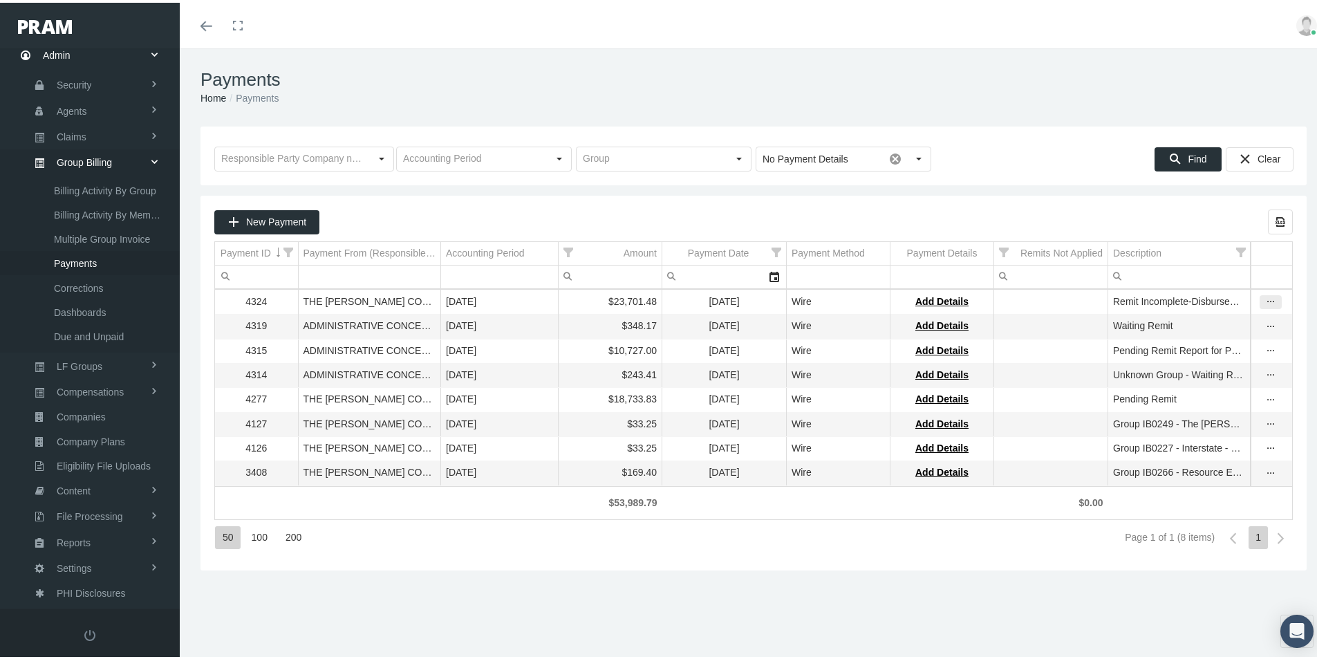
click at [1265, 301] on icon "more" at bounding box center [1271, 299] width 12 height 12
click at [1174, 346] on div "Delete Payment" at bounding box center [1203, 343] width 136 height 23
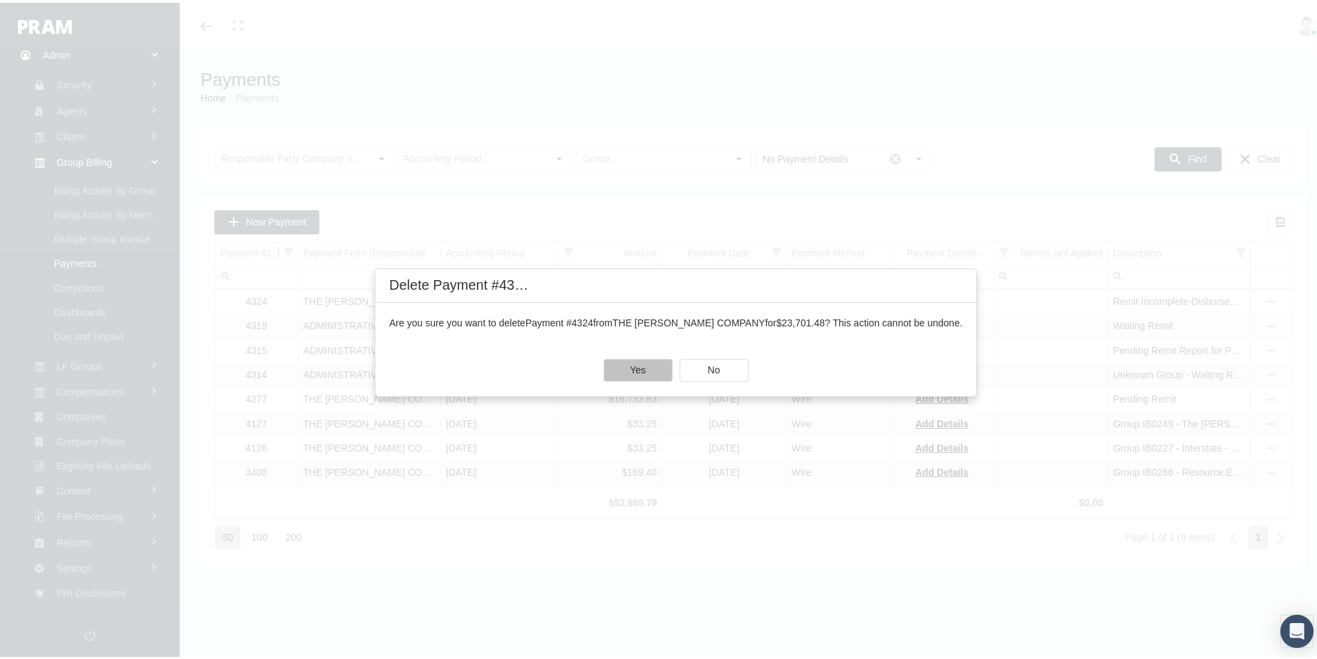
click at [630, 368] on span "Yes" at bounding box center [638, 367] width 16 height 11
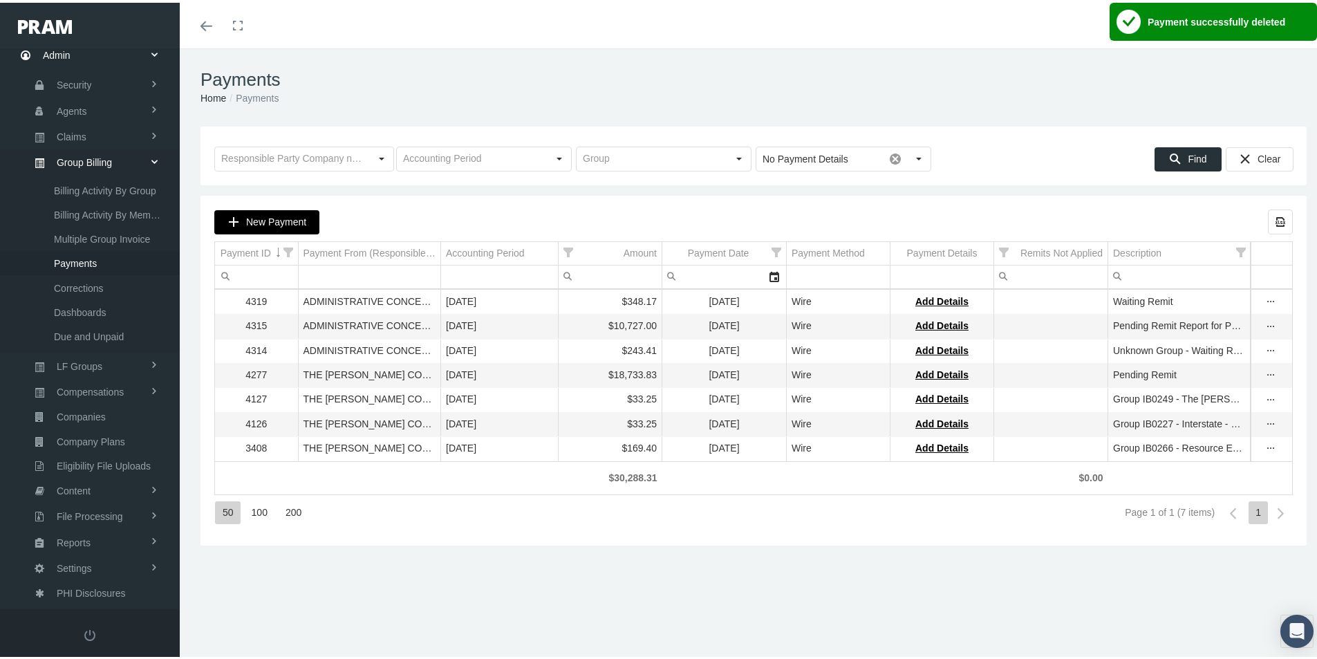
click at [270, 220] on span "New Payment" at bounding box center [276, 219] width 60 height 11
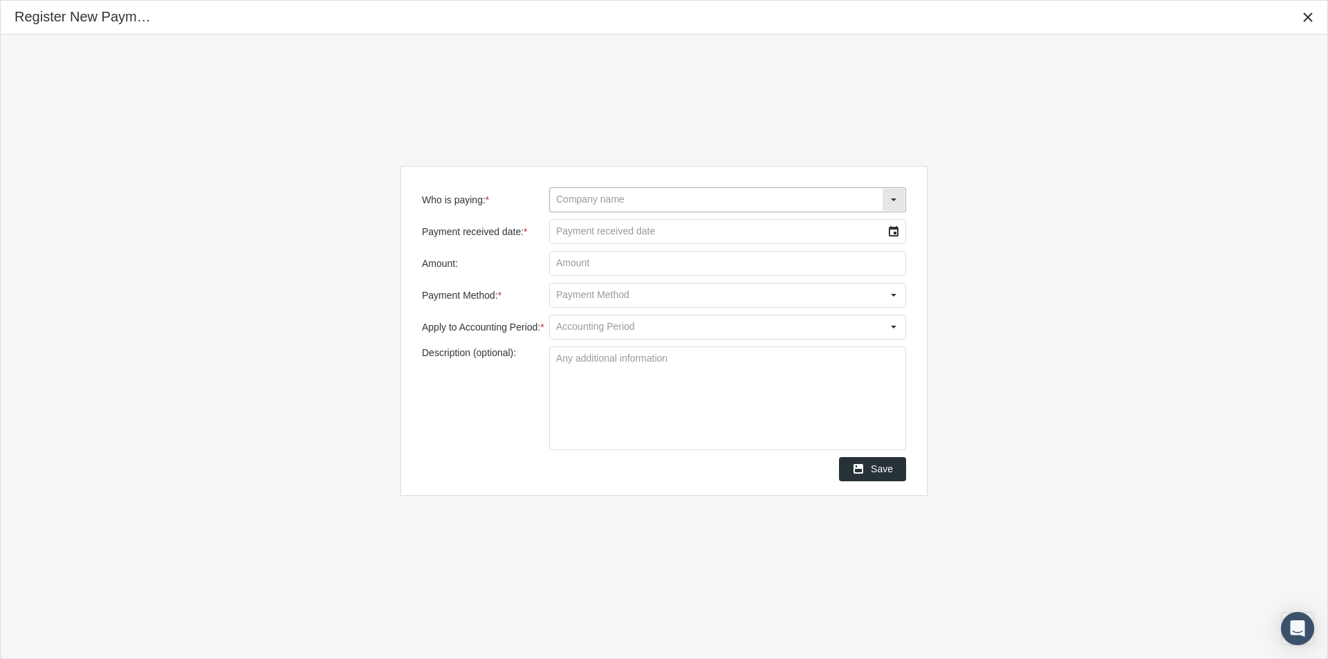
click at [564, 200] on input "Who is paying: *" at bounding box center [716, 200] width 332 height 24
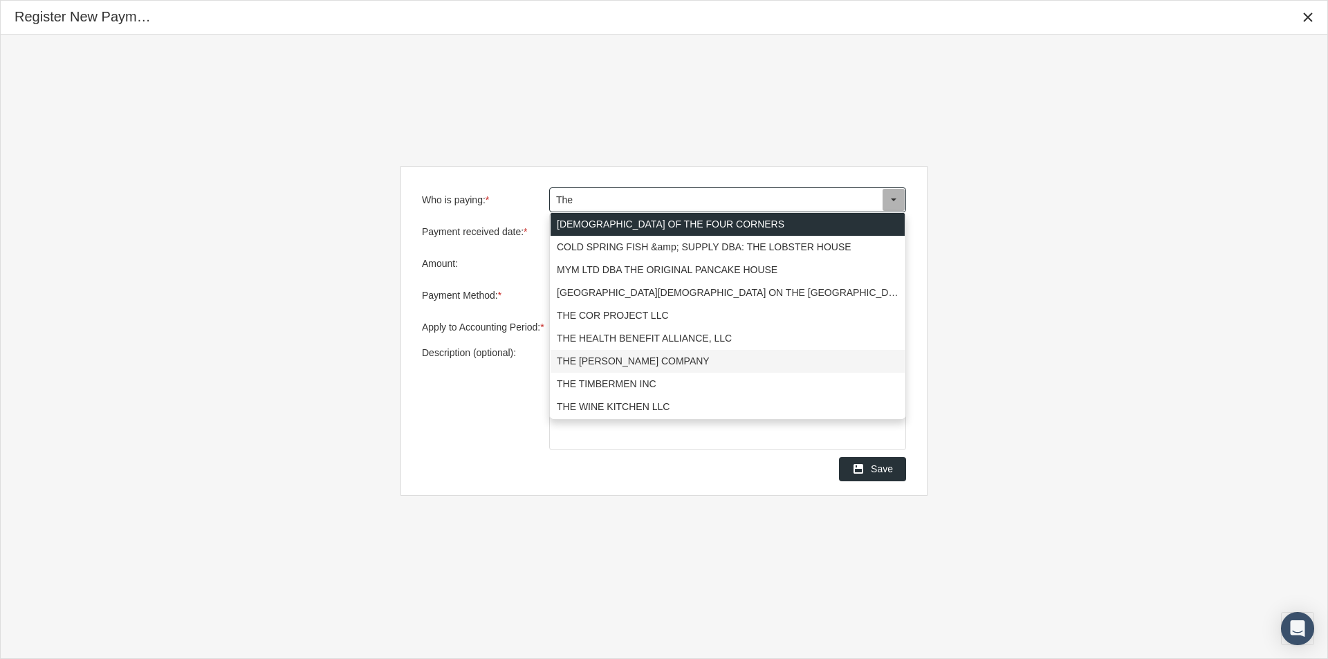
click at [591, 357] on div "THE [PERSON_NAME] COMPANY" at bounding box center [727, 361] width 354 height 23
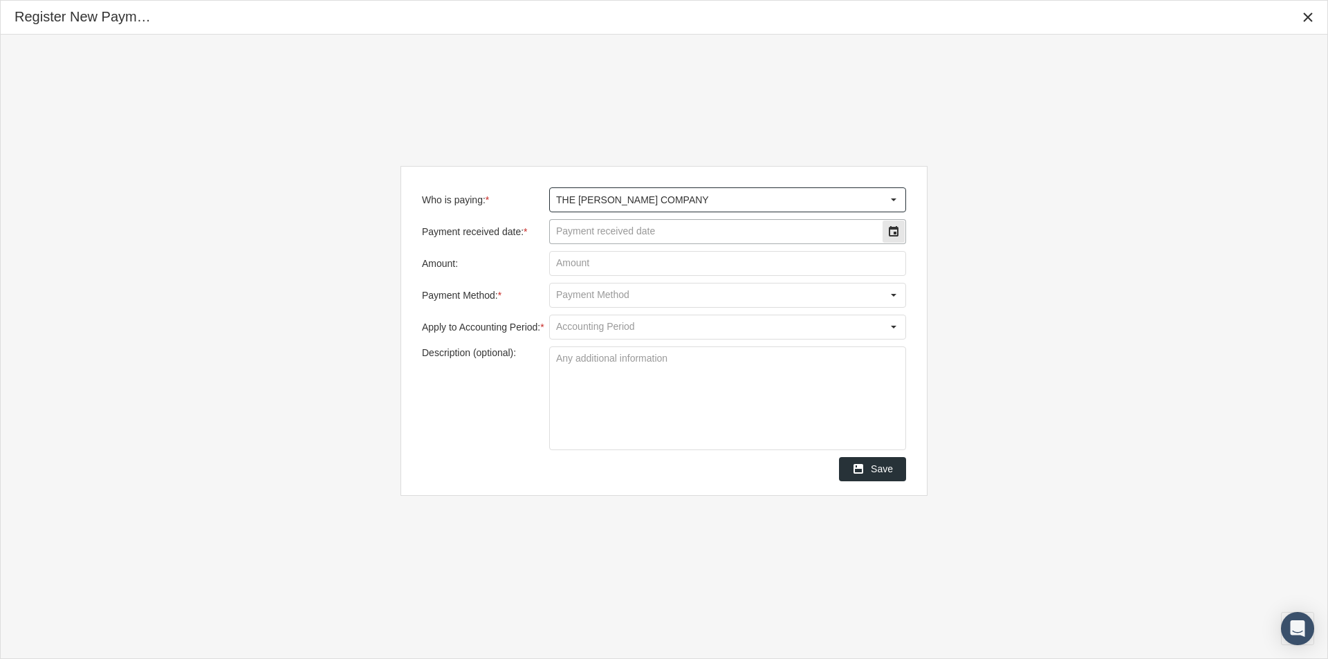
type input "THE [PERSON_NAME] COMPANY"
click at [582, 231] on input "Payment received date: *" at bounding box center [716, 232] width 332 height 24
type input "[DATE]"
click at [564, 266] on input "Amount:" at bounding box center [727, 264] width 355 height 24
type input "$ 10,752.60"
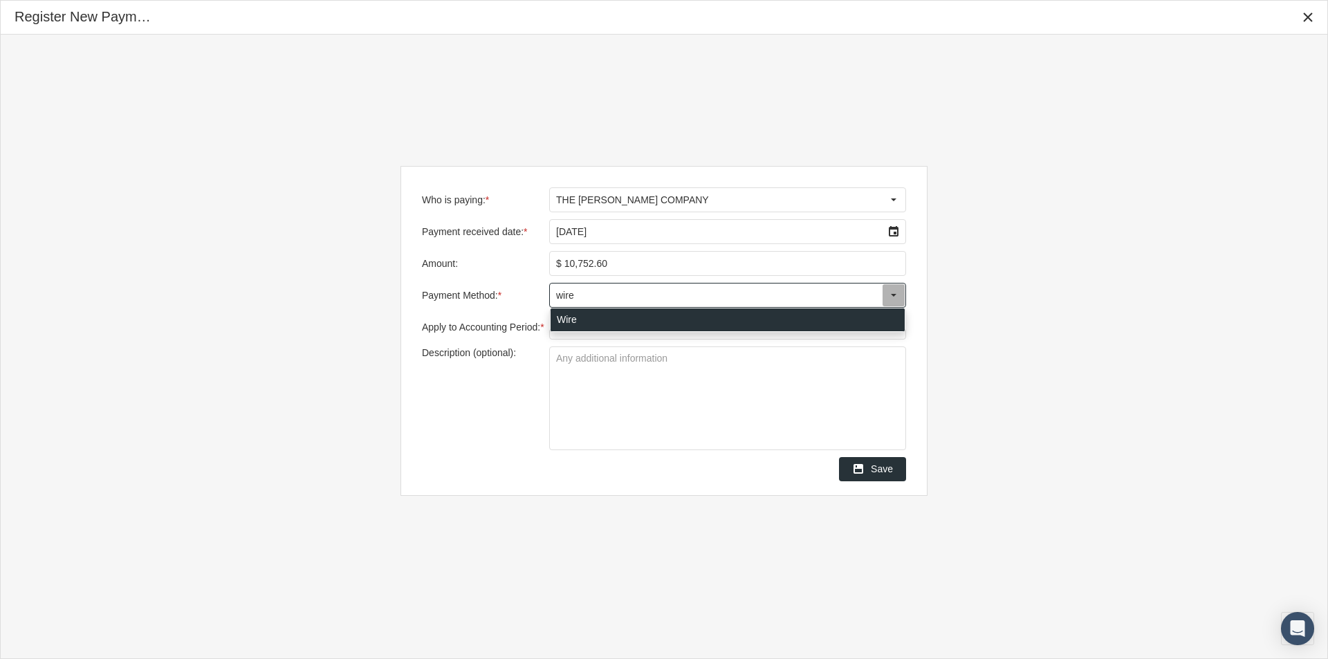
click at [566, 317] on div "Wire" at bounding box center [727, 319] width 354 height 23
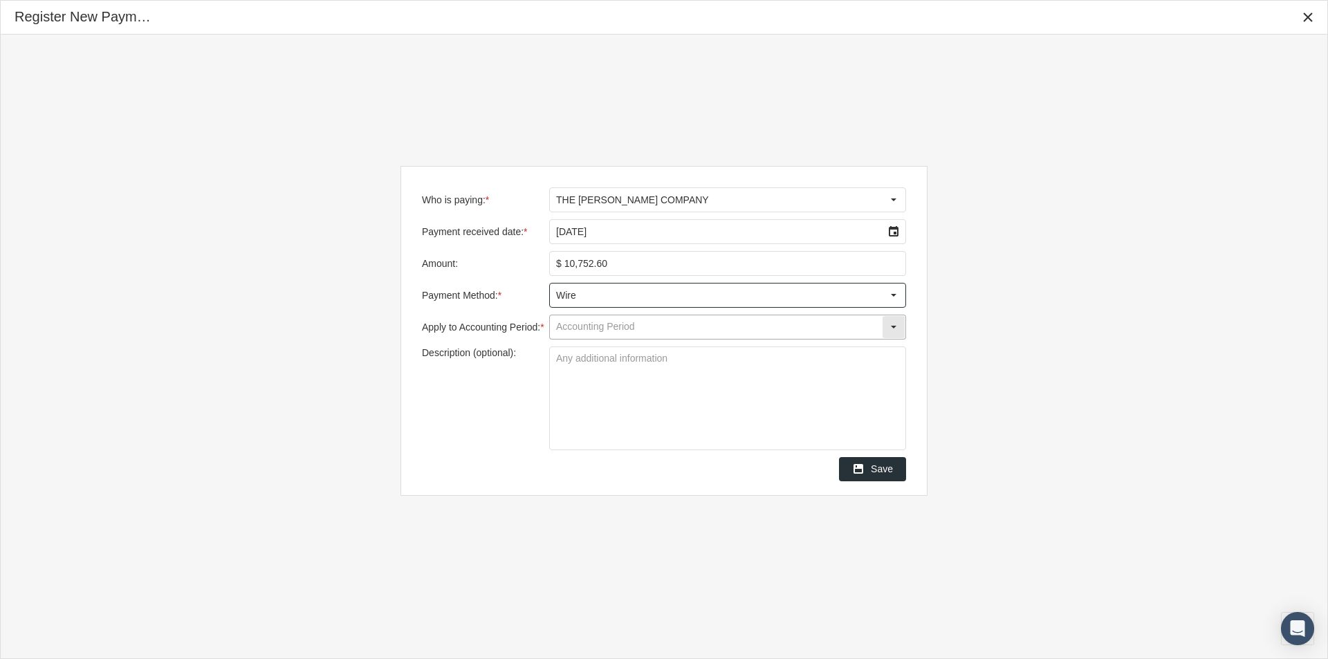
type input "Wire"
click at [563, 330] on input "Apply to Accounting Period: *" at bounding box center [716, 327] width 332 height 24
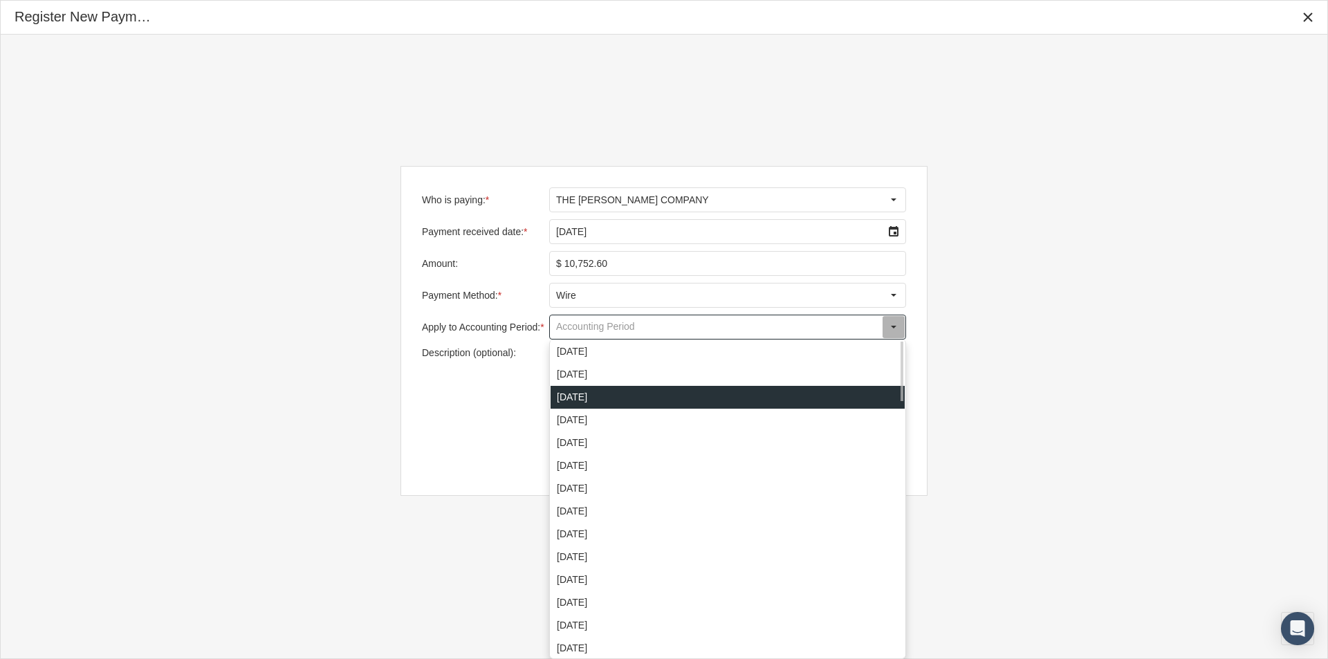
click at [565, 399] on div "[DATE]" at bounding box center [727, 397] width 354 height 23
type input "[DATE]"
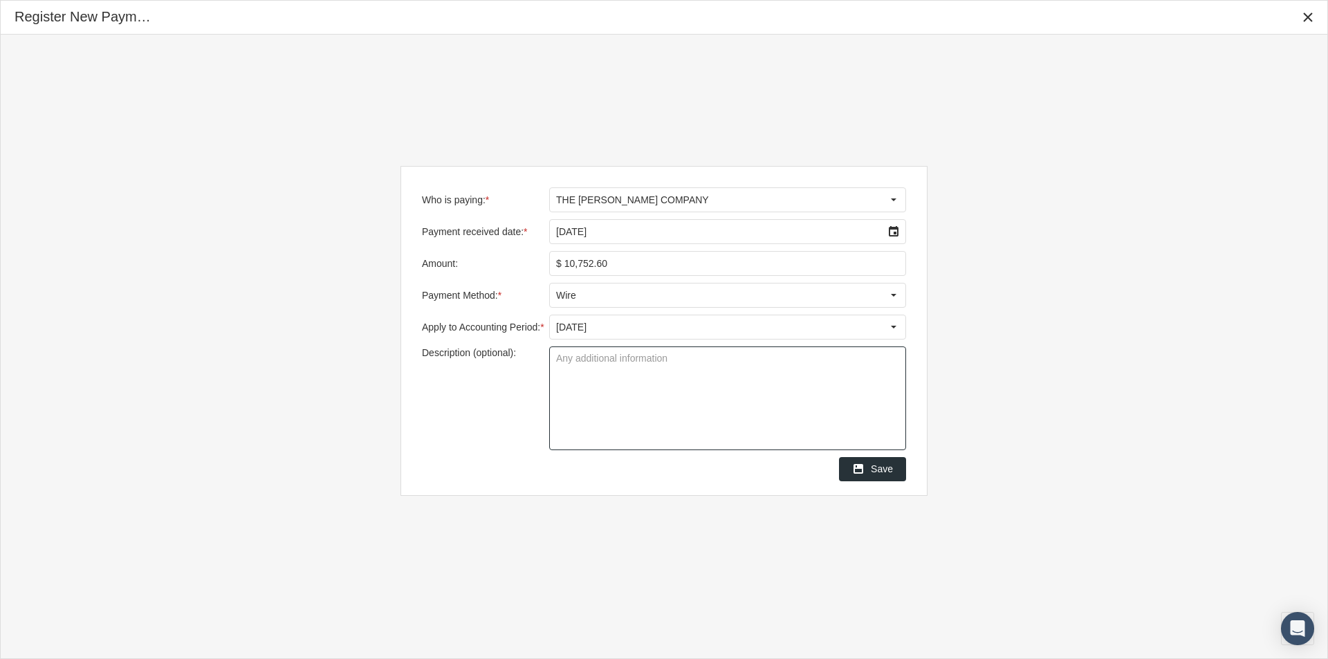
drag, startPoint x: 565, startPoint y: 358, endPoint x: 725, endPoint y: 344, distance: 161.0
click at [566, 358] on textarea "Description (optional):" at bounding box center [727, 398] width 355 height 102
click at [789, 361] on textarea "Groups IB0139 and IB0207 - Original Payment was $23701.48 - complete remit data…" at bounding box center [727, 398] width 355 height 102
click at [769, 418] on textarea "Groups IB0139 and IB0207 - Original Payment was $23,701.48 - complete remit dat…" at bounding box center [727, 398] width 355 height 102
type textarea "Groups IB0139 and IB0207 - Original Payment was $23,701.48 - complete remit dat…"
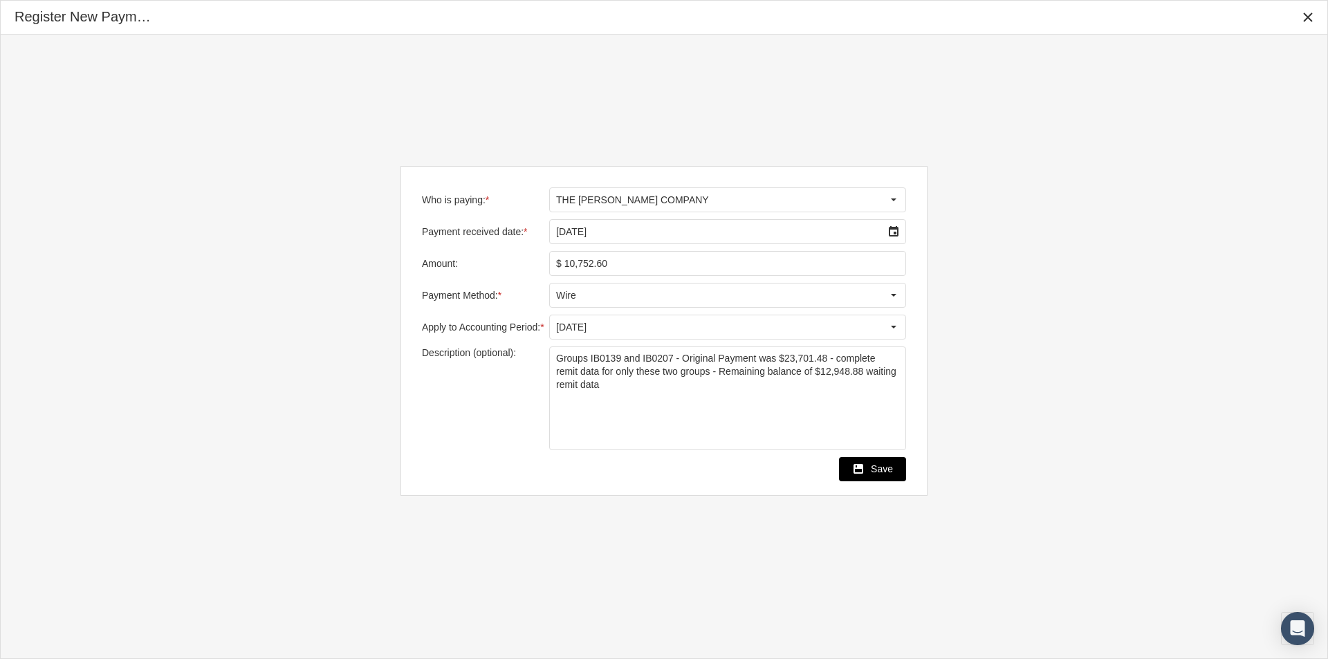
click at [880, 472] on span "Save" at bounding box center [882, 468] width 22 height 11
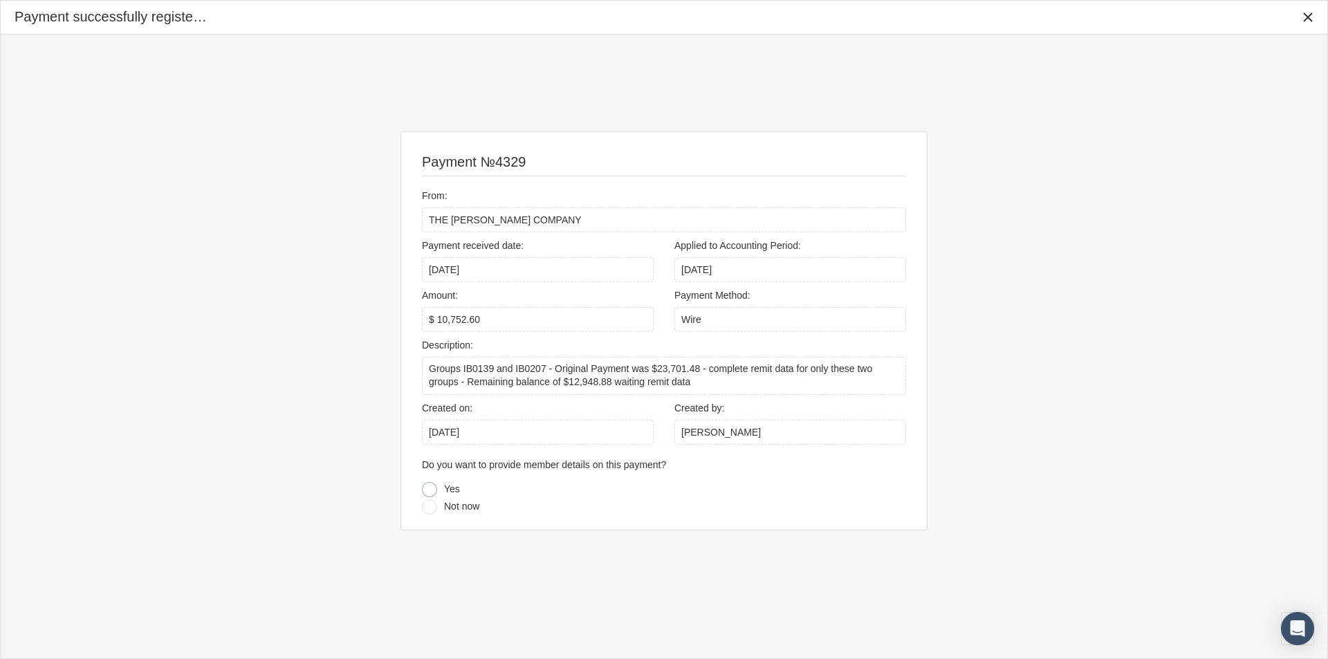
click at [430, 489] on div at bounding box center [429, 489] width 15 height 15
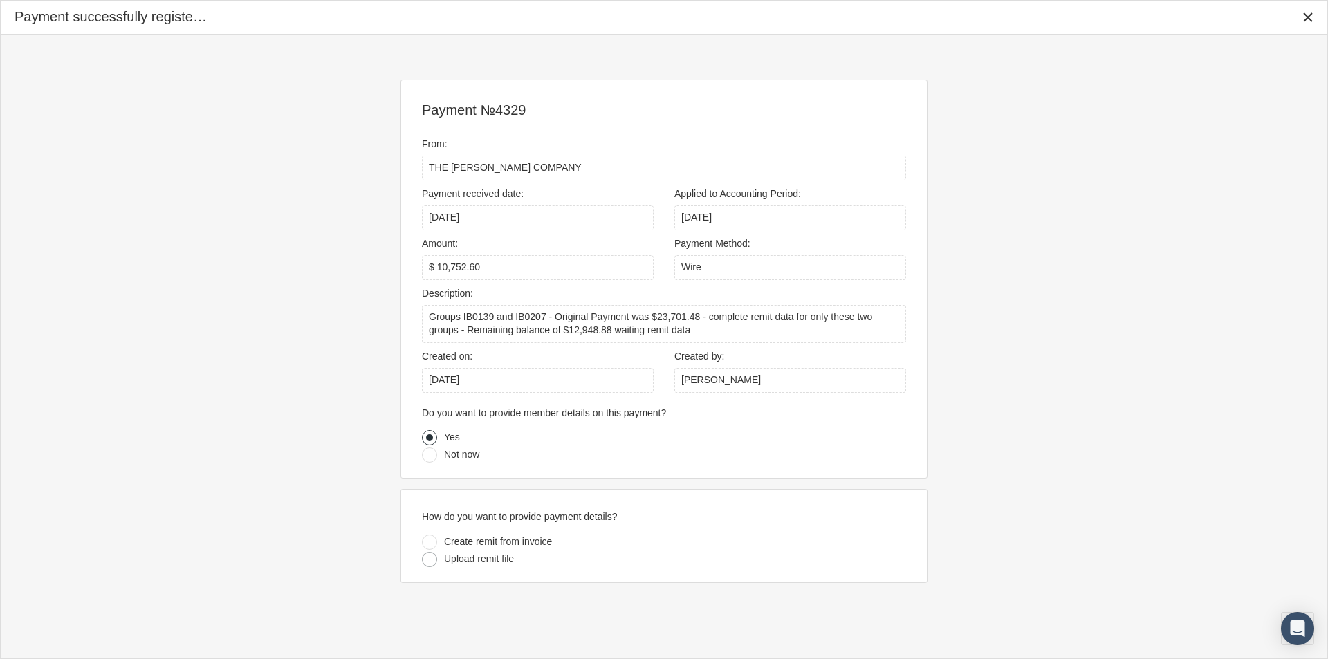
click at [429, 557] on div at bounding box center [429, 559] width 15 height 15
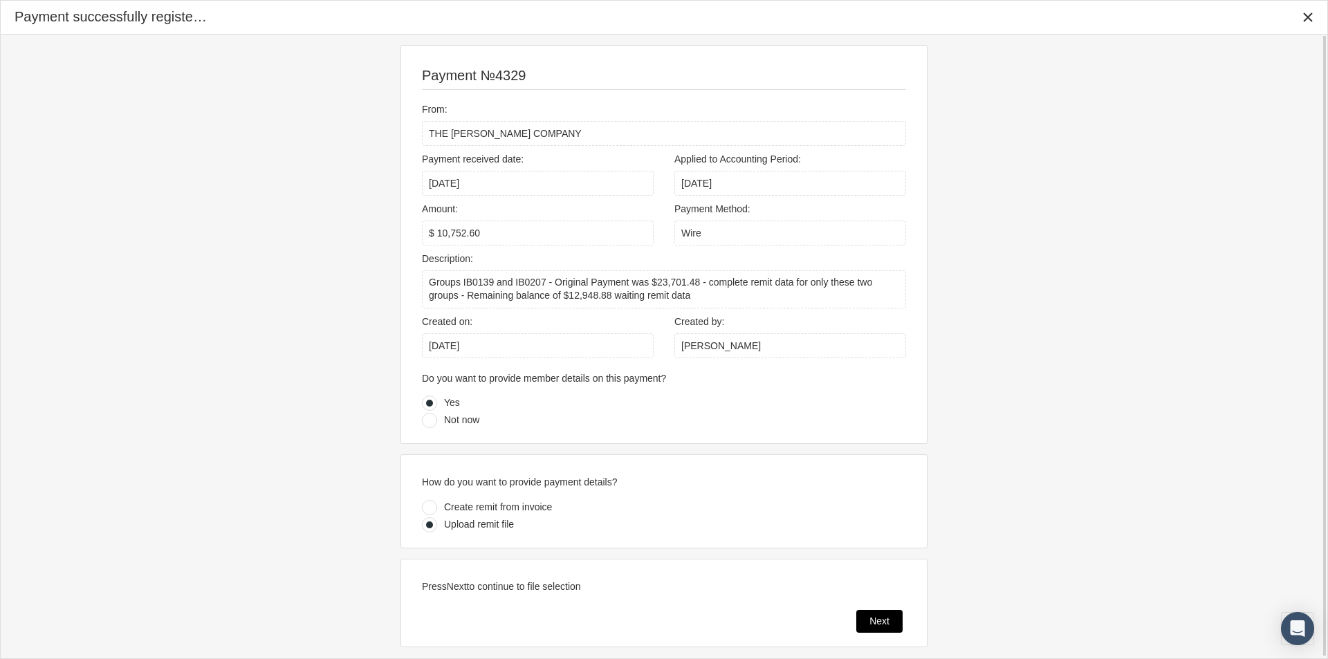
click at [879, 621] on span "Next" at bounding box center [879, 620] width 20 height 11
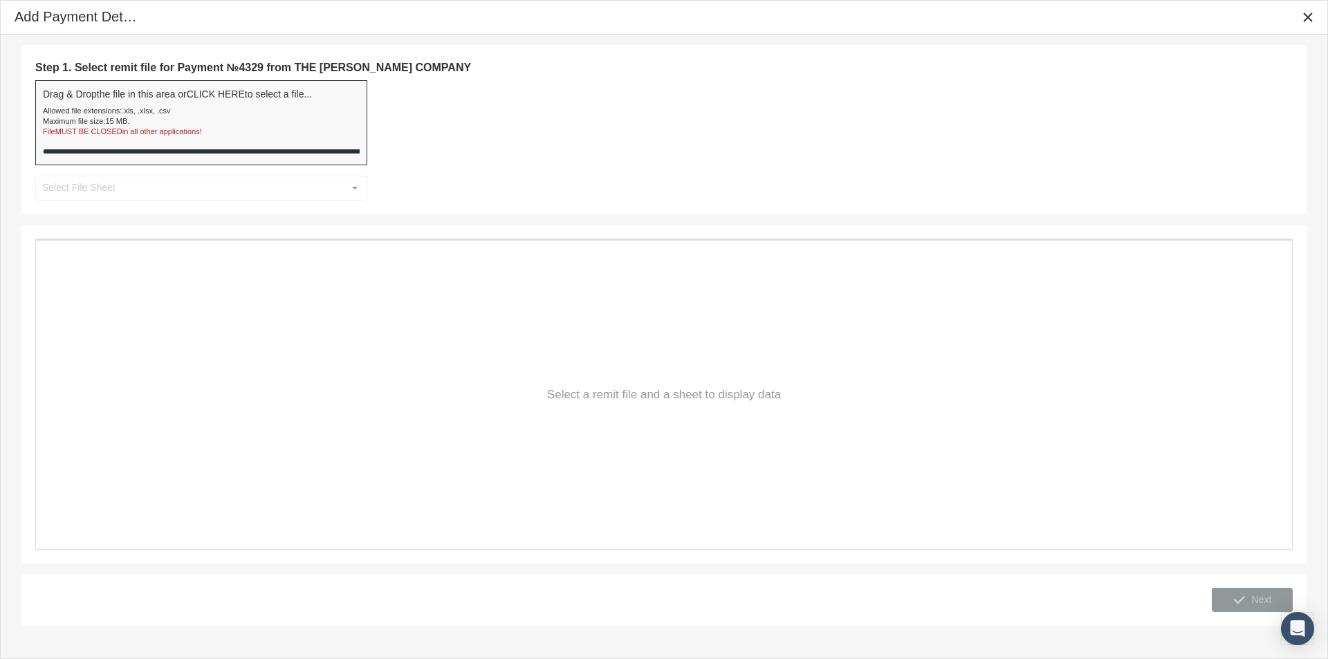
click at [437, 129] on div "Step 1. Select remit file for Payment №4329 from THE LOOMIS COMPANY Drag & Drop…" at bounding box center [663, 130] width 1257 height 142
click at [1308, 15] on icon "Close" at bounding box center [1307, 17] width 12 height 12
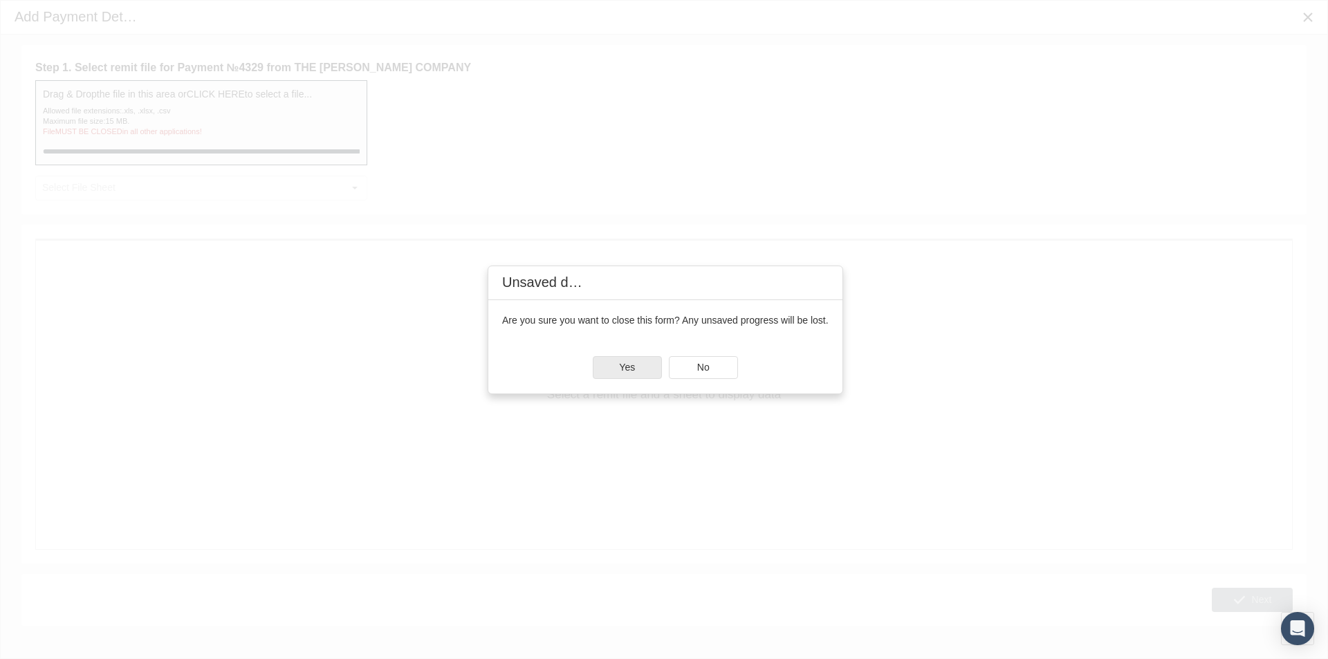
click at [630, 369] on span "Yes" at bounding box center [627, 367] width 16 height 11
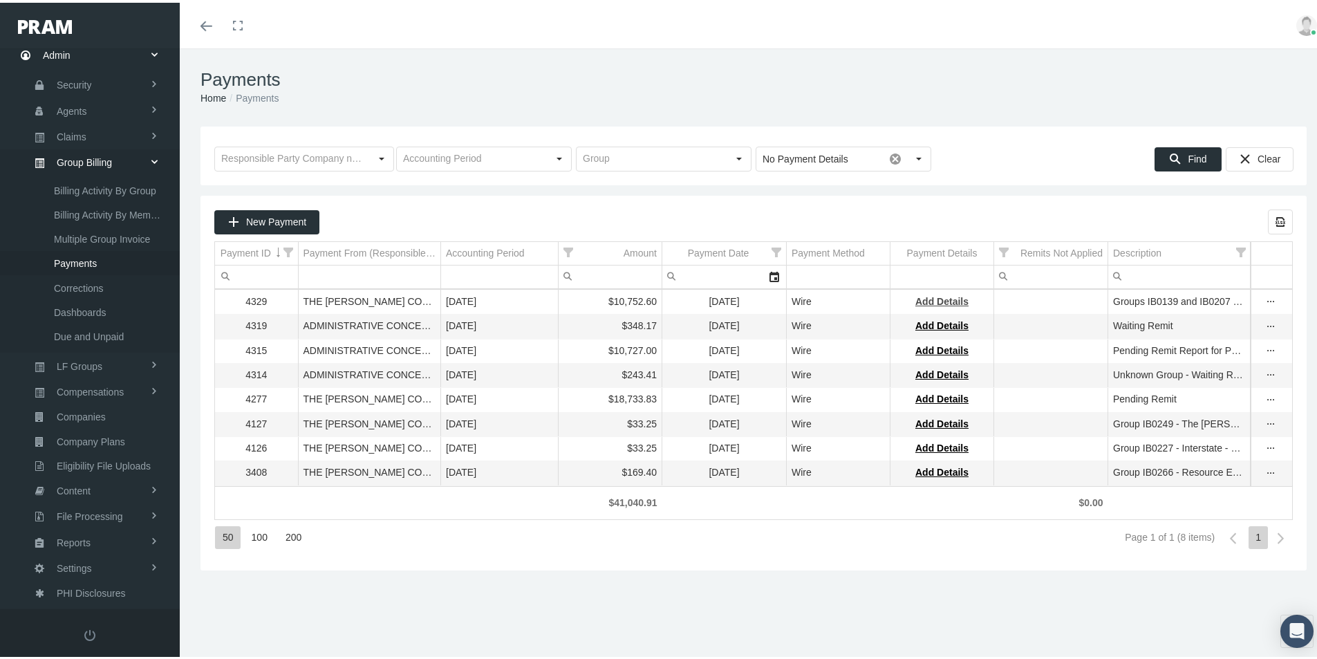
click at [945, 295] on span "Add Details" at bounding box center [942, 298] width 53 height 11
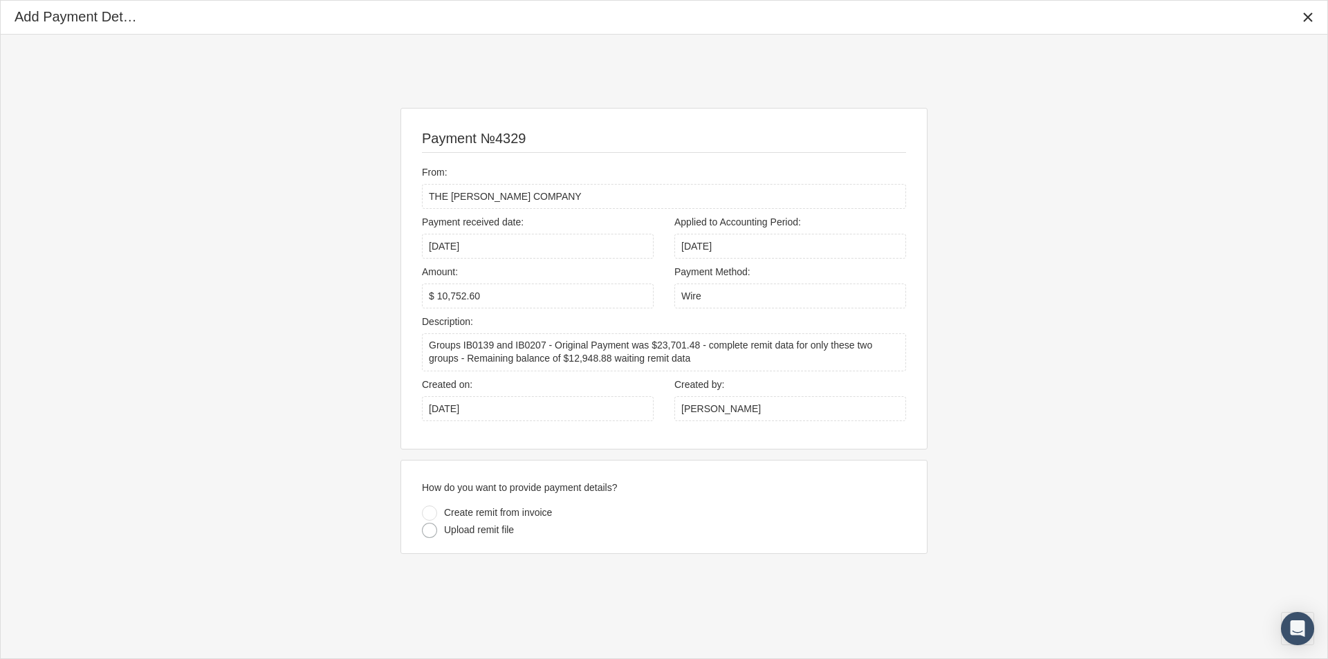
click at [428, 530] on div at bounding box center [429, 530] width 15 height 15
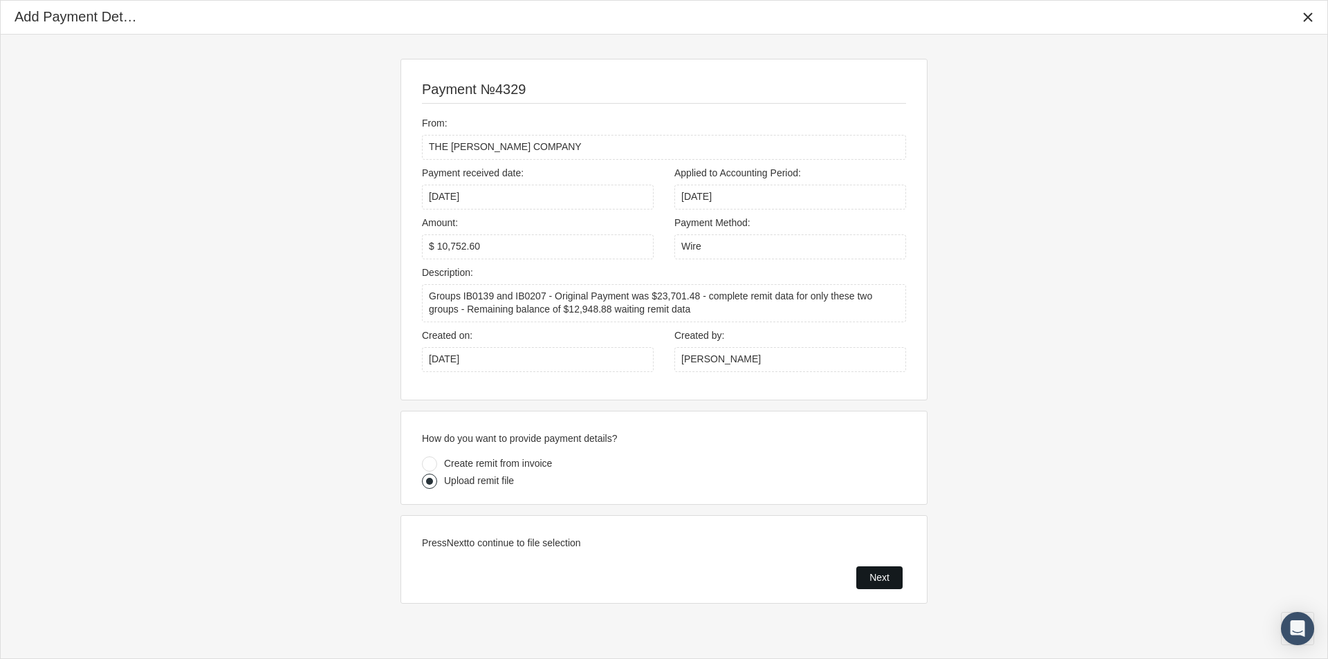
click at [880, 572] on span "Next" at bounding box center [879, 577] width 20 height 11
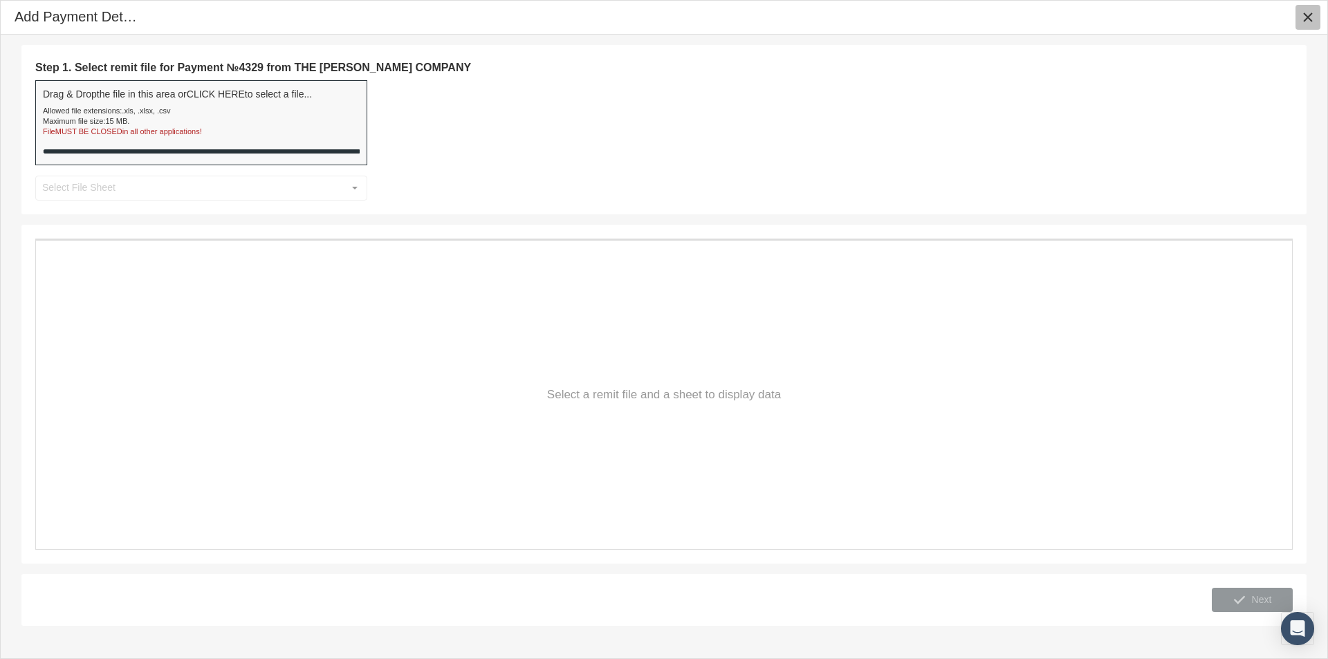
click at [1312, 15] on icon "Close" at bounding box center [1307, 17] width 12 height 12
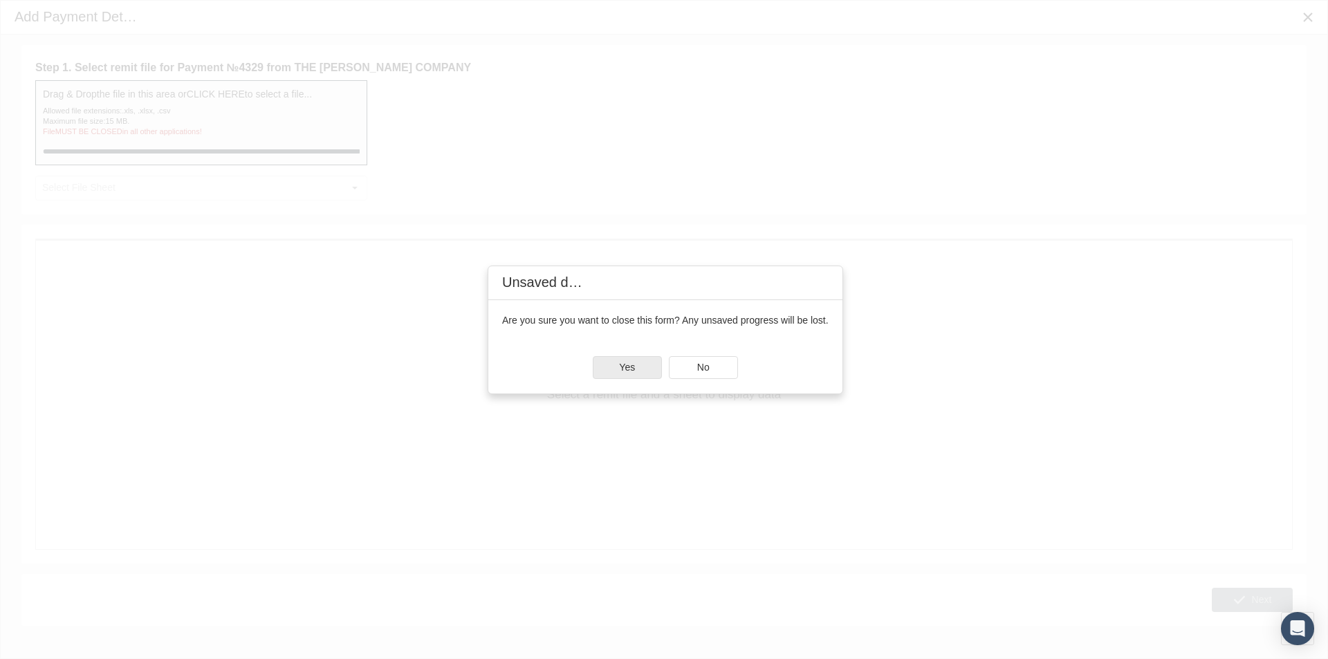
click at [626, 369] on span "Yes" at bounding box center [627, 367] width 16 height 11
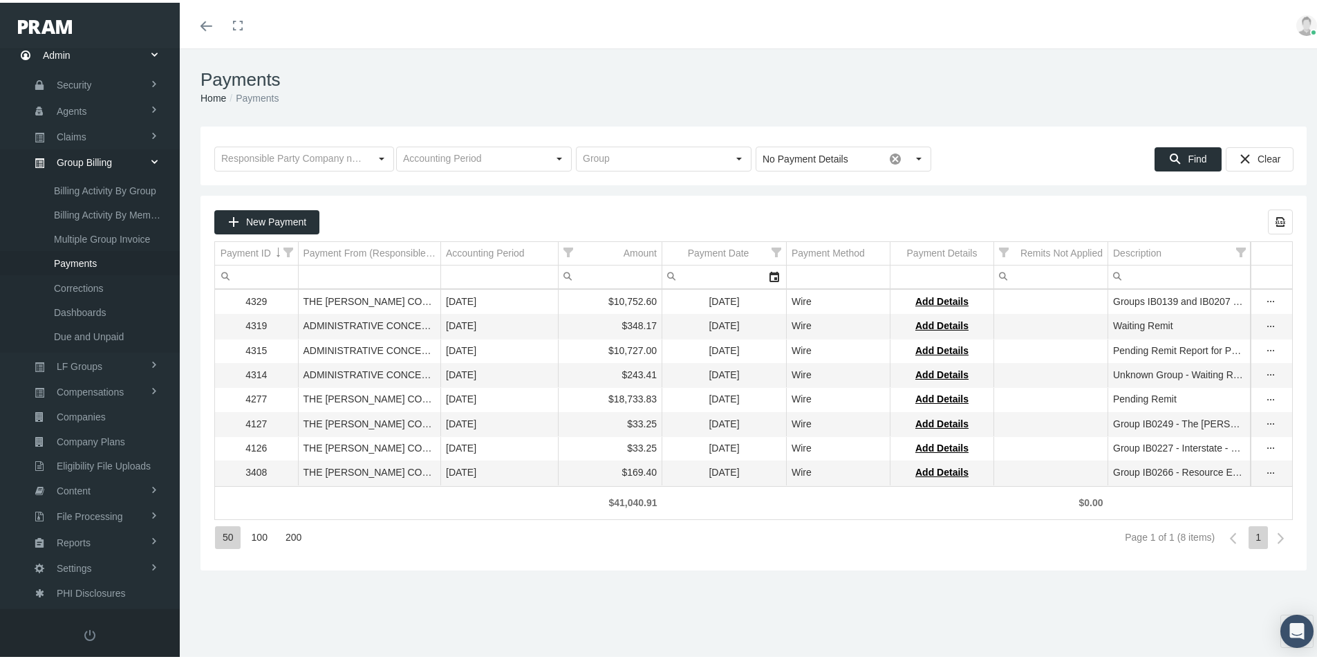
click at [1010, 588] on div "Payments Home Payments Loading... No Payment Details Pull down to refresh... Re…" at bounding box center [754, 360] width 1148 height 629
click at [944, 297] on span "Add Details" at bounding box center [942, 298] width 53 height 11
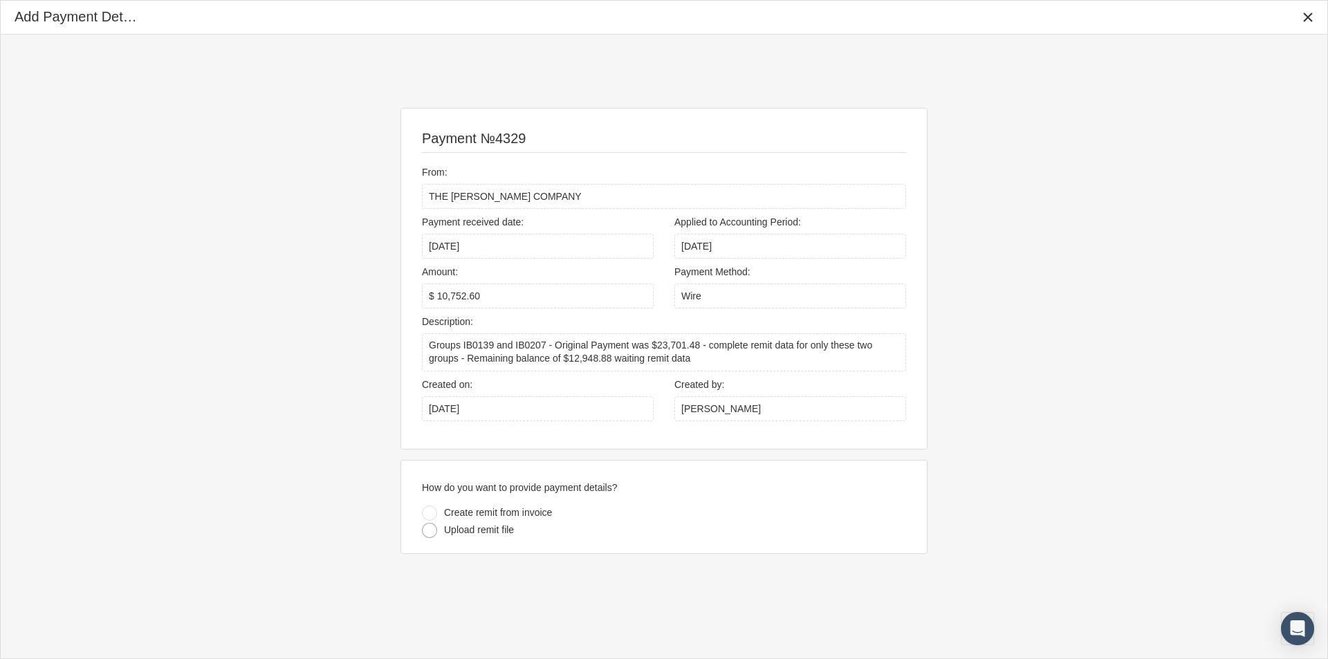
click at [426, 529] on div at bounding box center [429, 530] width 15 height 15
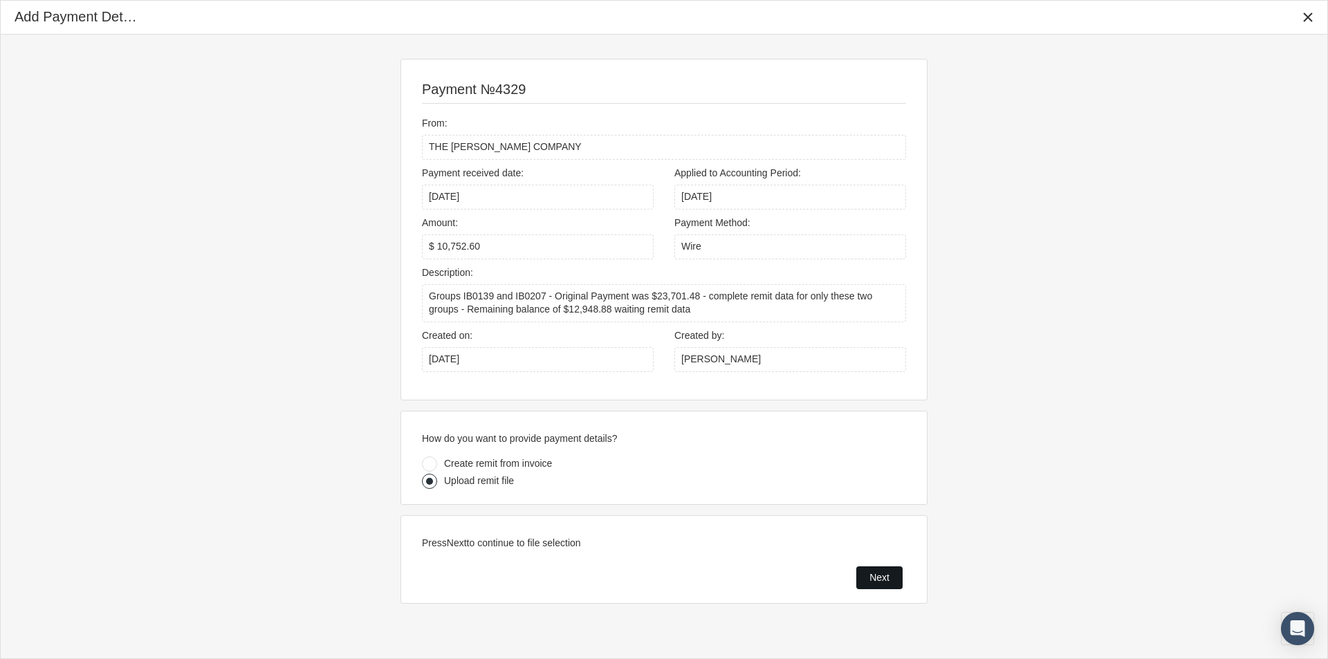
click at [873, 578] on span "Next" at bounding box center [879, 577] width 20 height 11
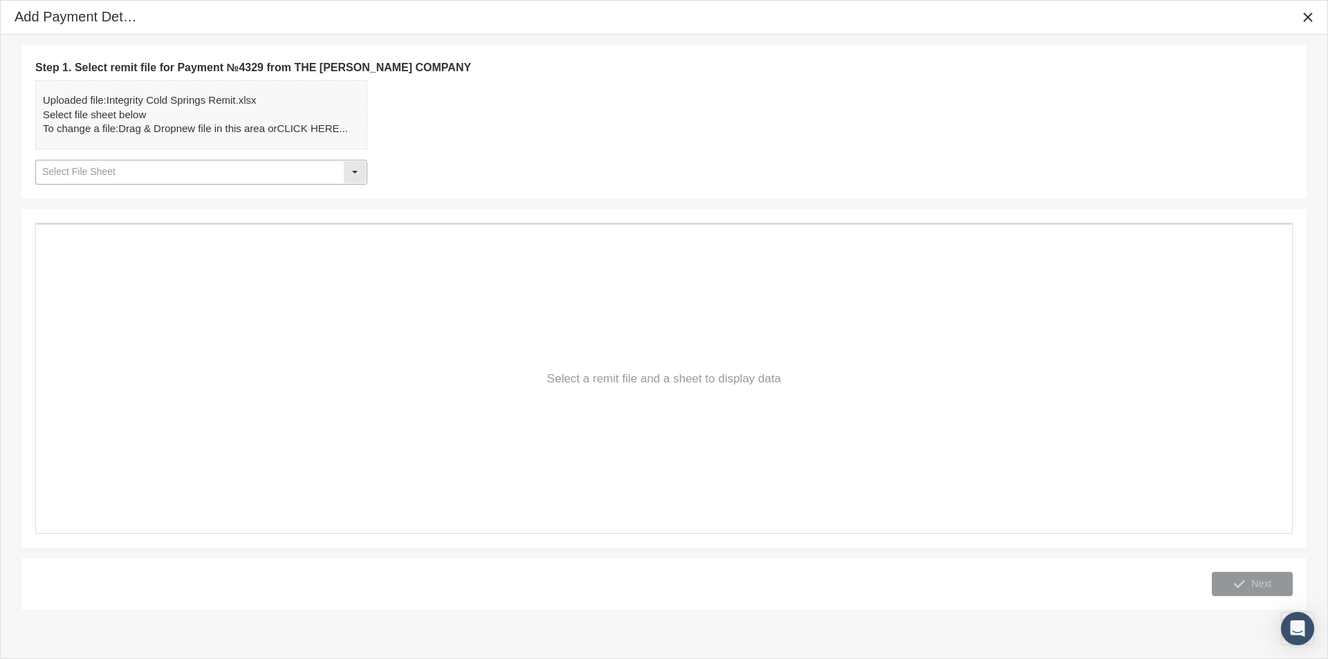
drag, startPoint x: 355, startPoint y: 171, endPoint x: 340, endPoint y: 178, distance: 17.0
click at [353, 171] on div "Select" at bounding box center [355, 172] width 22 height 22
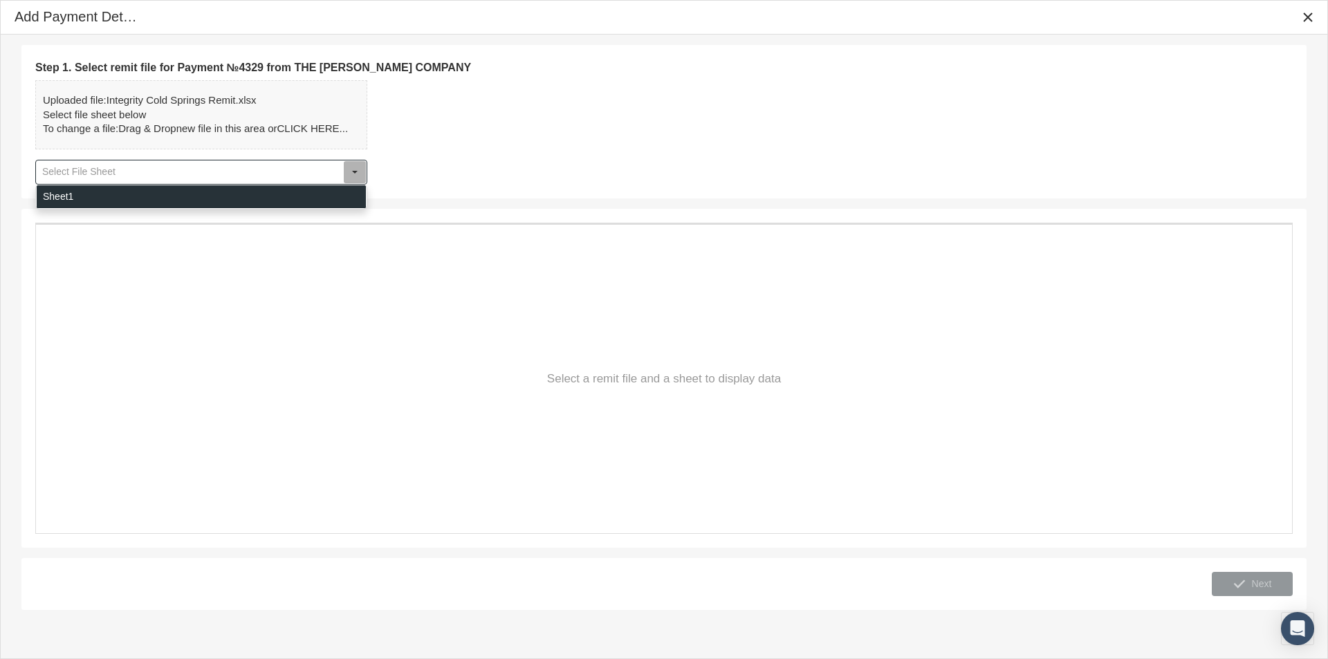
click at [50, 199] on div "Sheet1" at bounding box center [201, 196] width 329 height 23
type input "Sheet1"
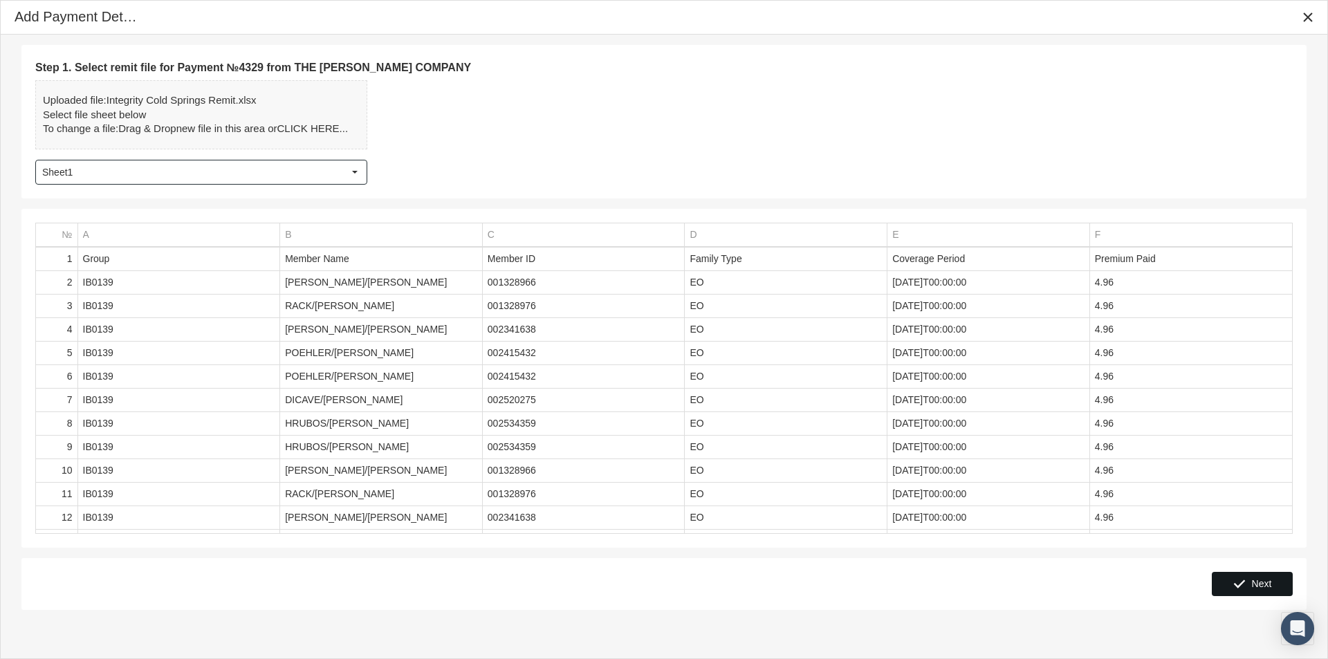
click at [1256, 586] on span "Next" at bounding box center [1262, 583] width 20 height 11
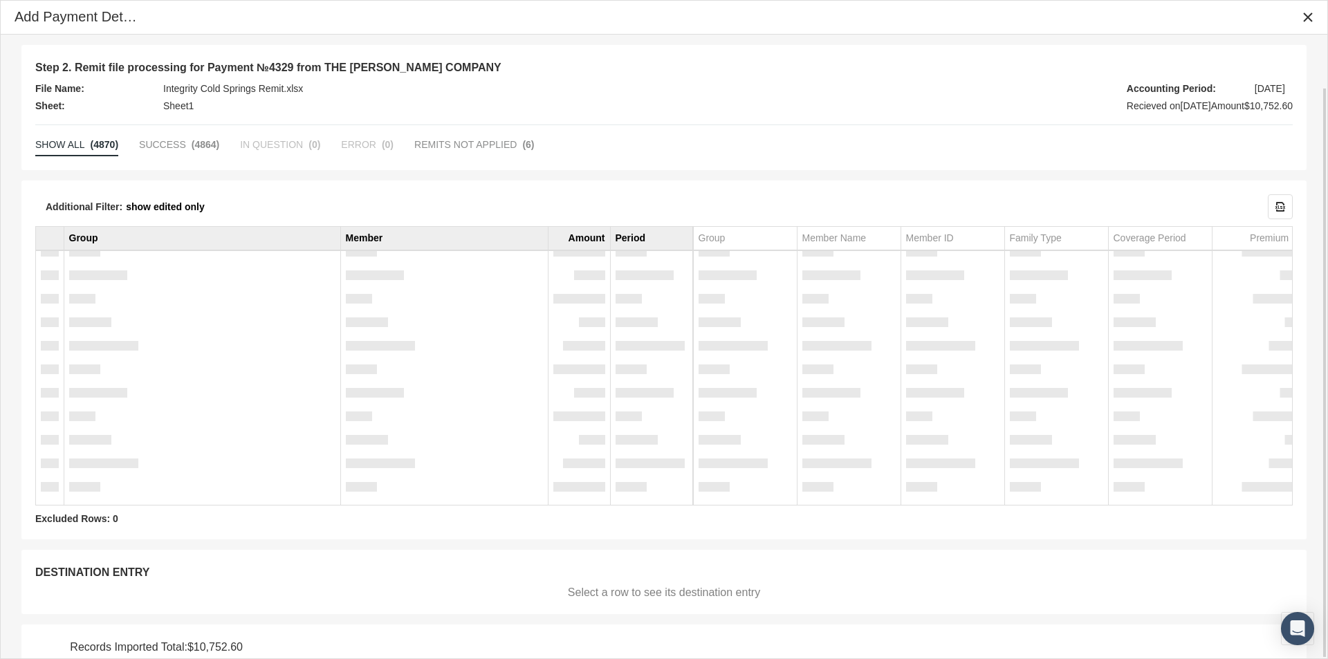
scroll to position [57, 0]
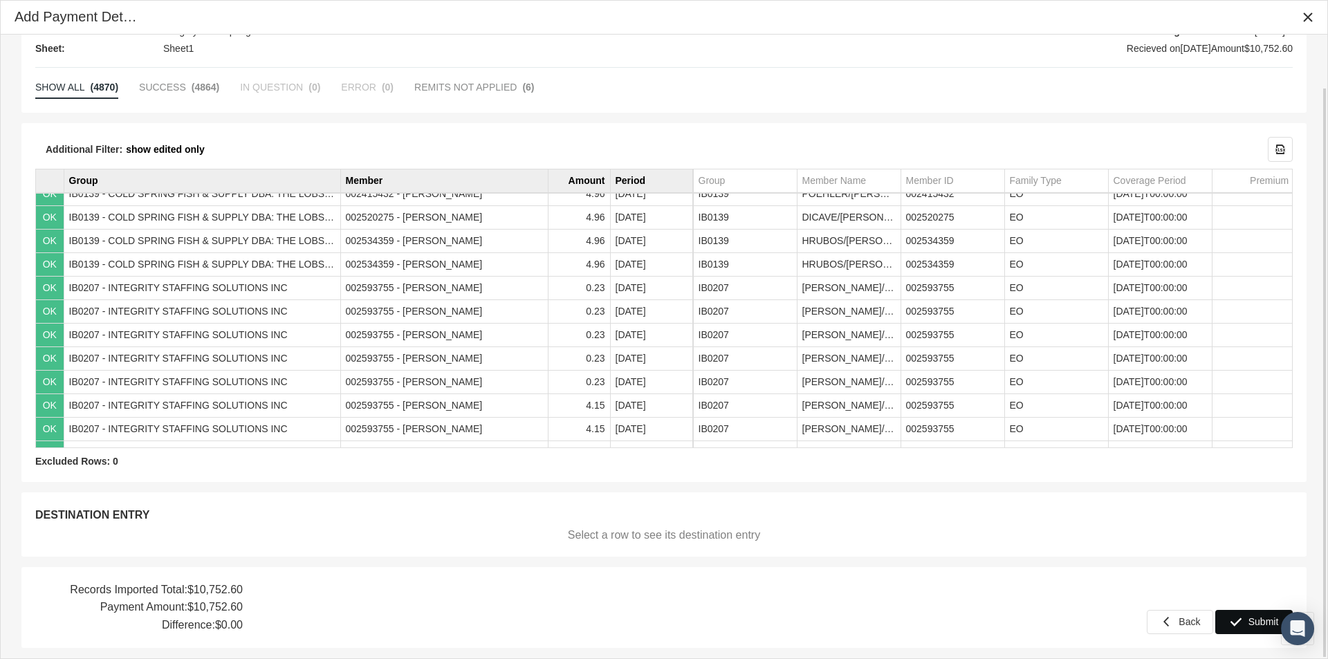
click at [1254, 621] on span "Submit" at bounding box center [1263, 621] width 30 height 11
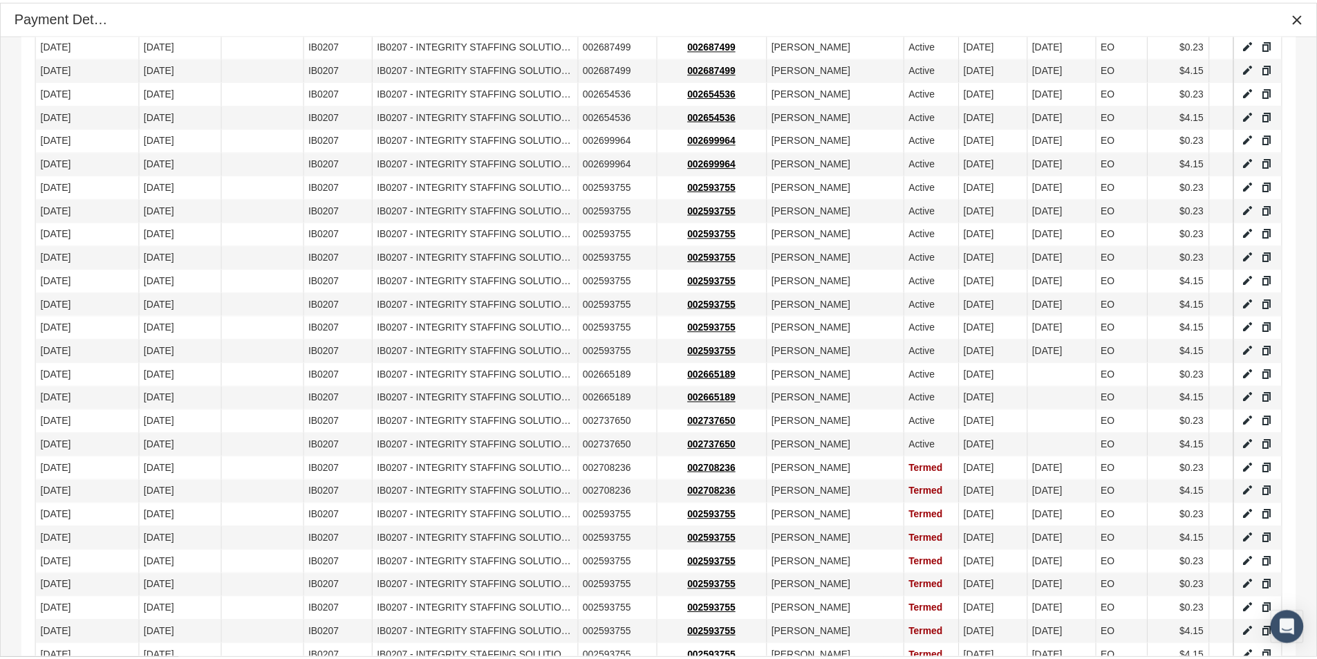
scroll to position [1064, 0]
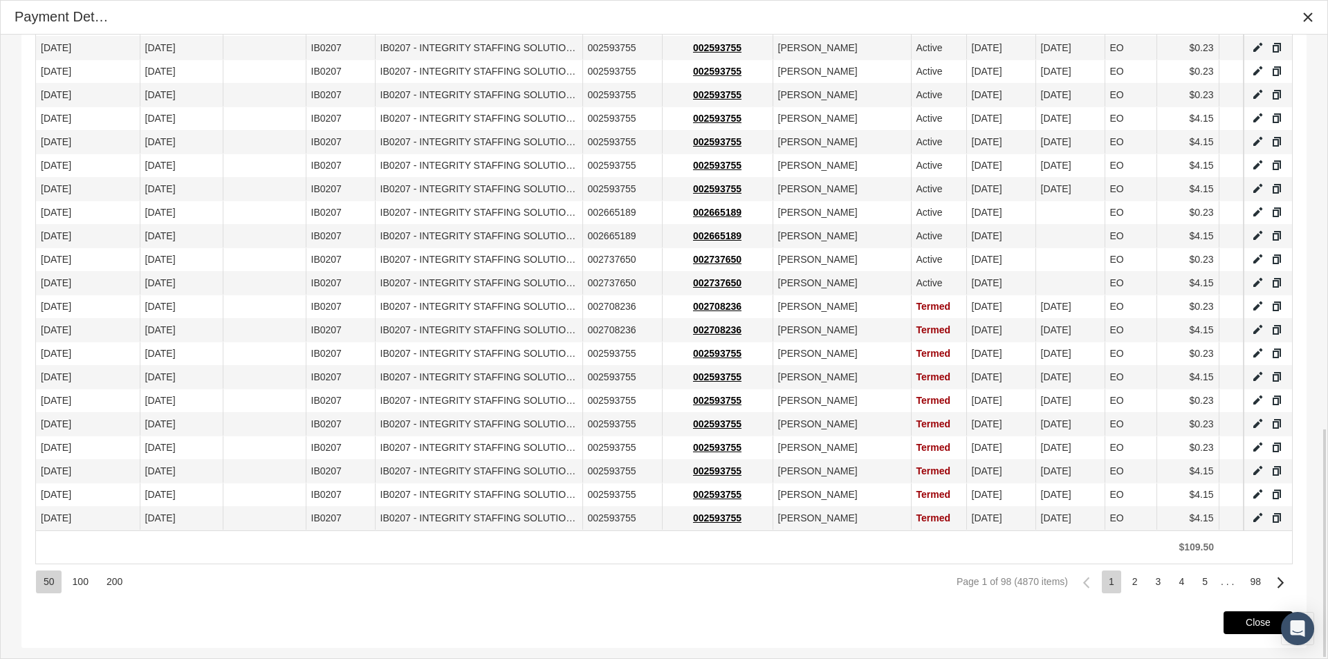
click at [1249, 614] on div "Close" at bounding box center [1258, 622] width 68 height 21
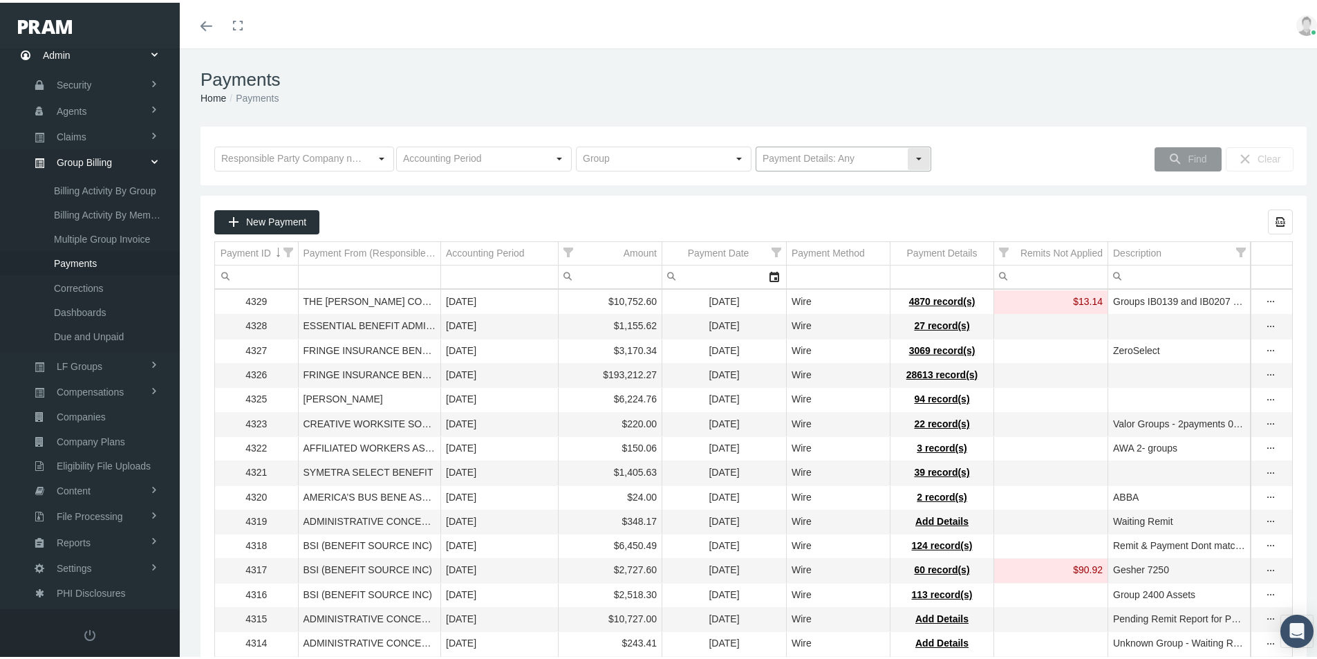
click at [918, 153] on div "Select" at bounding box center [919, 156] width 22 height 22
click at [789, 202] on div "No Payment Details" at bounding box center [837, 204] width 171 height 23
type input "No Payment Details"
click at [1188, 152] on span "Find" at bounding box center [1197, 156] width 19 height 11
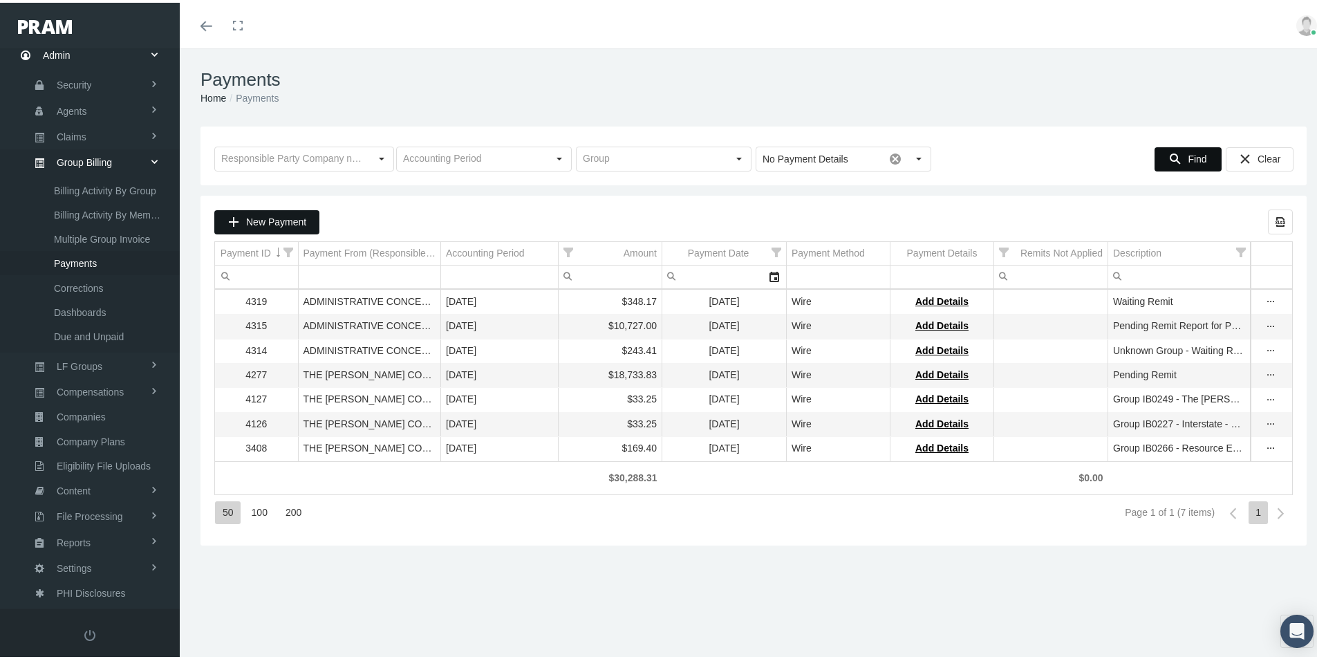
click at [275, 219] on span "New Payment" at bounding box center [276, 219] width 60 height 11
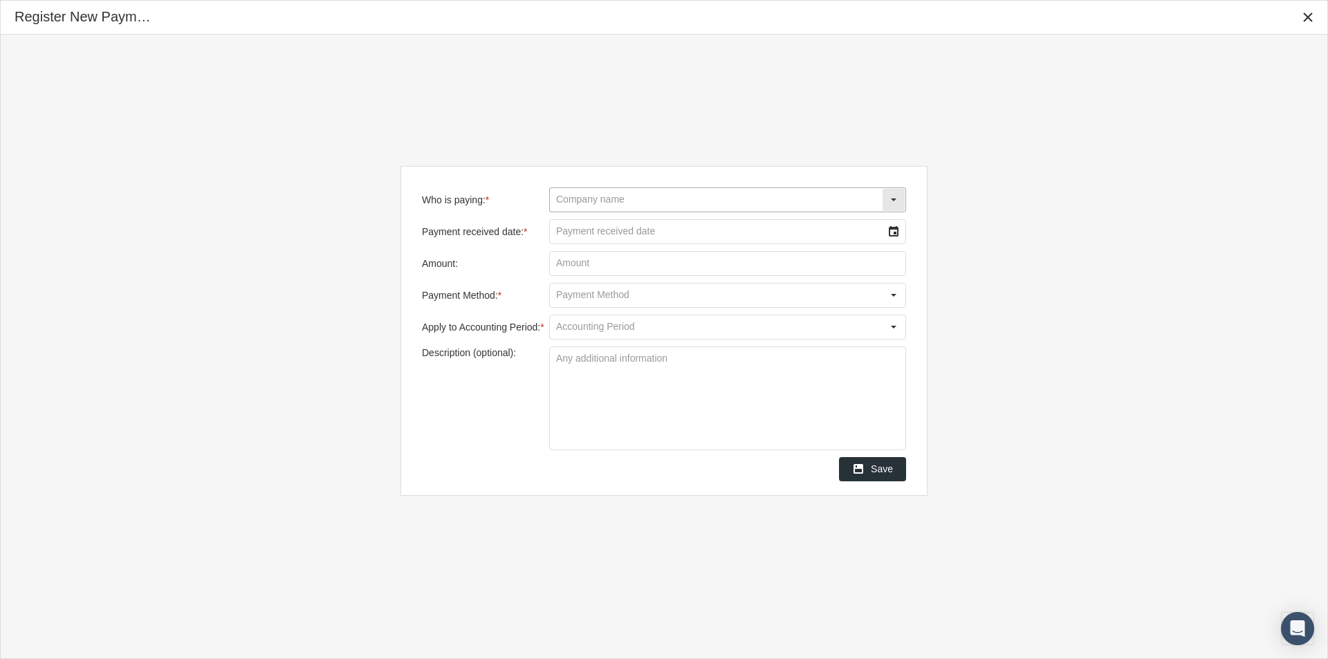
click at [602, 200] on input "Who is paying: *" at bounding box center [716, 200] width 332 height 24
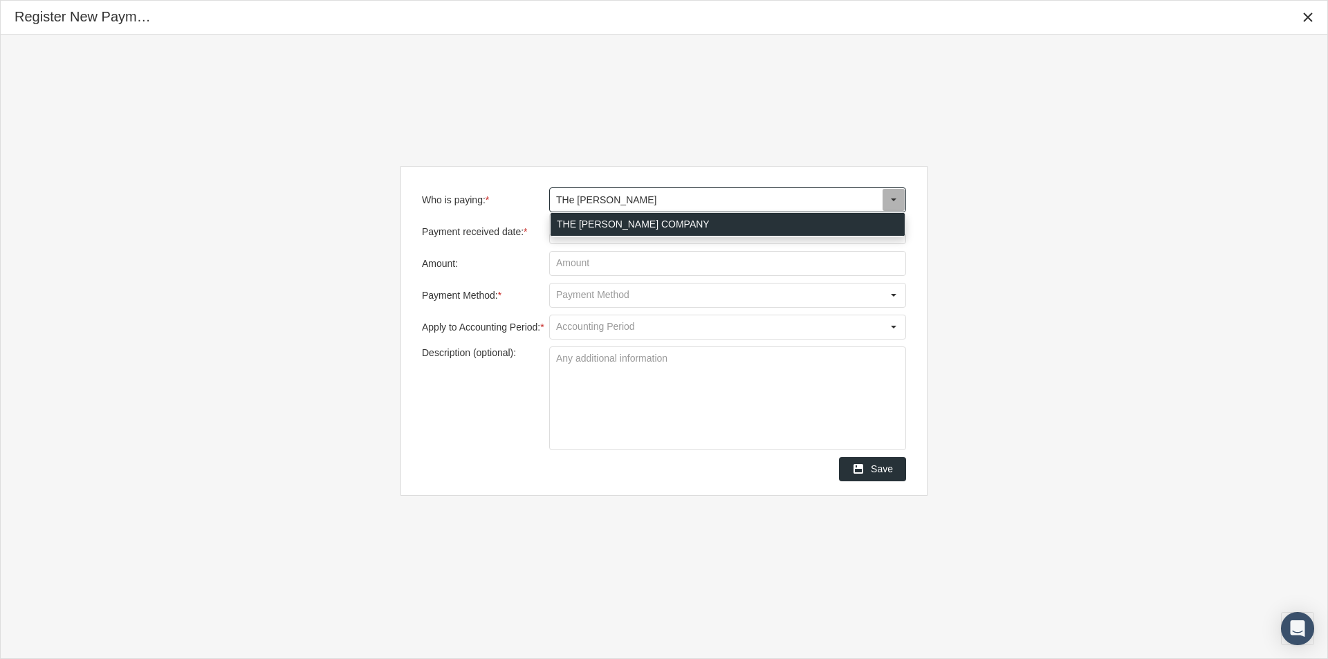
click at [585, 224] on div "THE LOOMIS COMPANY" at bounding box center [727, 224] width 354 height 23
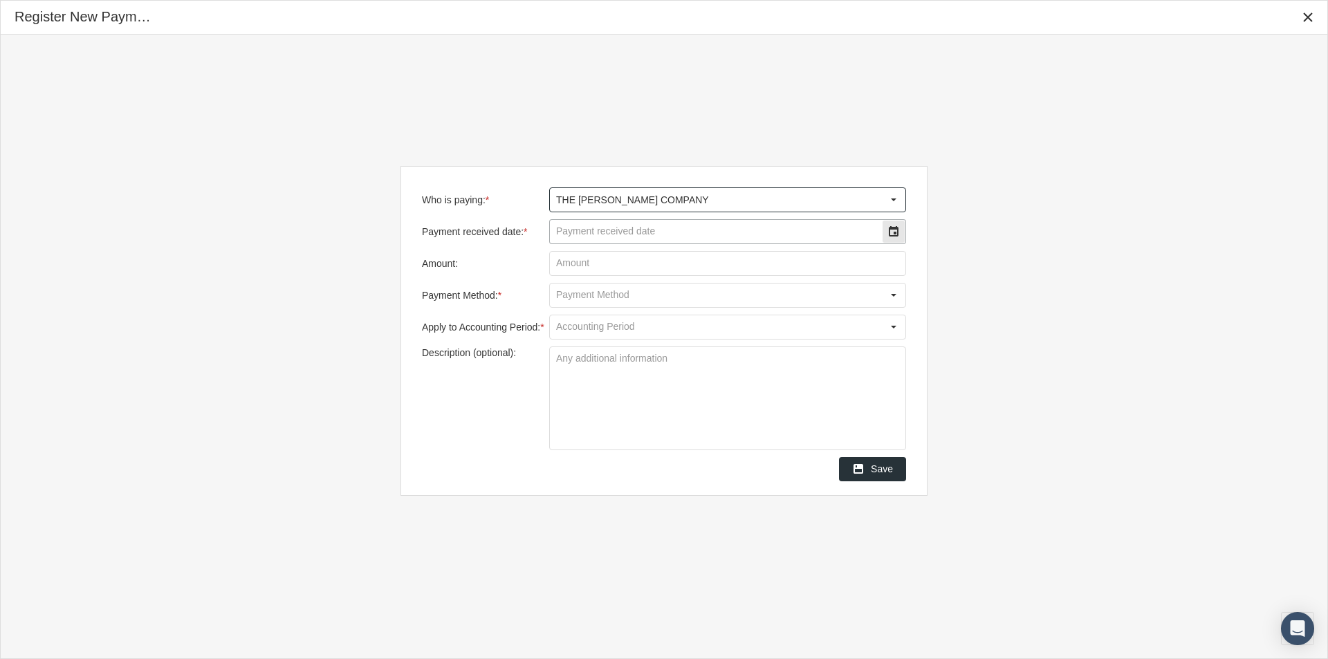
type input "THE LOOMIS COMPANY"
drag, startPoint x: 573, startPoint y: 230, endPoint x: 598, endPoint y: 227, distance: 25.0
click at [578, 230] on input "Payment received date: *" at bounding box center [716, 232] width 332 height 24
type input "09/30/2025"
type input "$ 12,948.88"
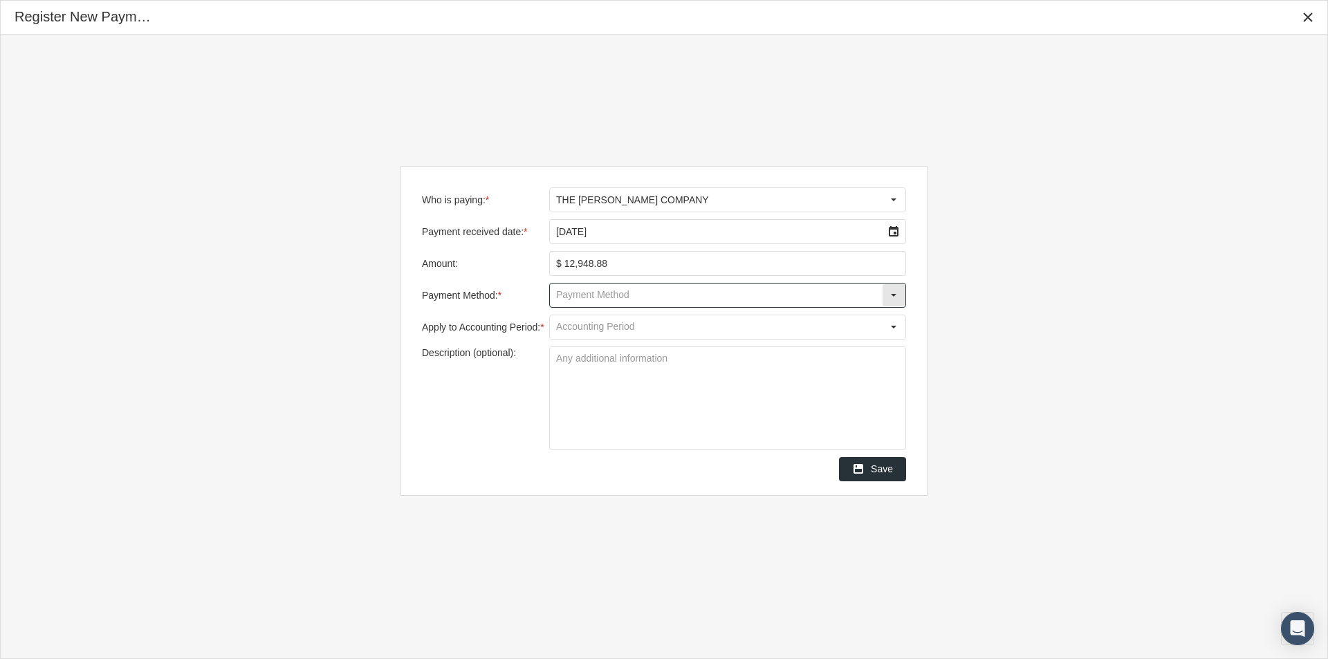
click at [564, 296] on input "Payment Method: *" at bounding box center [716, 296] width 332 height 24
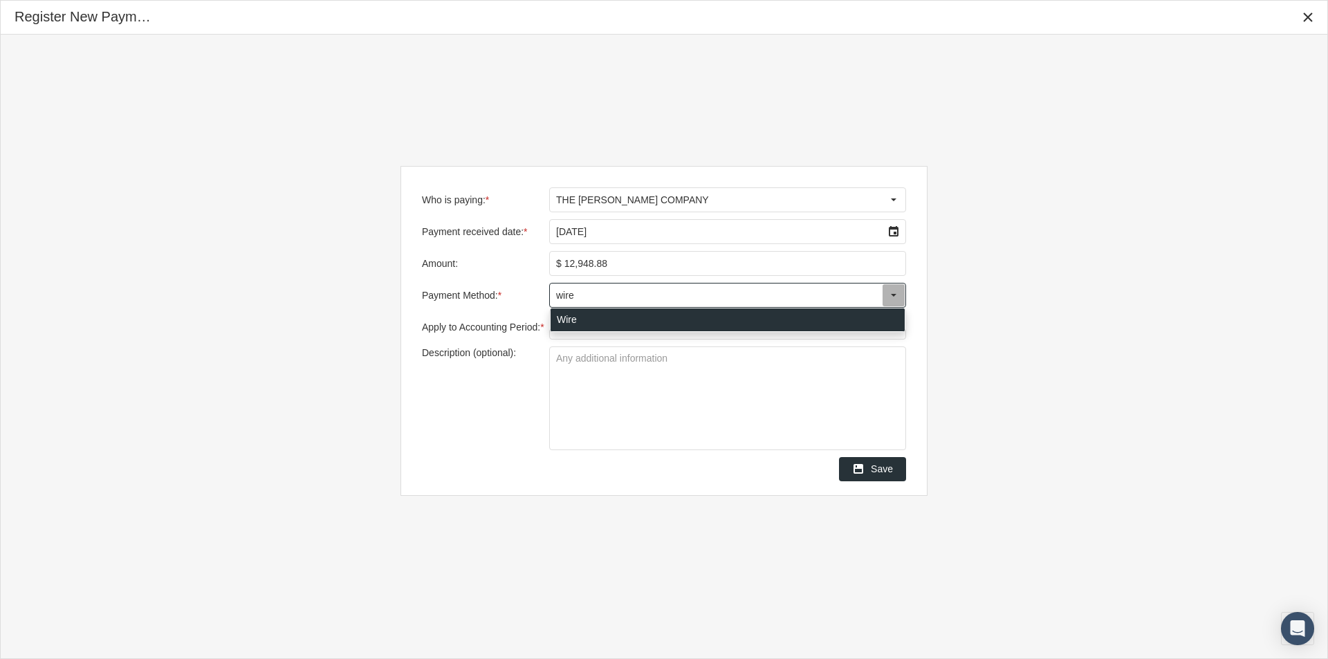
click at [568, 322] on div "Wire" at bounding box center [727, 319] width 354 height 23
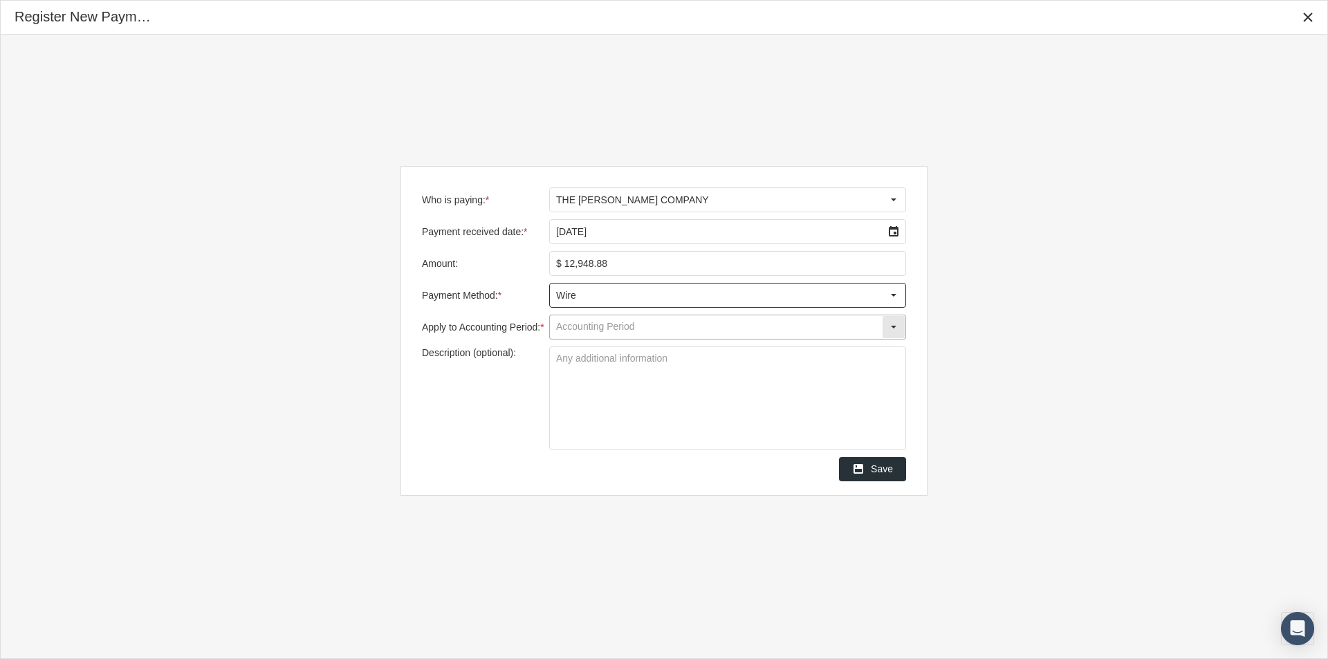
type input "Wire"
click at [568, 330] on input "Apply to Accounting Period: *" at bounding box center [716, 327] width 332 height 24
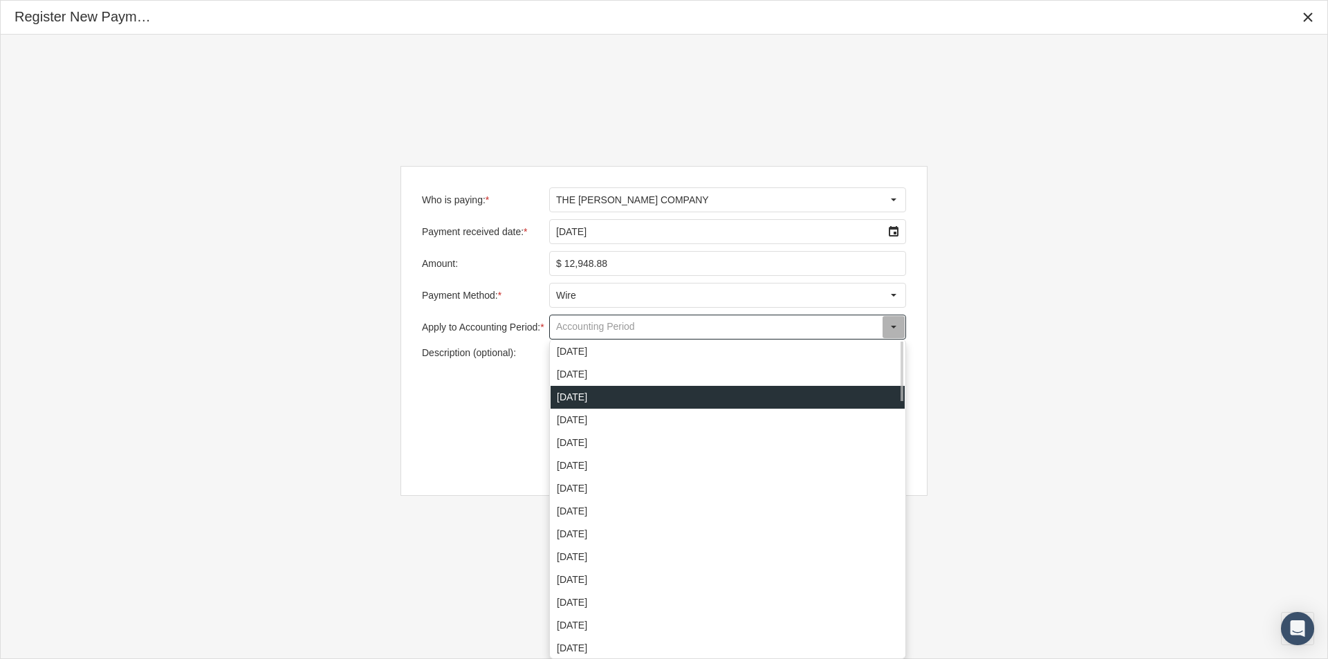
click at [562, 398] on div "[DATE]" at bounding box center [727, 397] width 354 height 23
type input "[DATE]"
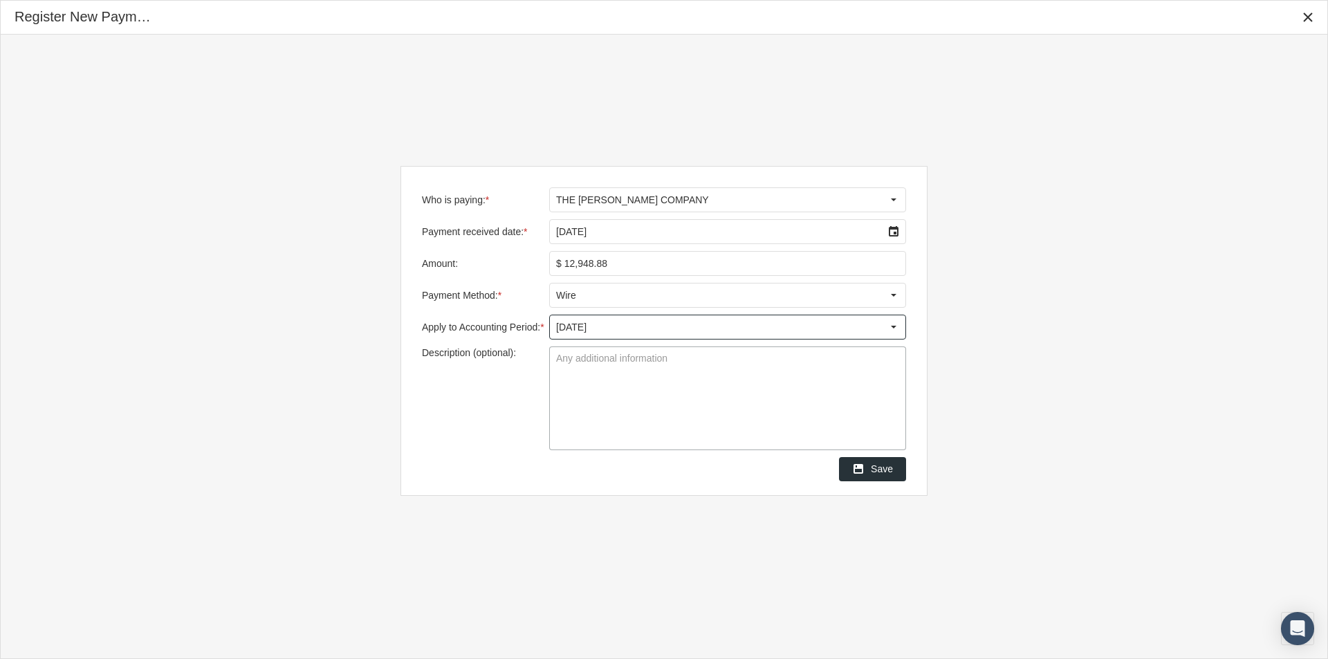
drag, startPoint x: 560, startPoint y: 363, endPoint x: 594, endPoint y: 361, distance: 33.9
click at [564, 363] on textarea "Description (optional):" at bounding box center [727, 398] width 355 height 102
click at [759, 358] on textarea "Remit Data Needed - Original payment was $23701.48" at bounding box center [727, 398] width 355 height 102
click at [804, 362] on textarea "Remit Data Needed - Original payment was $23,701.48" at bounding box center [727, 398] width 355 height 102
type textarea "Remit Data Needed - Original payment was $23,701.48 ($10,752.60 applied to IB01…"
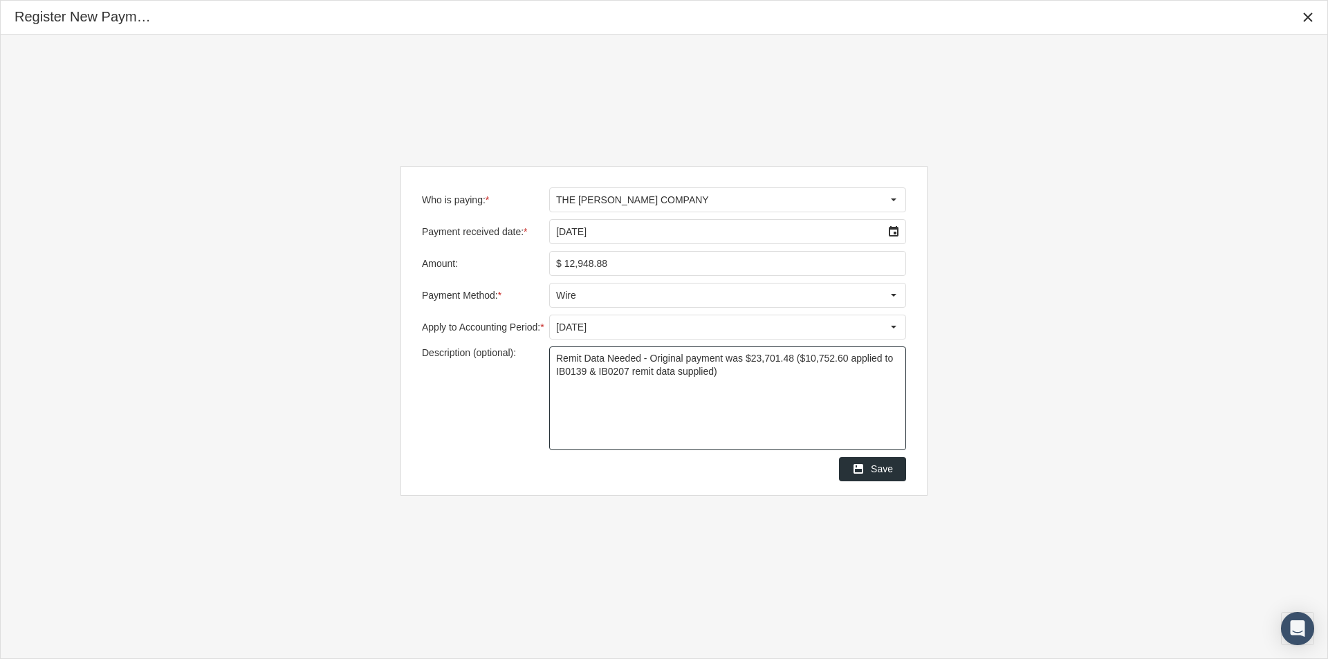
click at [680, 436] on textarea "Remit Data Needed - Original payment was $23,701.48 ($10,752.60 applied to IB01…" at bounding box center [727, 398] width 355 height 102
click at [884, 474] on span "Save" at bounding box center [882, 468] width 22 height 11
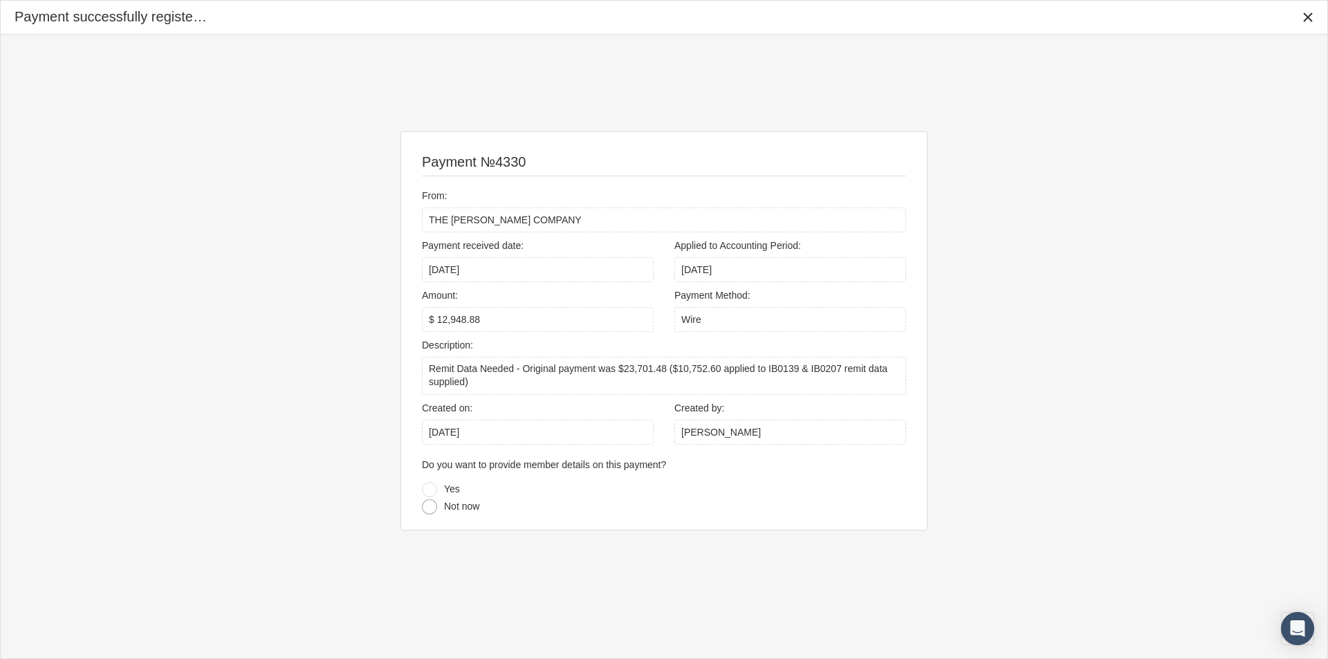
click at [431, 508] on div at bounding box center [429, 506] width 15 height 15
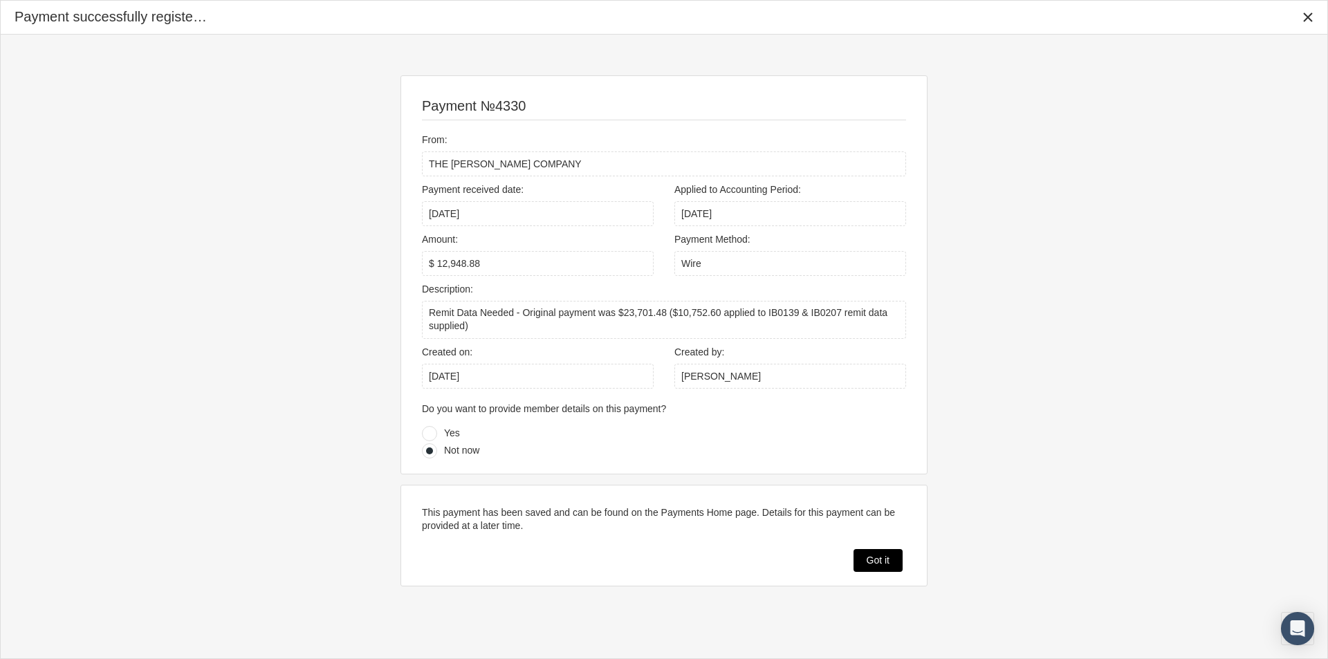
click at [873, 562] on span "Got it" at bounding box center [877, 560] width 23 height 11
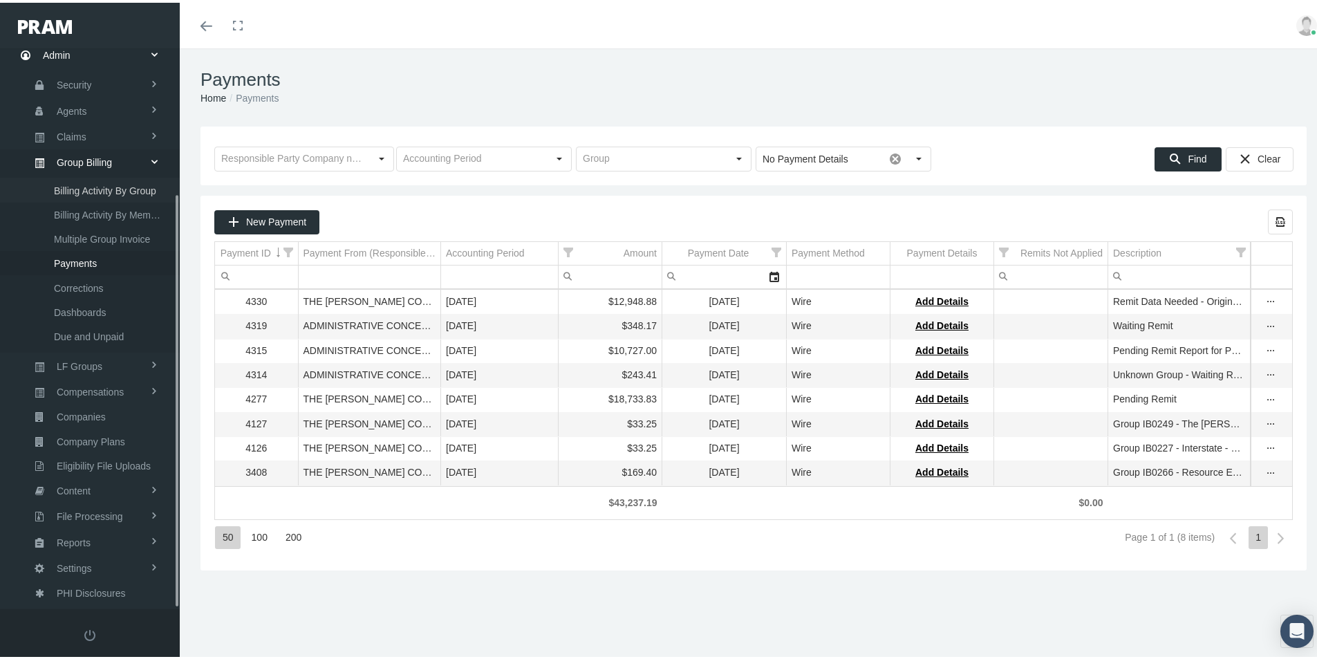
click at [81, 187] on span "Billing Activity By Group" at bounding box center [105, 188] width 102 height 24
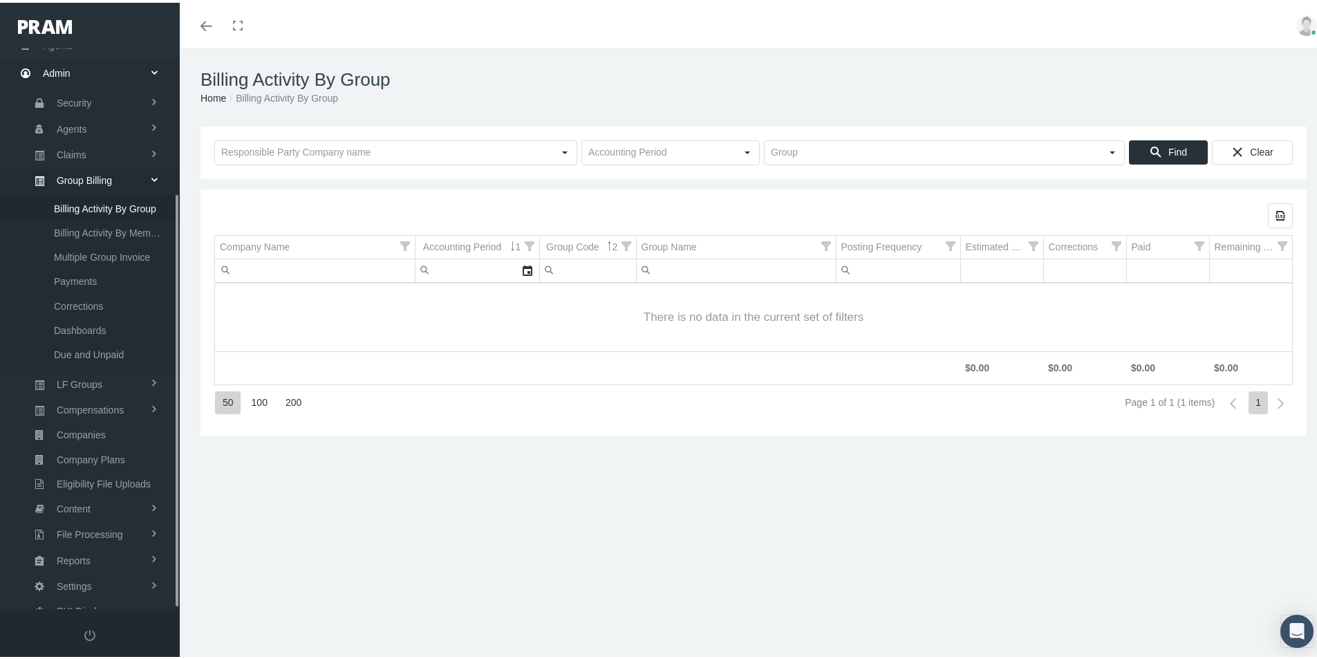
scroll to position [196, 0]
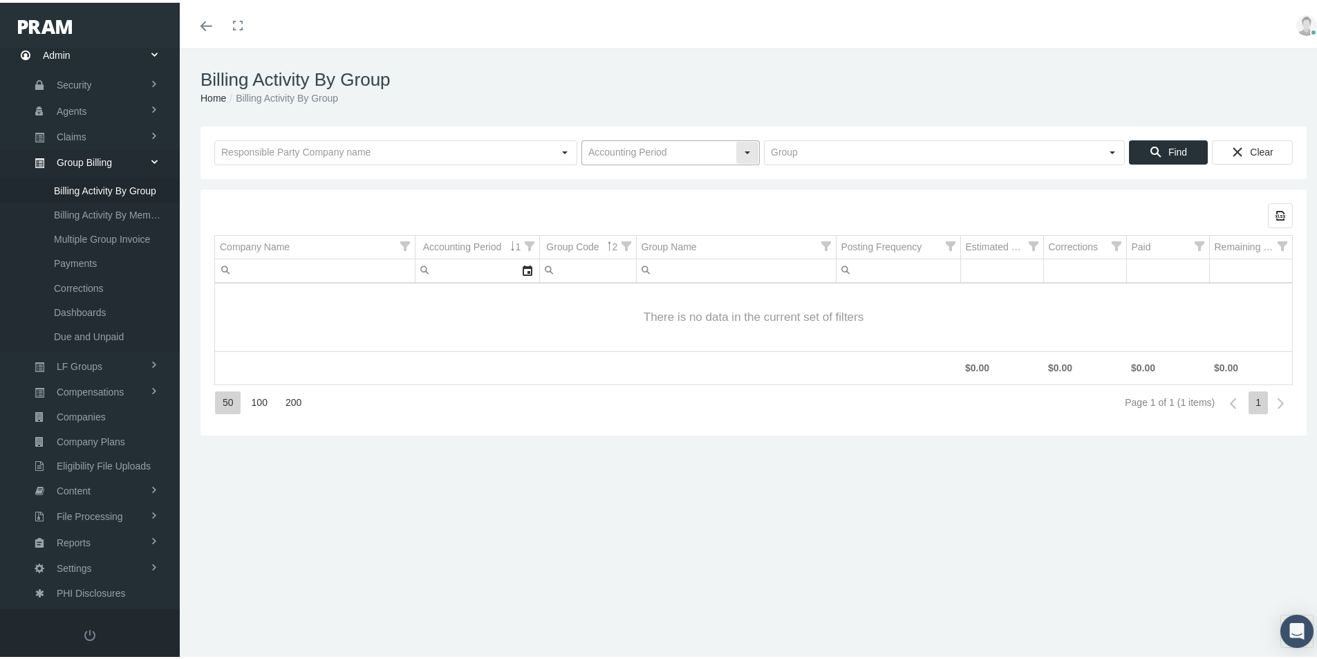
click at [627, 155] on input "text" at bounding box center [659, 150] width 154 height 24
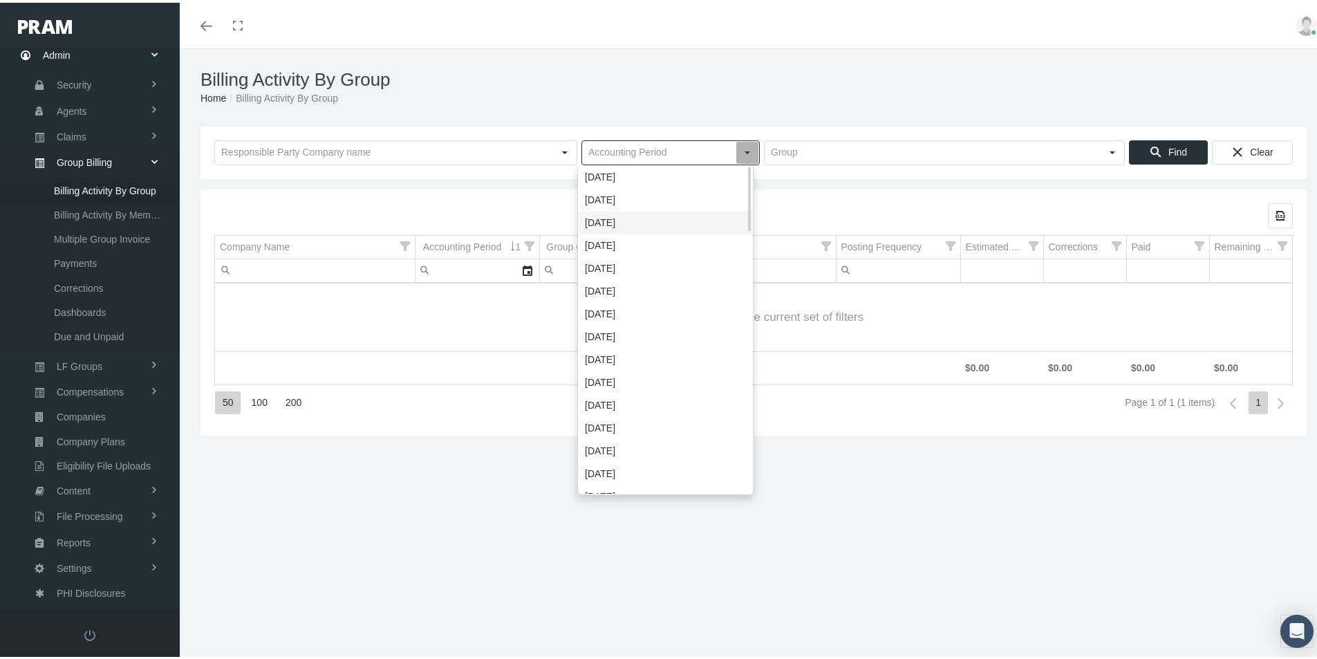
click at [612, 219] on div "[DATE]" at bounding box center [666, 220] width 174 height 23
type input "[DATE]"
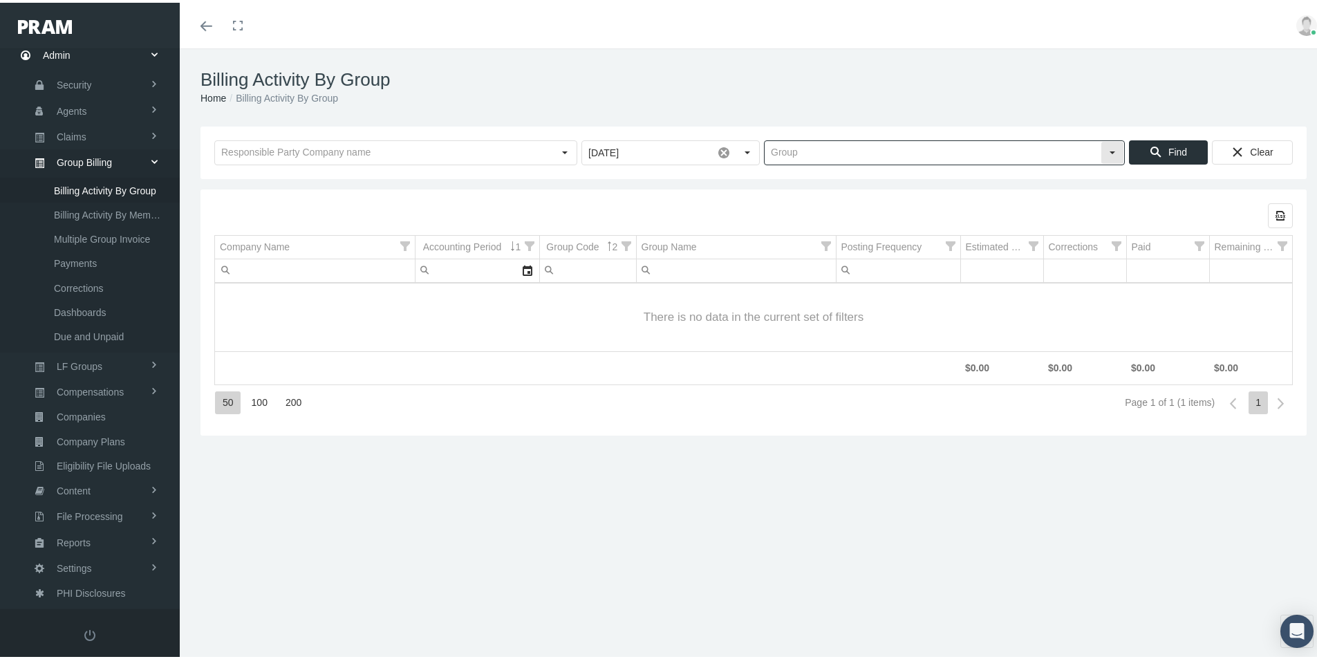
click at [782, 155] on input "text" at bounding box center [933, 150] width 336 height 24
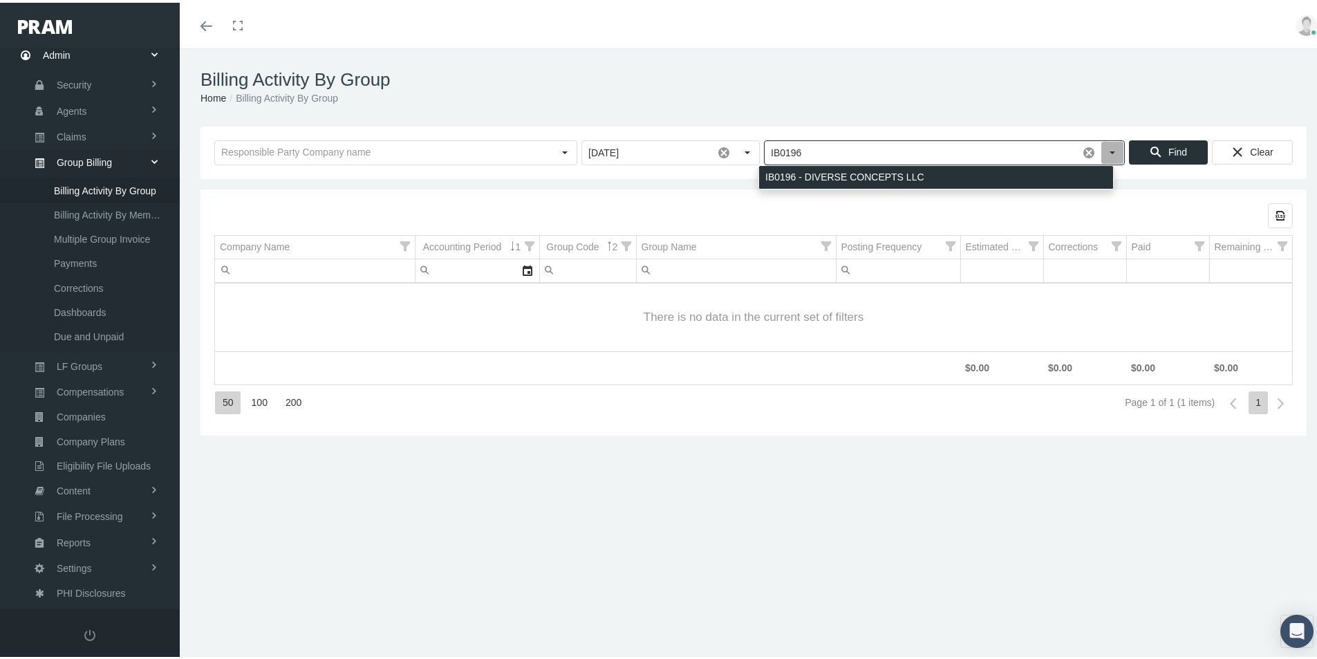
drag, startPoint x: 767, startPoint y: 174, endPoint x: 1018, endPoint y: 157, distance: 251.6
click at [767, 174] on div "IB0196 - DIVERSE CONCEPTS LLC" at bounding box center [936, 174] width 354 height 23
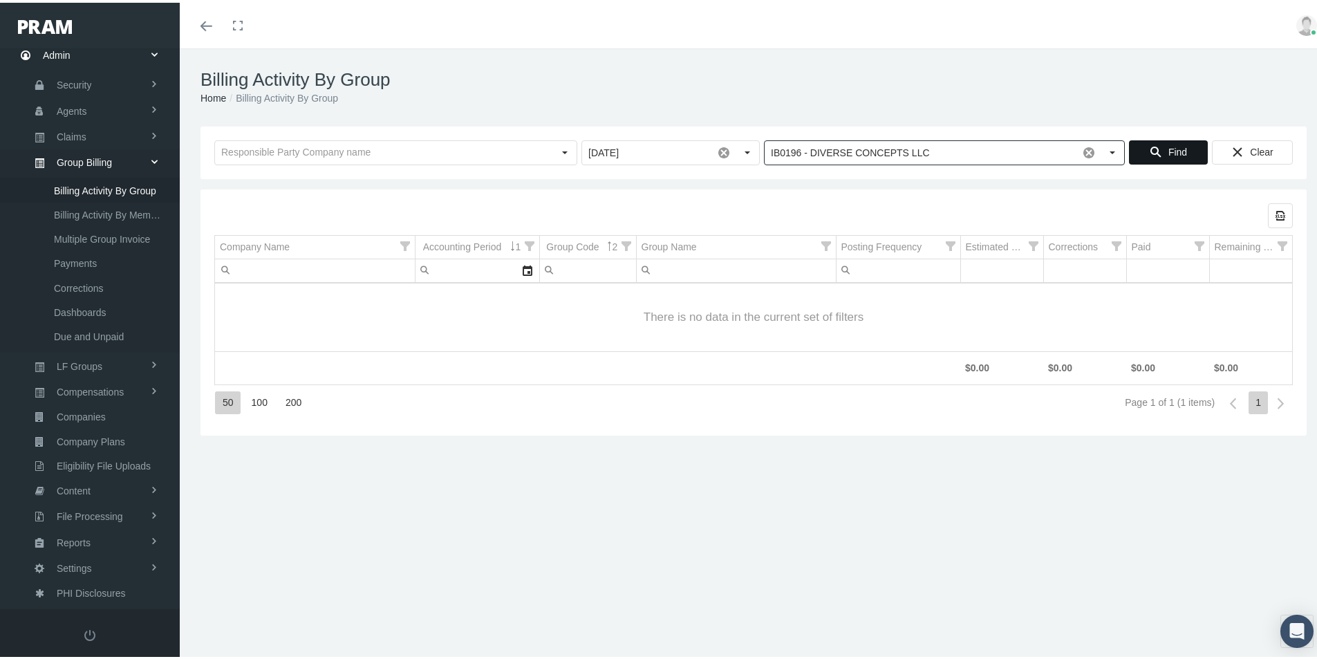
type input "IB0196 - DIVERSE CONCEPTS LLC"
click at [1169, 152] on span "Find" at bounding box center [1178, 149] width 19 height 11
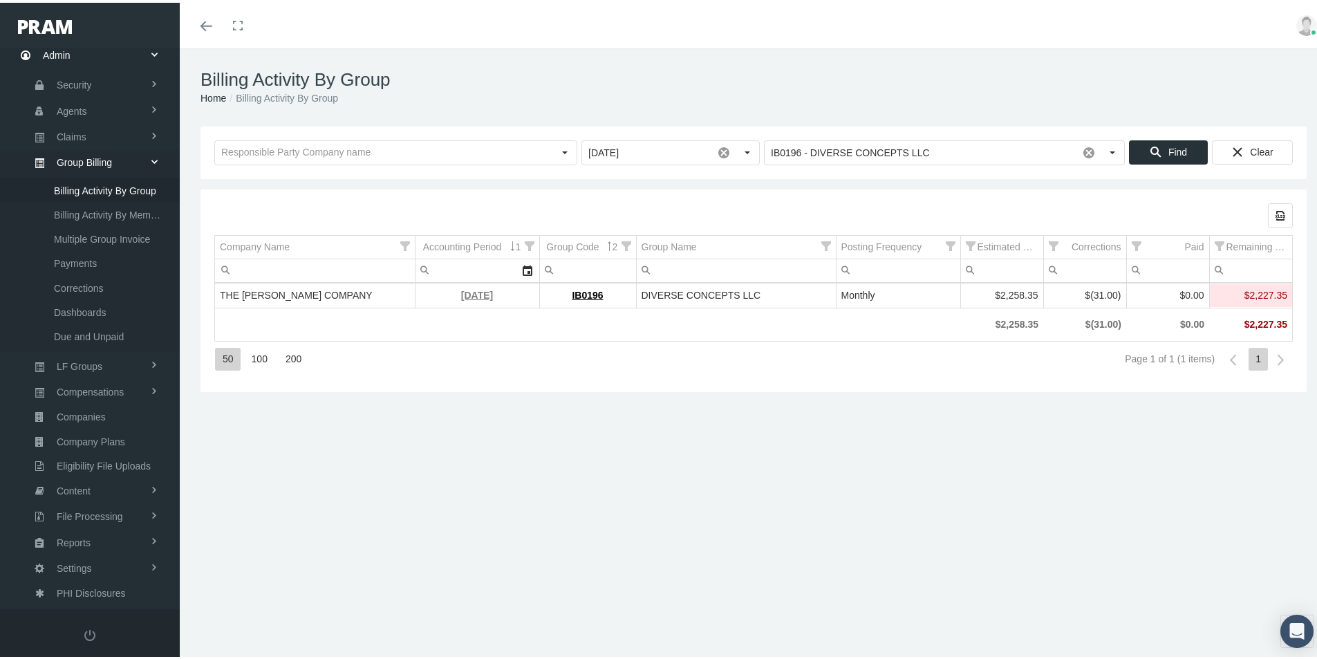
click at [461, 291] on link "[DATE]" at bounding box center [477, 292] width 32 height 11
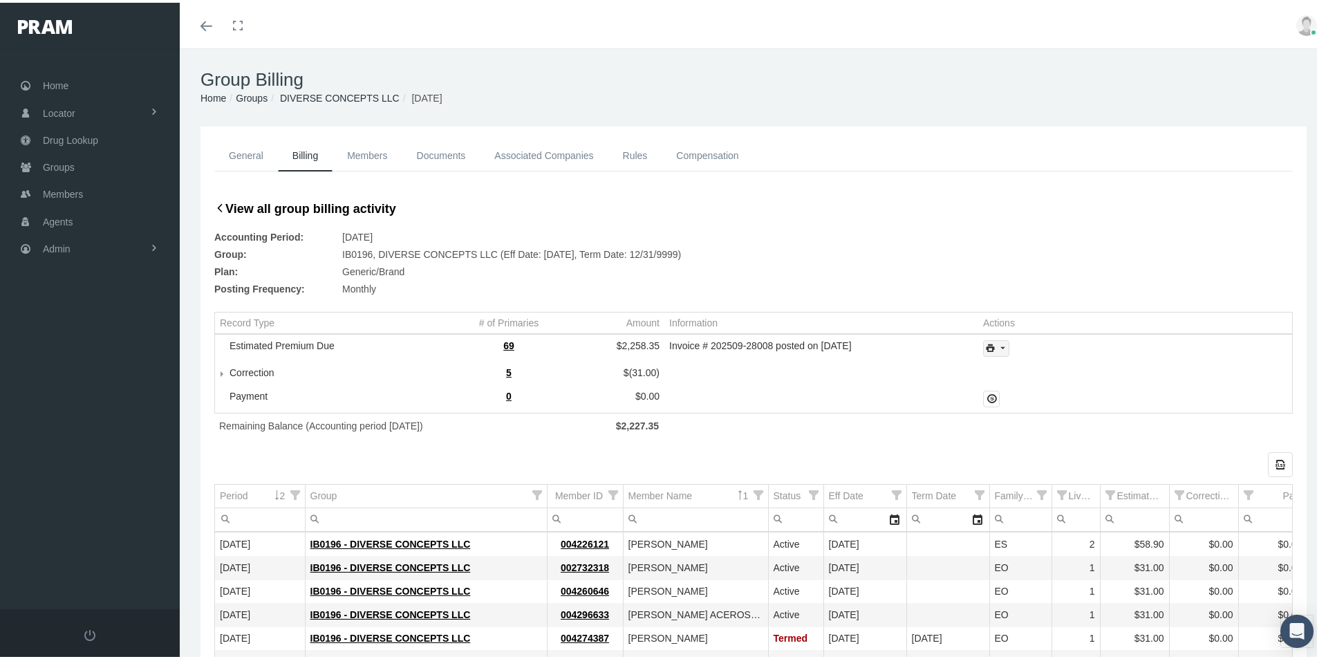
click at [998, 348] on icon "print" at bounding box center [1002, 346] width 12 height 12
click at [1022, 392] on div "Invoice Details" at bounding box center [1034, 391] width 108 height 23
drag, startPoint x: 1022, startPoint y: 241, endPoint x: 624, endPoint y: 222, distance: 398.1
click at [1022, 241] on div "Accounting Period: [DATE]" at bounding box center [753, 234] width 1079 height 17
